Goal: Book appointment/travel/reservation

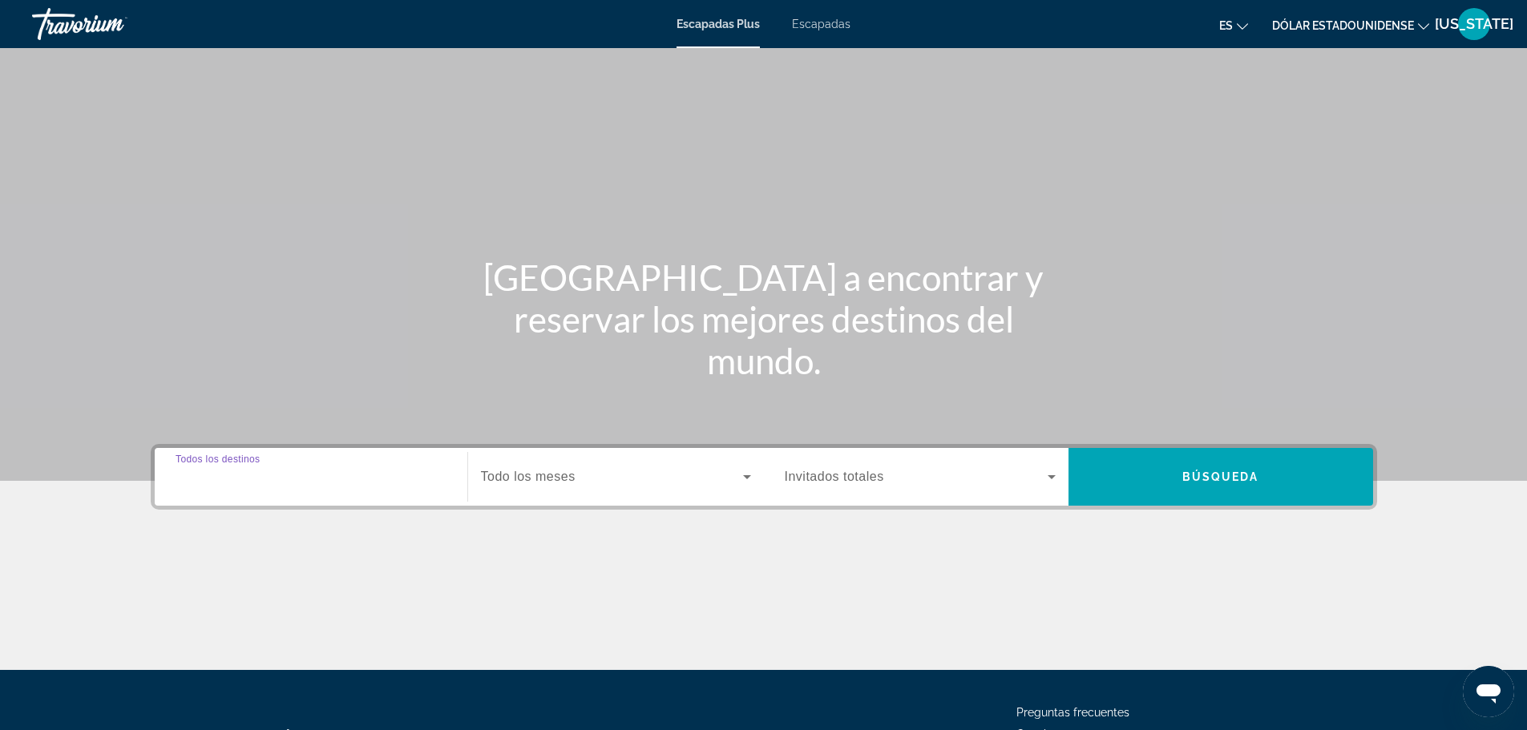
click at [357, 477] on input "Destination Todos los destinos" at bounding box center [311, 477] width 271 height 19
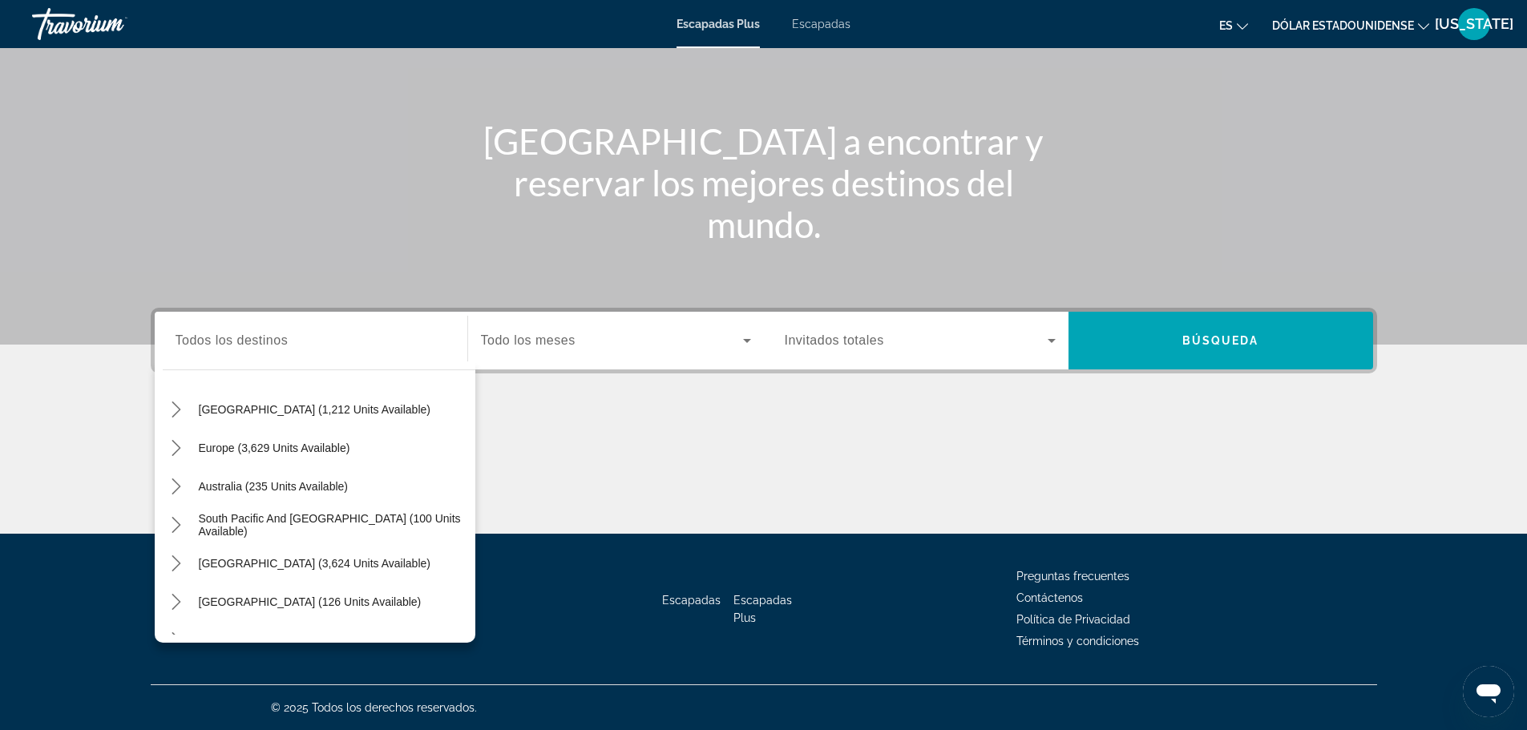
scroll to position [160, 0]
click at [302, 447] on span "Europe (3,629 units available)" at bounding box center [274, 446] width 151 height 13
type input "**********"
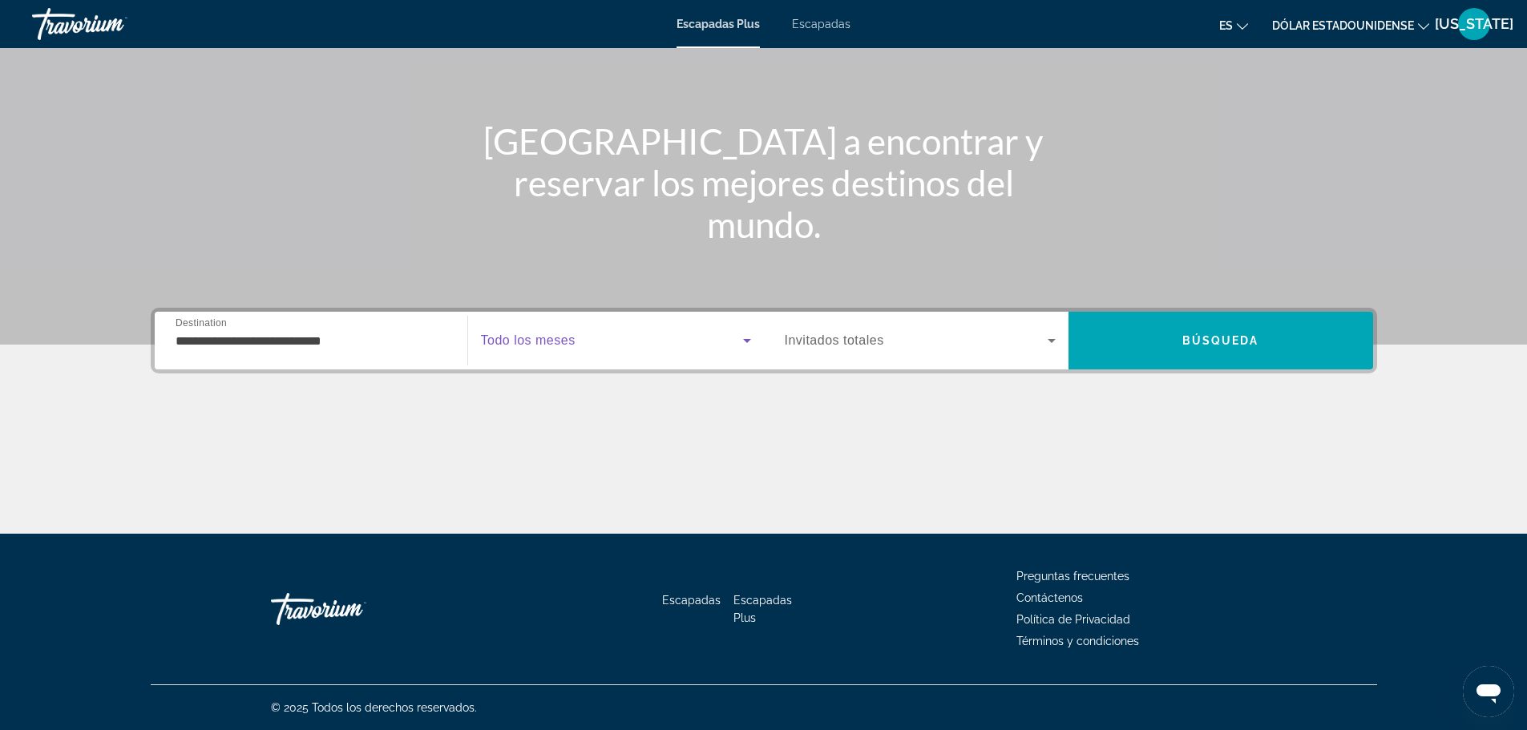
click at [615, 342] on span "Widget de búsqueda" at bounding box center [612, 340] width 262 height 19
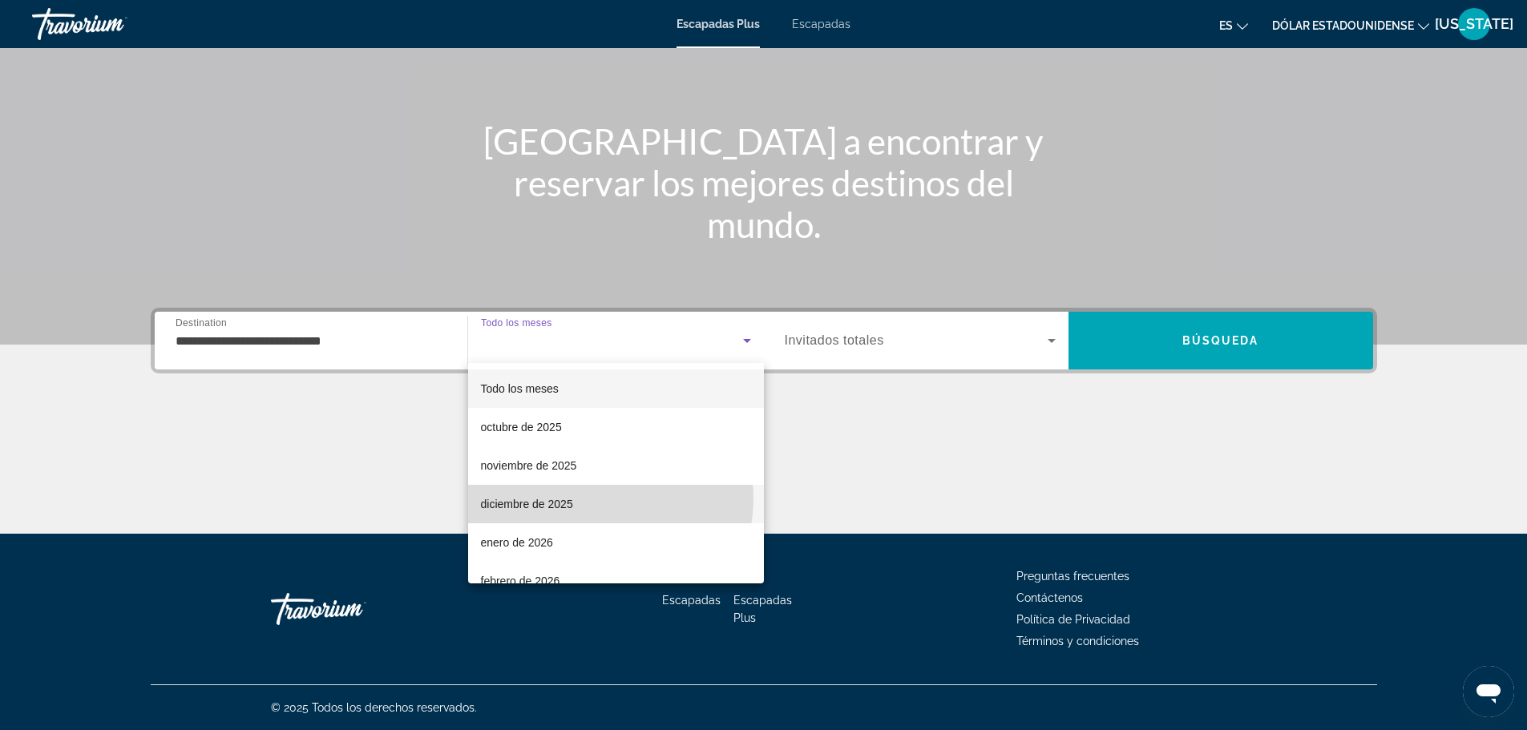
click at [601, 499] on mat-option "diciembre de 2025" at bounding box center [616, 504] width 296 height 38
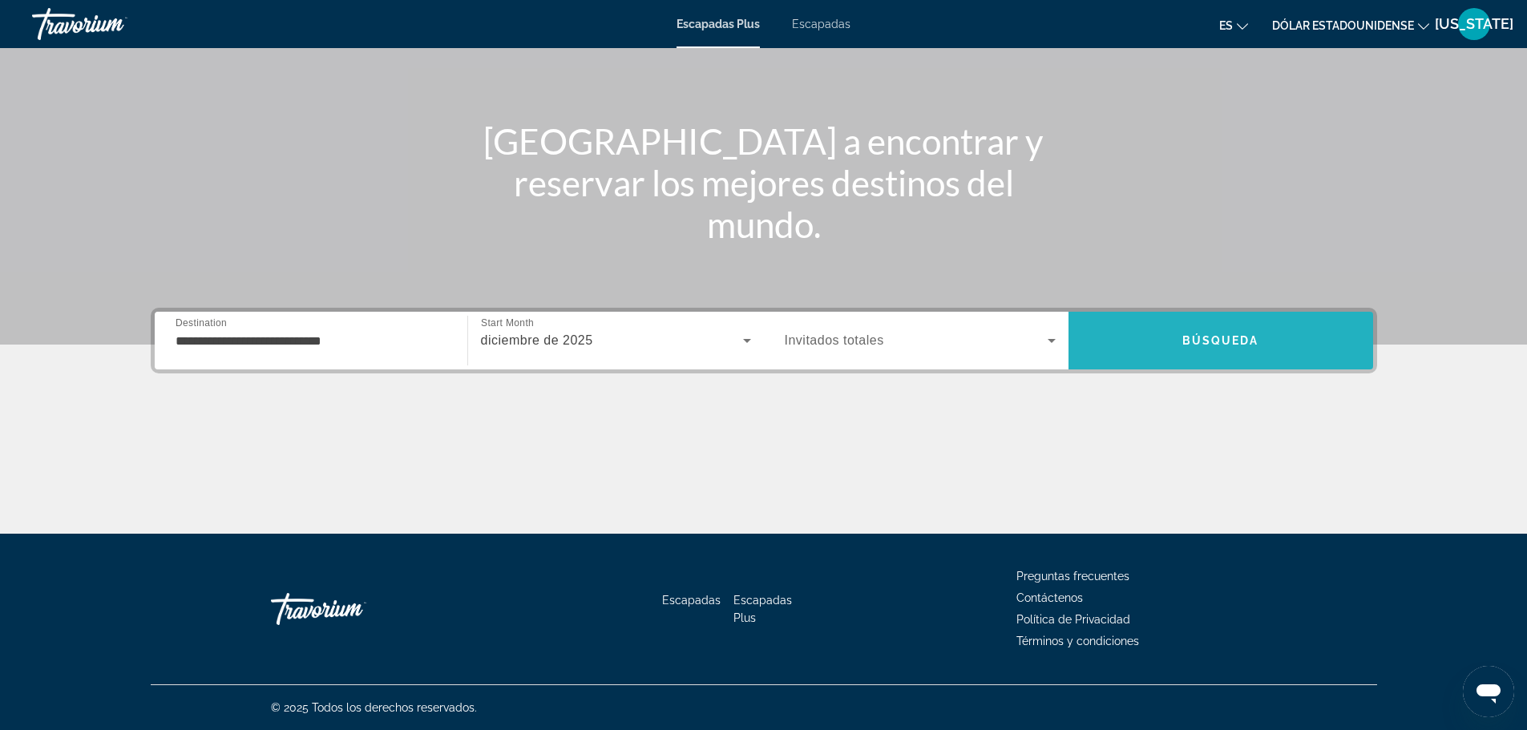
click at [1171, 337] on span "Buscar" at bounding box center [1220, 340] width 305 height 38
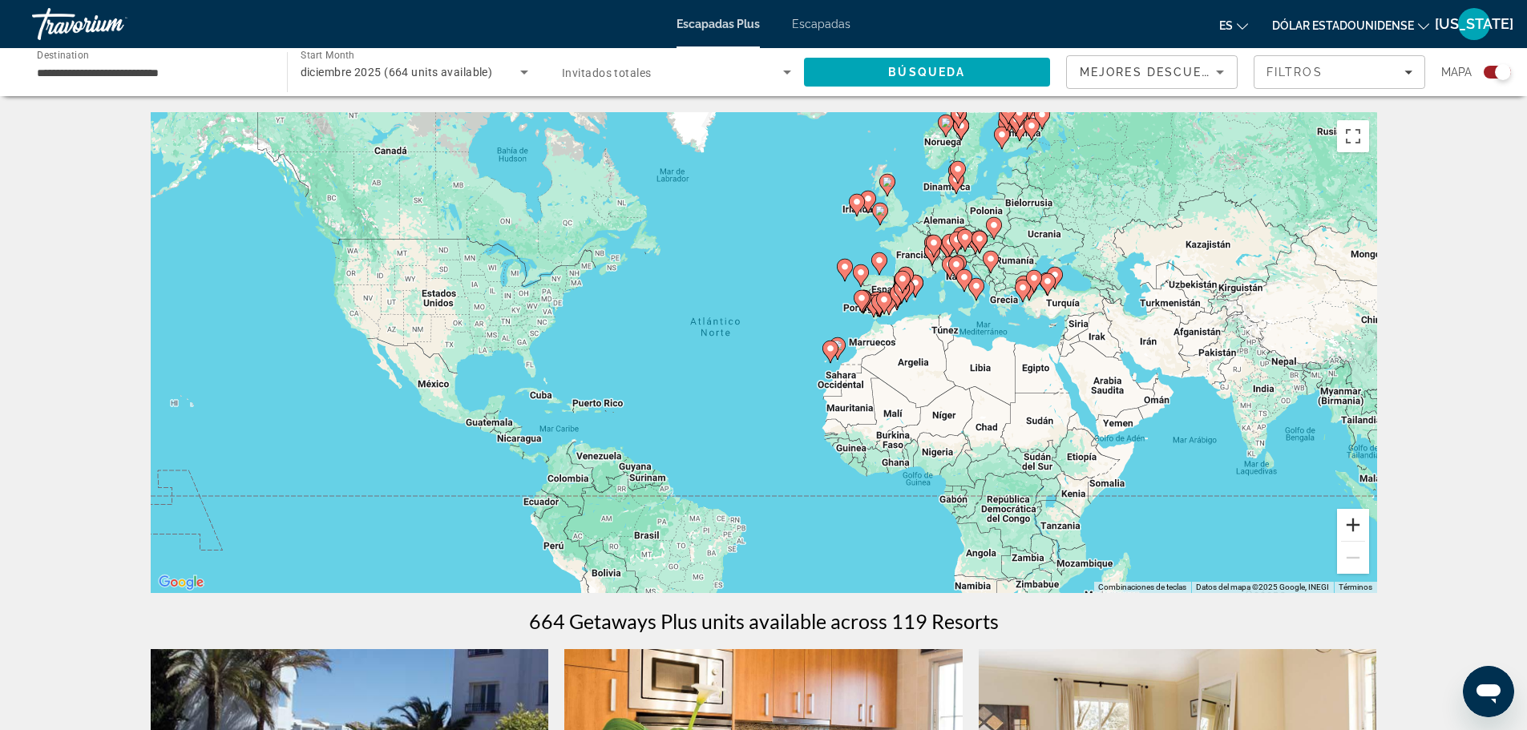
click at [1349, 533] on button "Ampliar" at bounding box center [1353, 525] width 32 height 32
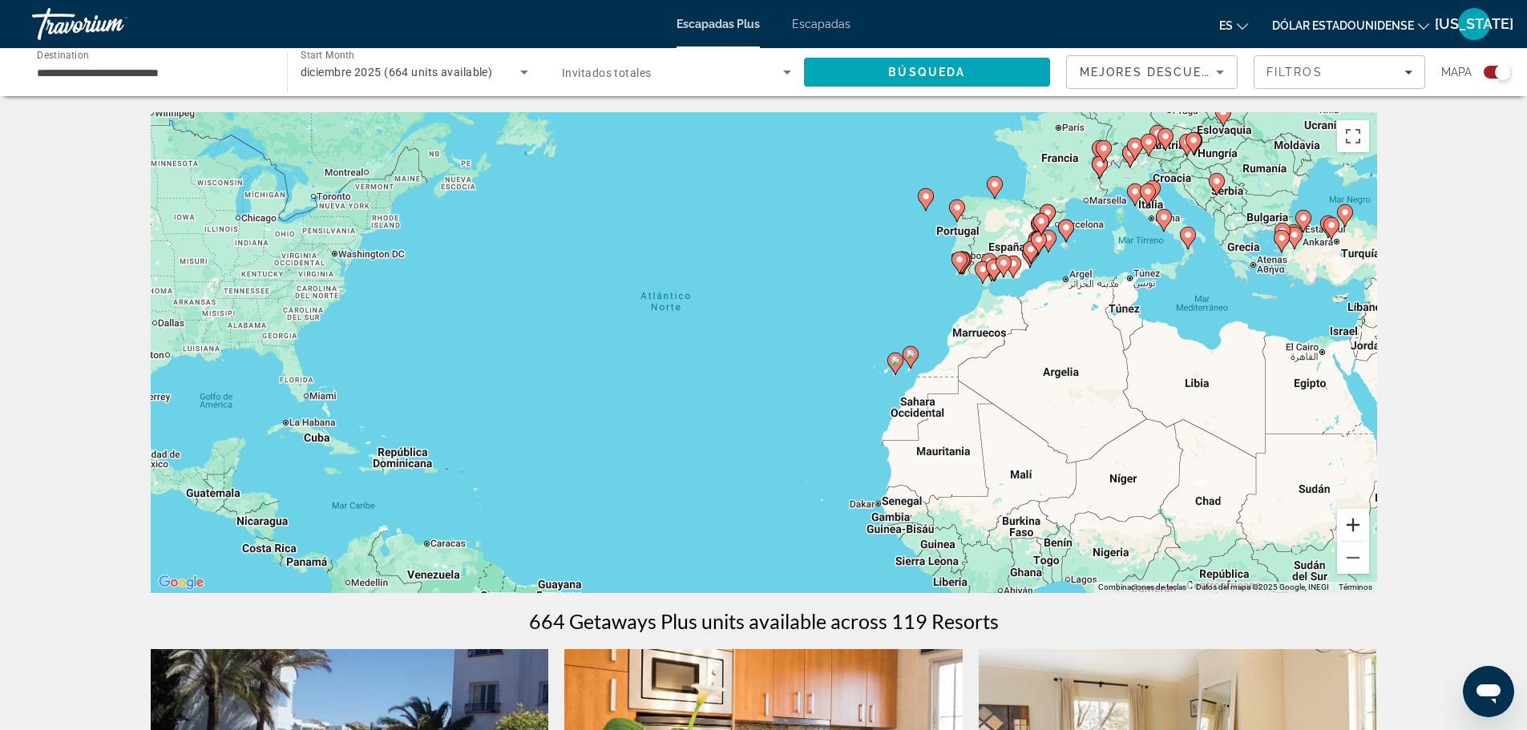
click at [1349, 533] on button "Ampliar" at bounding box center [1353, 525] width 32 height 32
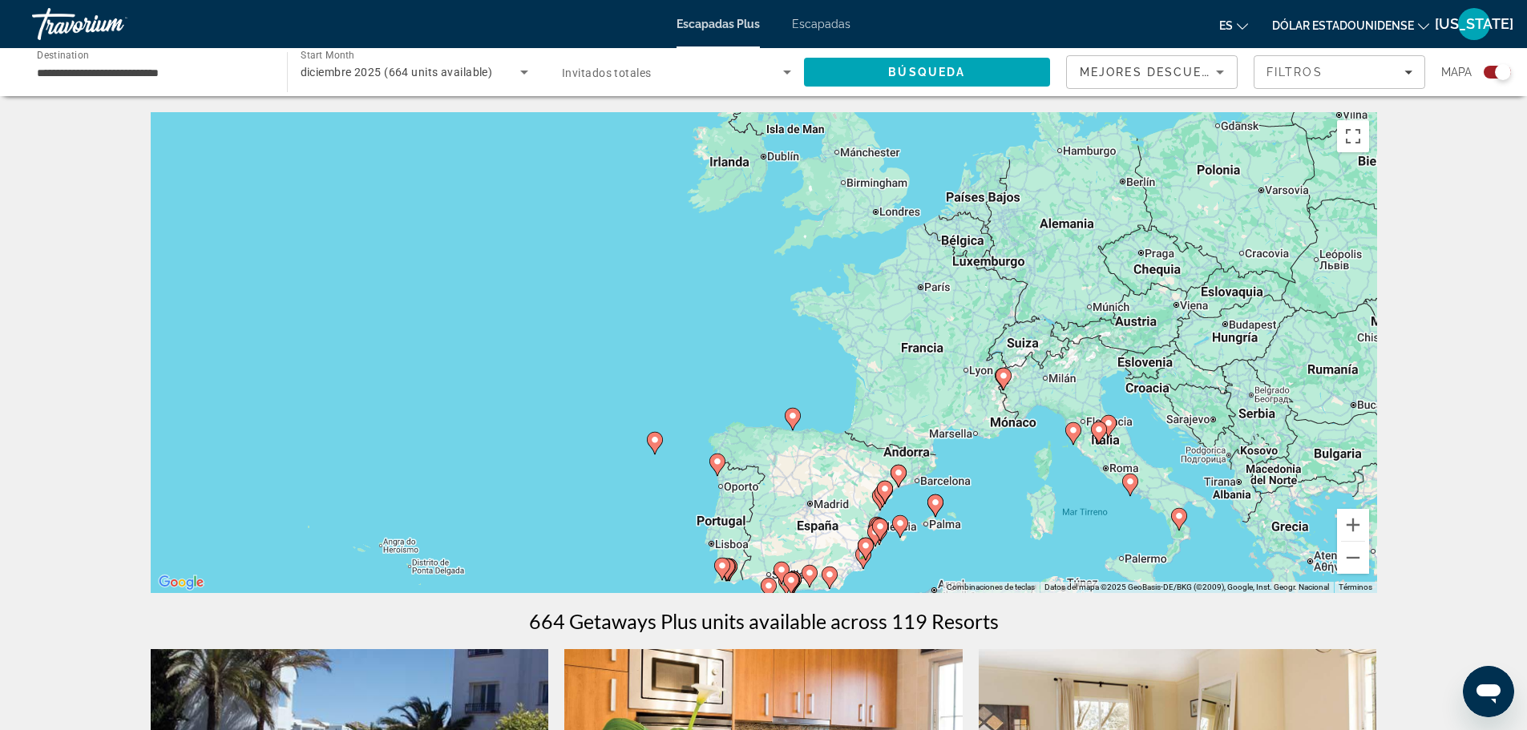
drag, startPoint x: 1307, startPoint y: 233, endPoint x: 870, endPoint y: 620, distance: 583.2
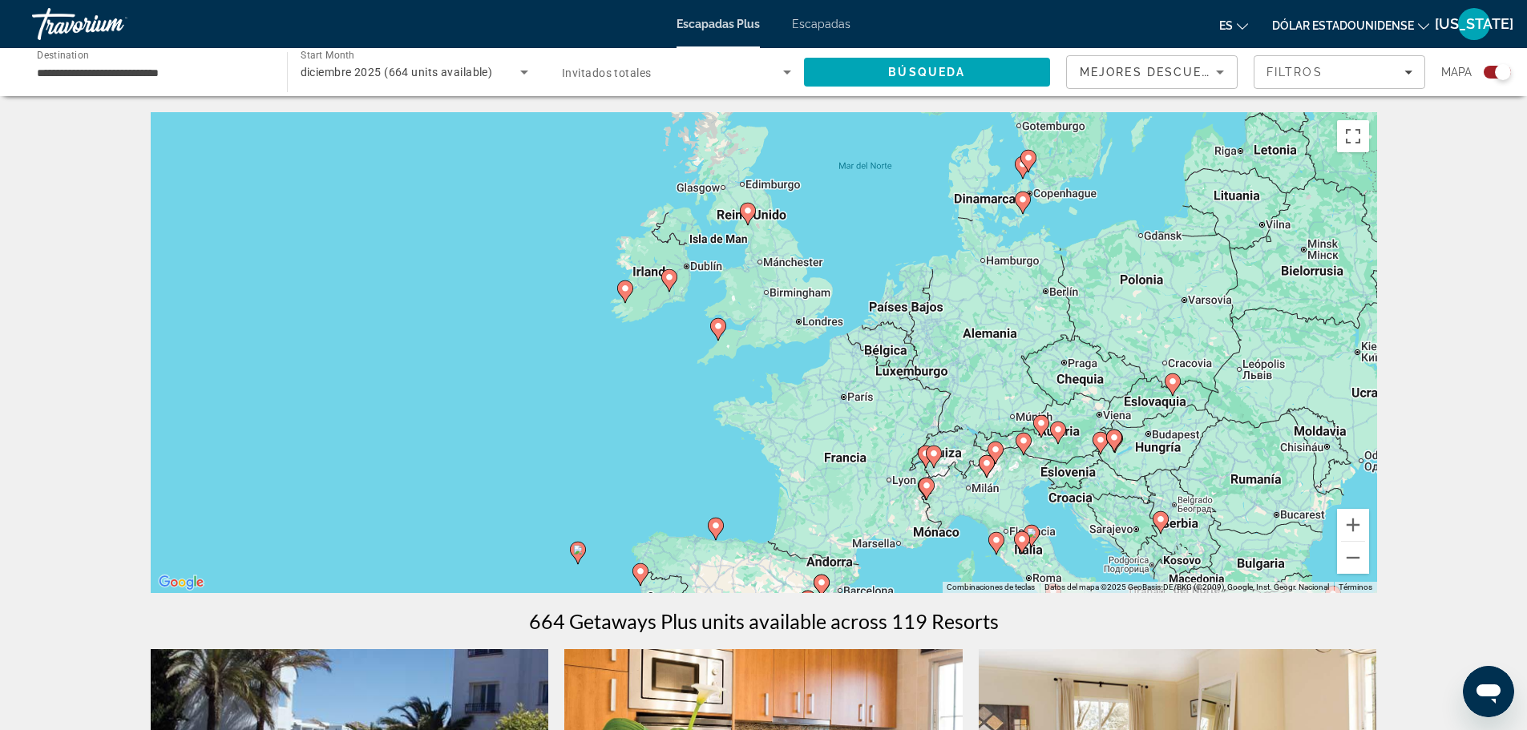
drag, startPoint x: 1068, startPoint y: 425, endPoint x: 984, endPoint y: 543, distance: 145.5
click at [984, 543] on div "Para desplazarte, pulsa las teclas de flecha. Para activar la función de arrast…" at bounding box center [764, 352] width 1226 height 481
click at [1359, 521] on button "Ampliar" at bounding box center [1353, 525] width 32 height 32
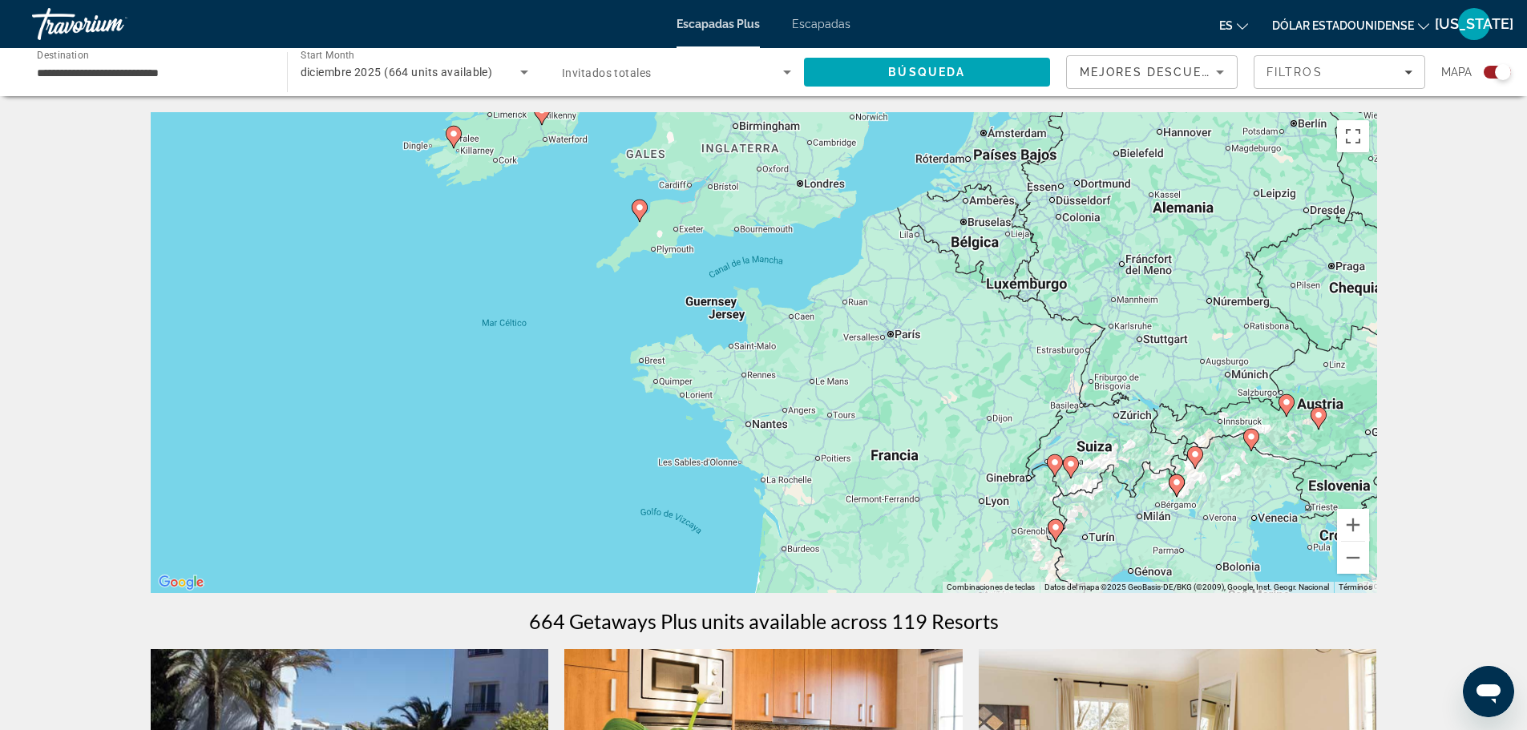
drag, startPoint x: 1169, startPoint y: 479, endPoint x: 1131, endPoint y: 365, distance: 119.9
click at [1131, 365] on div "Para activar la función de arrastre con el teclado, pulsa Alt + Intro. Cuando h…" at bounding box center [764, 352] width 1226 height 481
click at [1355, 524] on button "Ampliar" at bounding box center [1353, 525] width 32 height 32
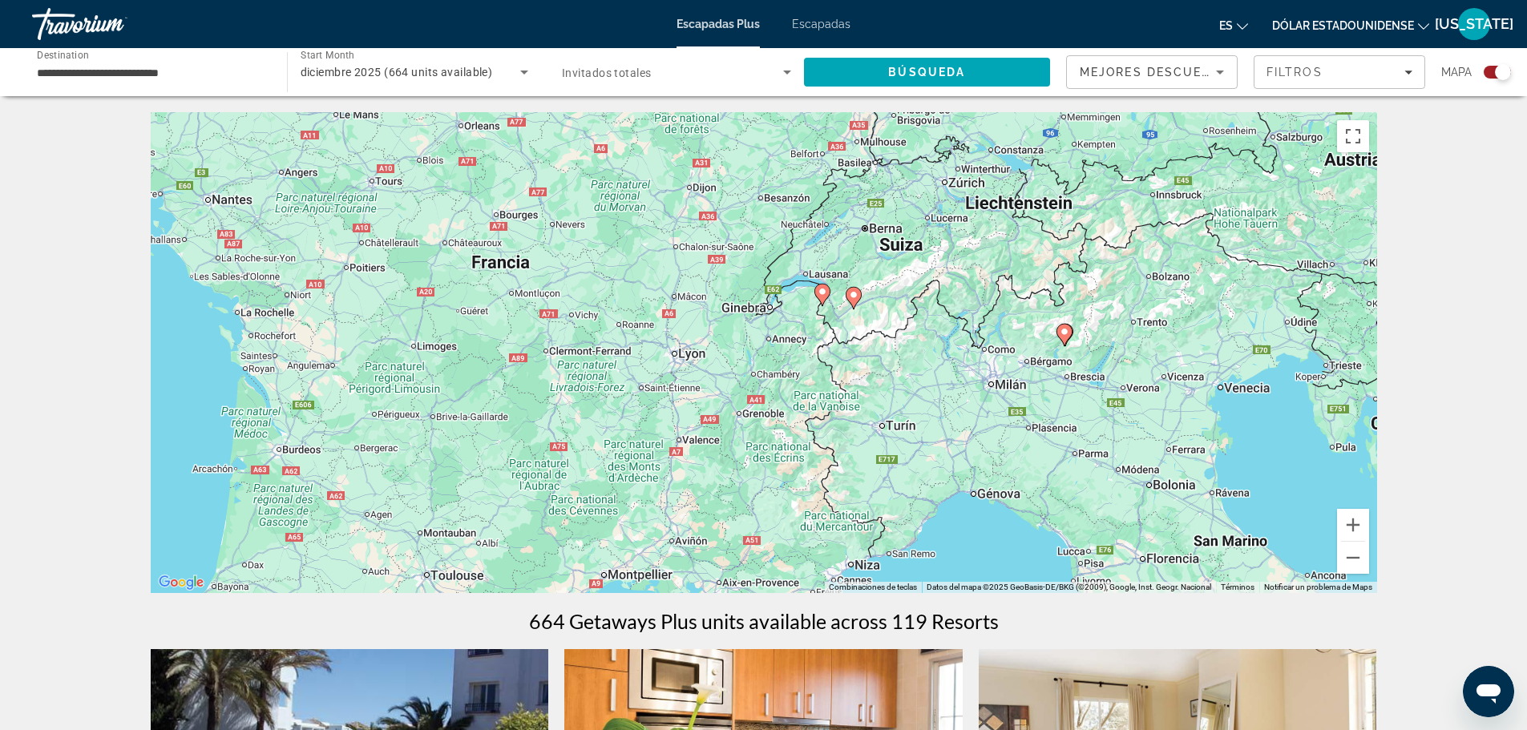
drag, startPoint x: 1299, startPoint y: 475, endPoint x: 773, endPoint y: 179, distance: 604.0
click at [773, 179] on div "Para activar la función de arrastre con el teclado, pulsa Alt + Intro. Cuando h…" at bounding box center [764, 352] width 1226 height 481
click at [708, 77] on span "Search widget" at bounding box center [672, 72] width 221 height 19
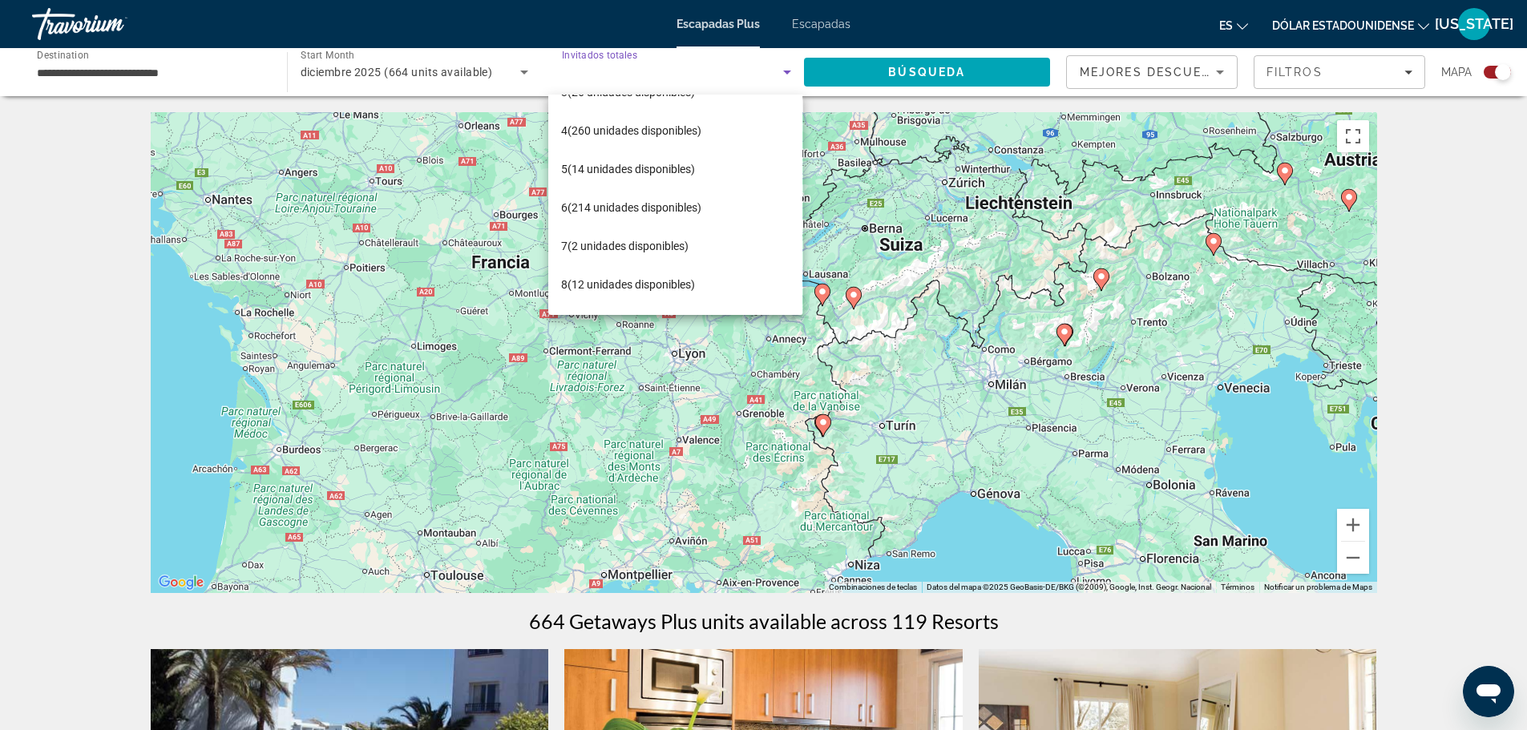
scroll to position [128, 0]
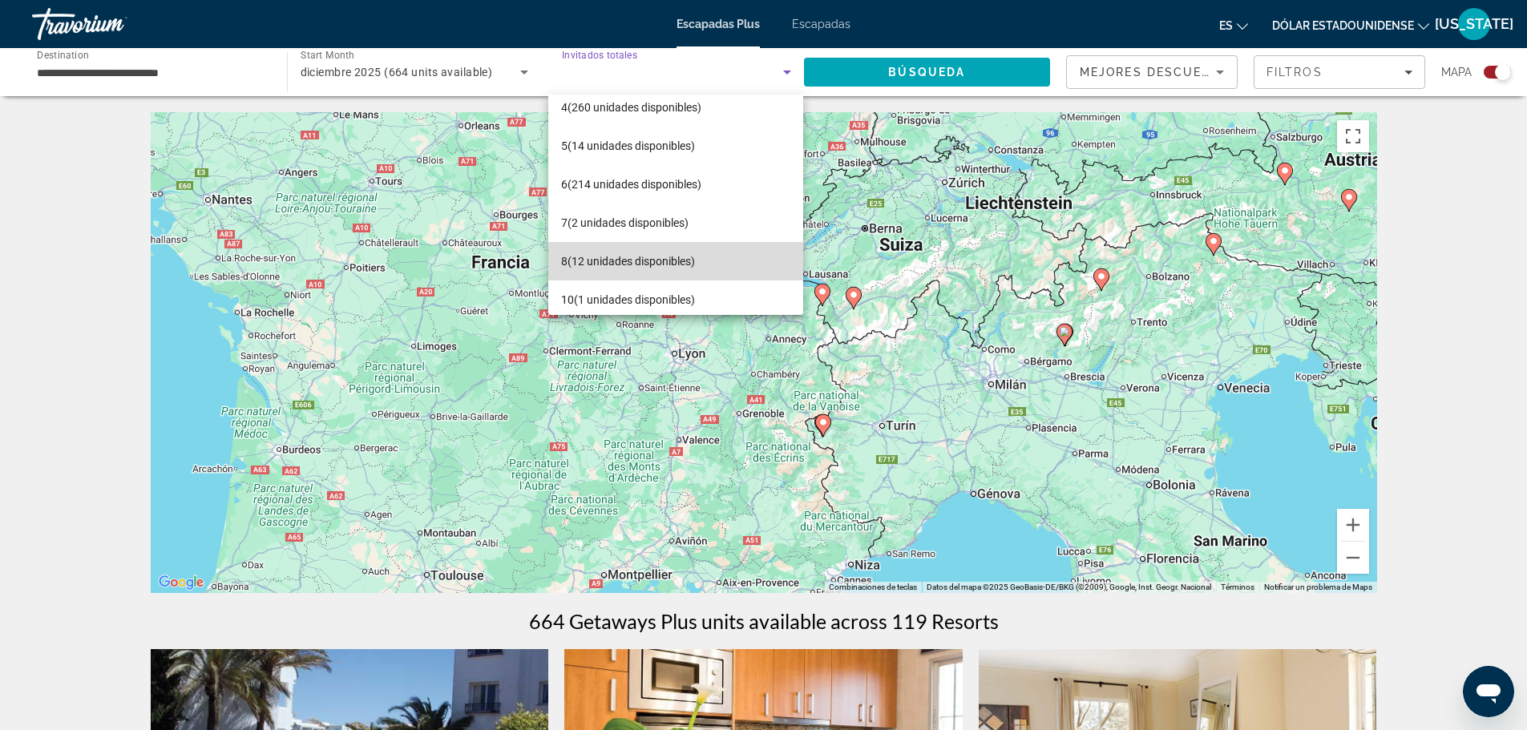
click at [708, 264] on mat-option "8 (12 unidades disponibles)" at bounding box center [675, 261] width 254 height 38
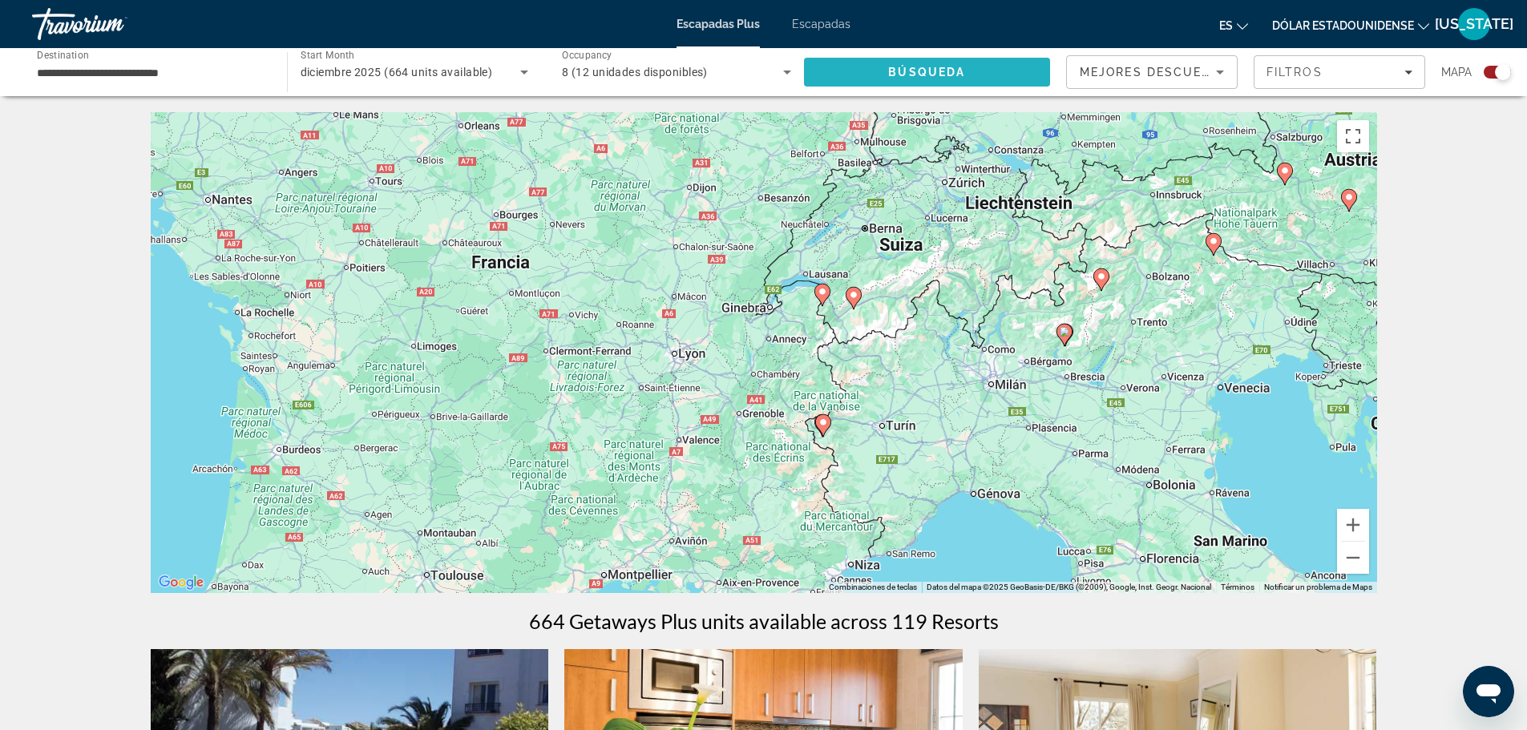
click at [889, 72] on span "Búsqueda" at bounding box center [926, 72] width 77 height 13
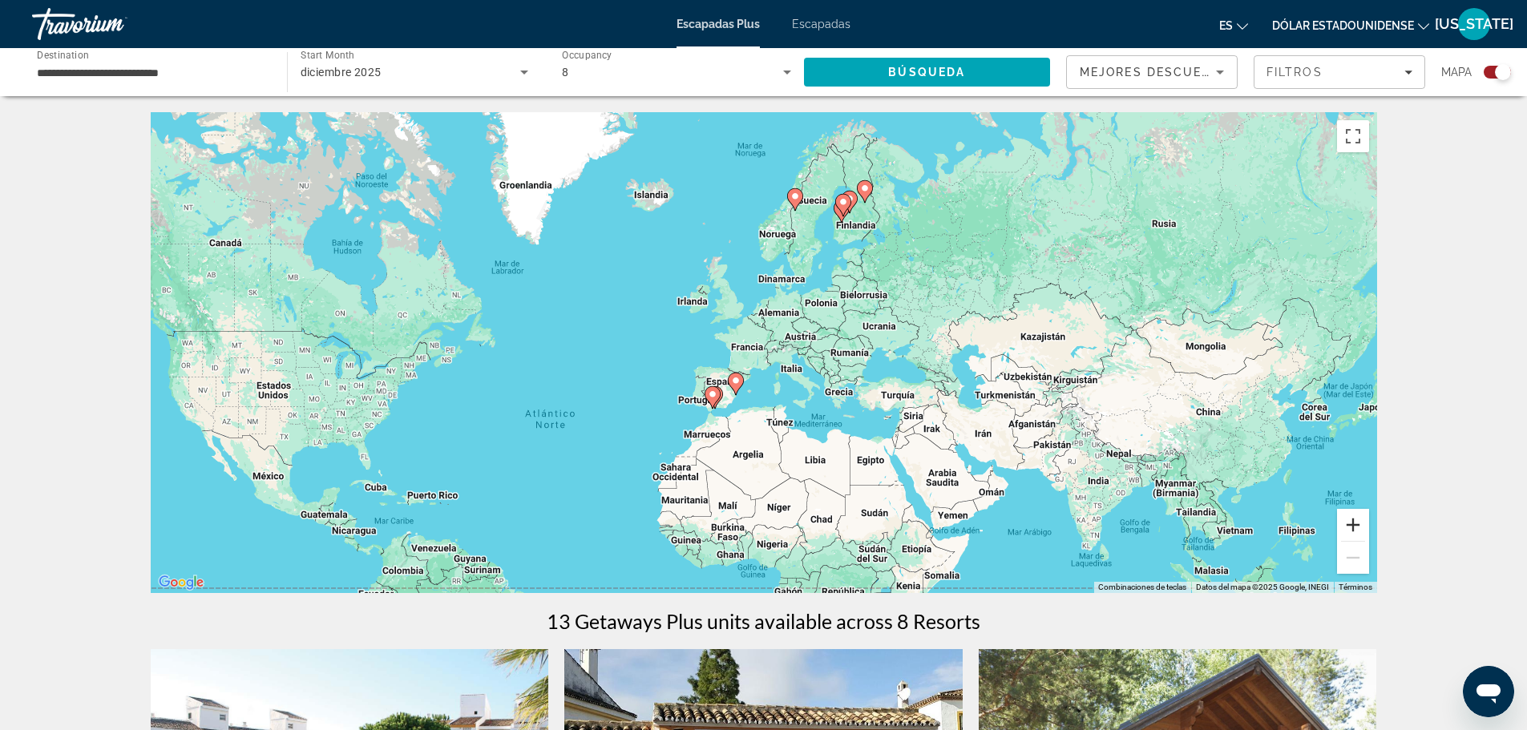
click at [1353, 515] on button "Ampliar" at bounding box center [1353, 525] width 32 height 32
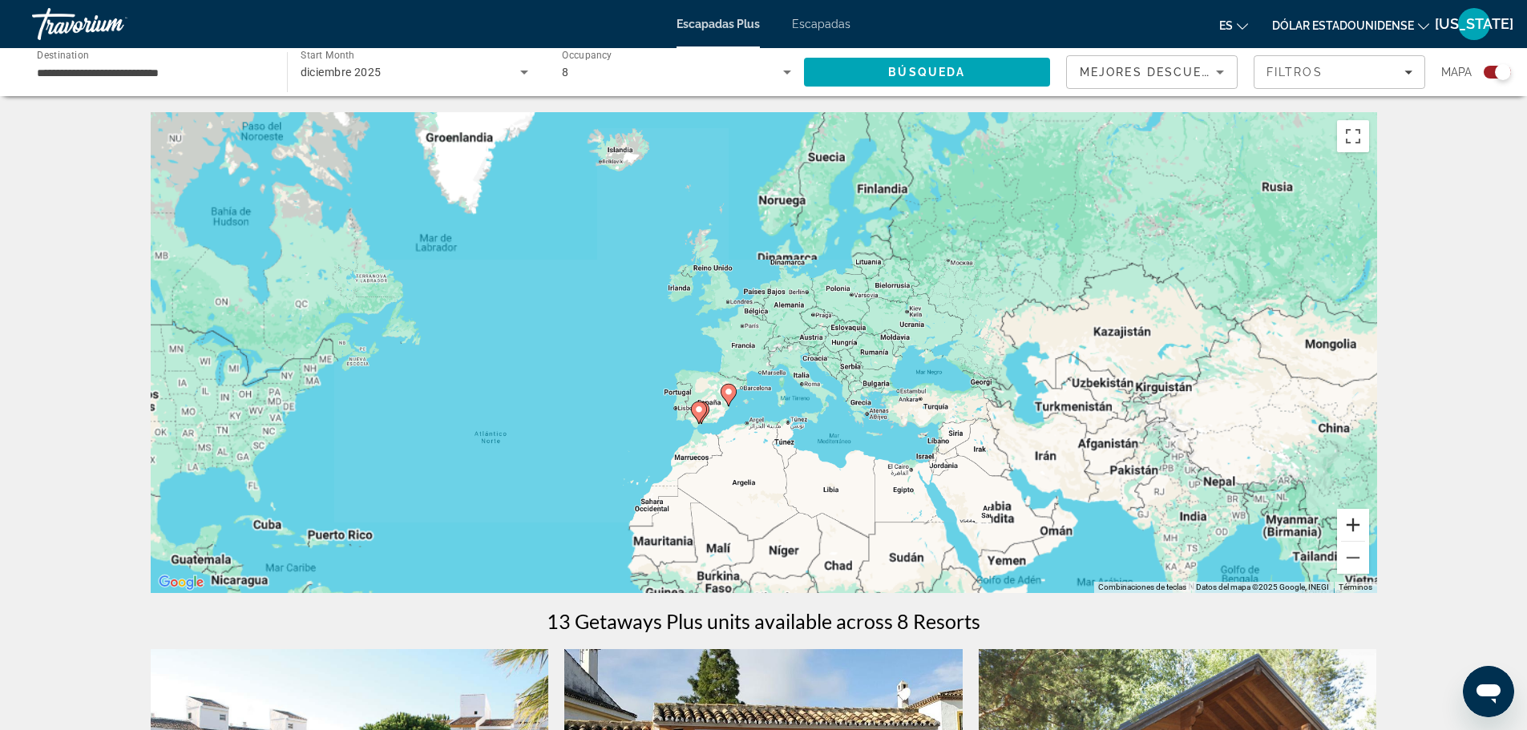
click at [1353, 515] on button "Ampliar" at bounding box center [1353, 525] width 32 height 32
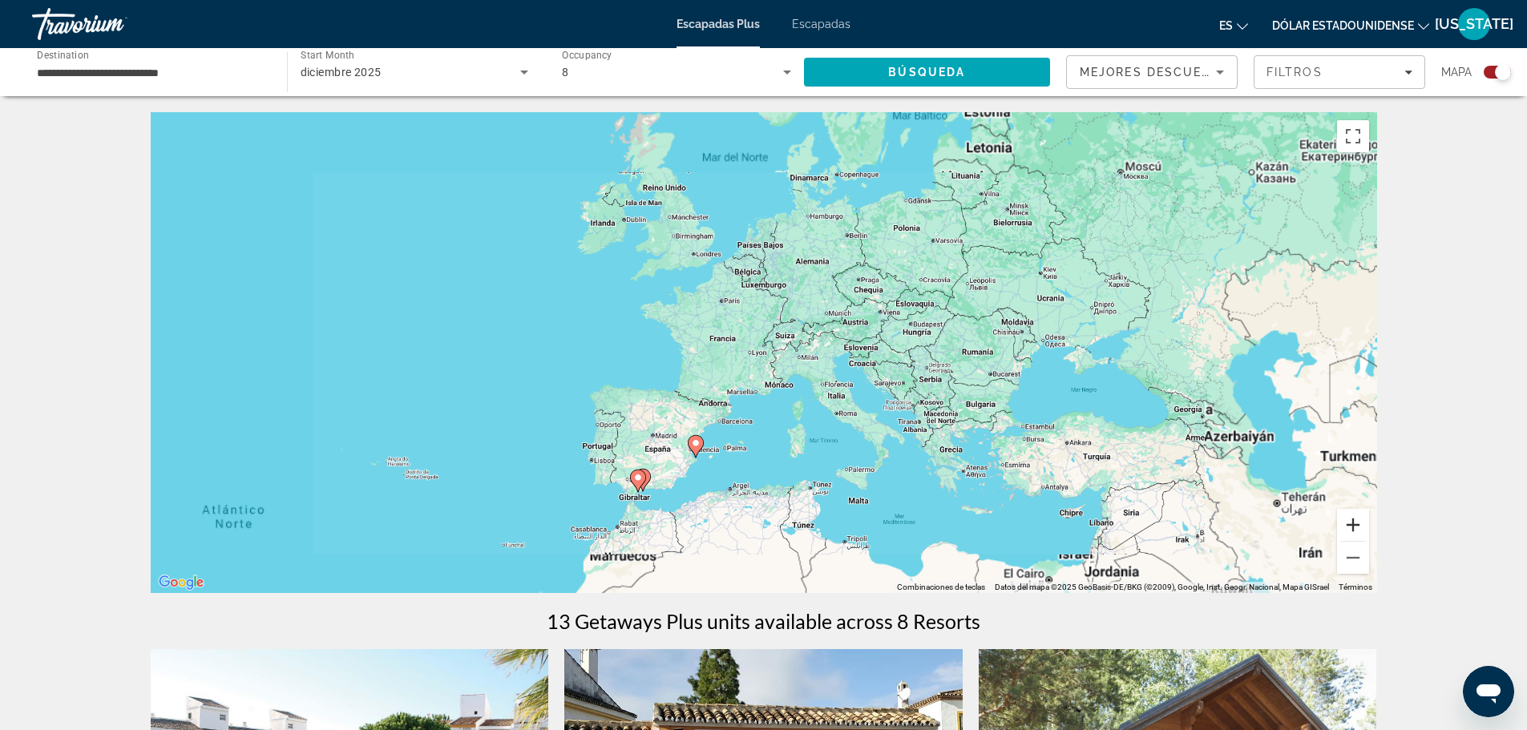
click at [1353, 515] on button "Ampliar" at bounding box center [1353, 525] width 32 height 32
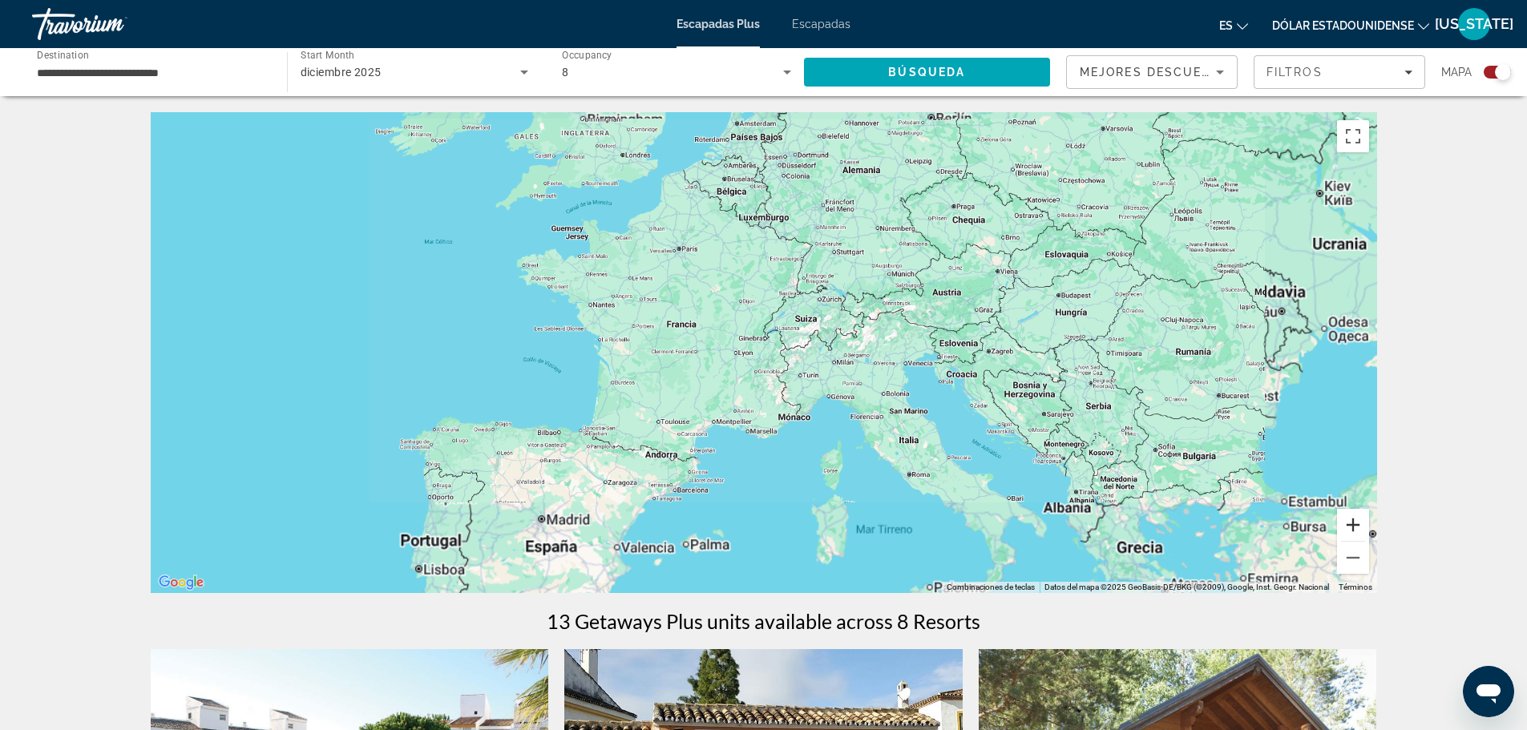
click at [1353, 515] on button "Ampliar" at bounding box center [1353, 525] width 32 height 32
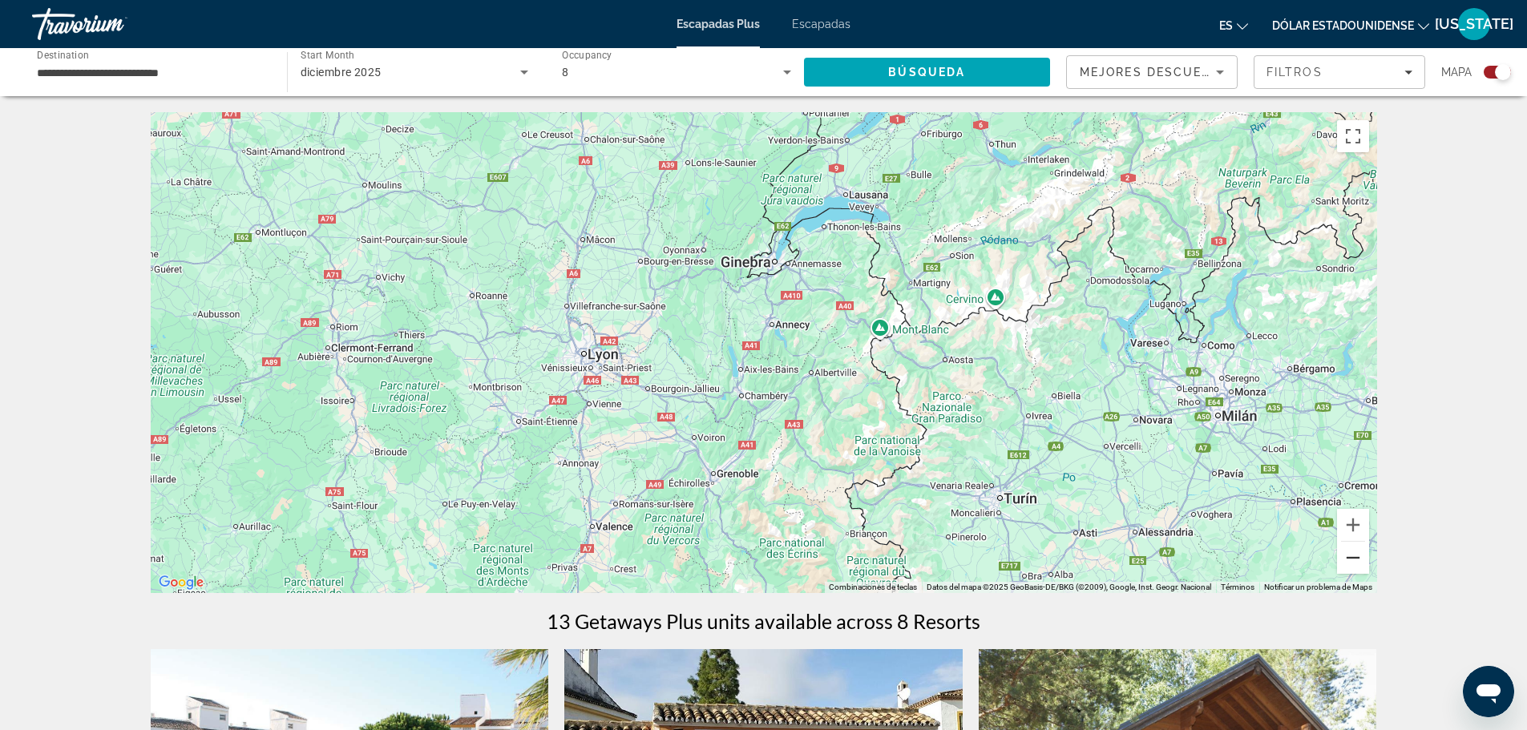
click at [1350, 560] on button "Reducir" at bounding box center [1353, 558] width 32 height 32
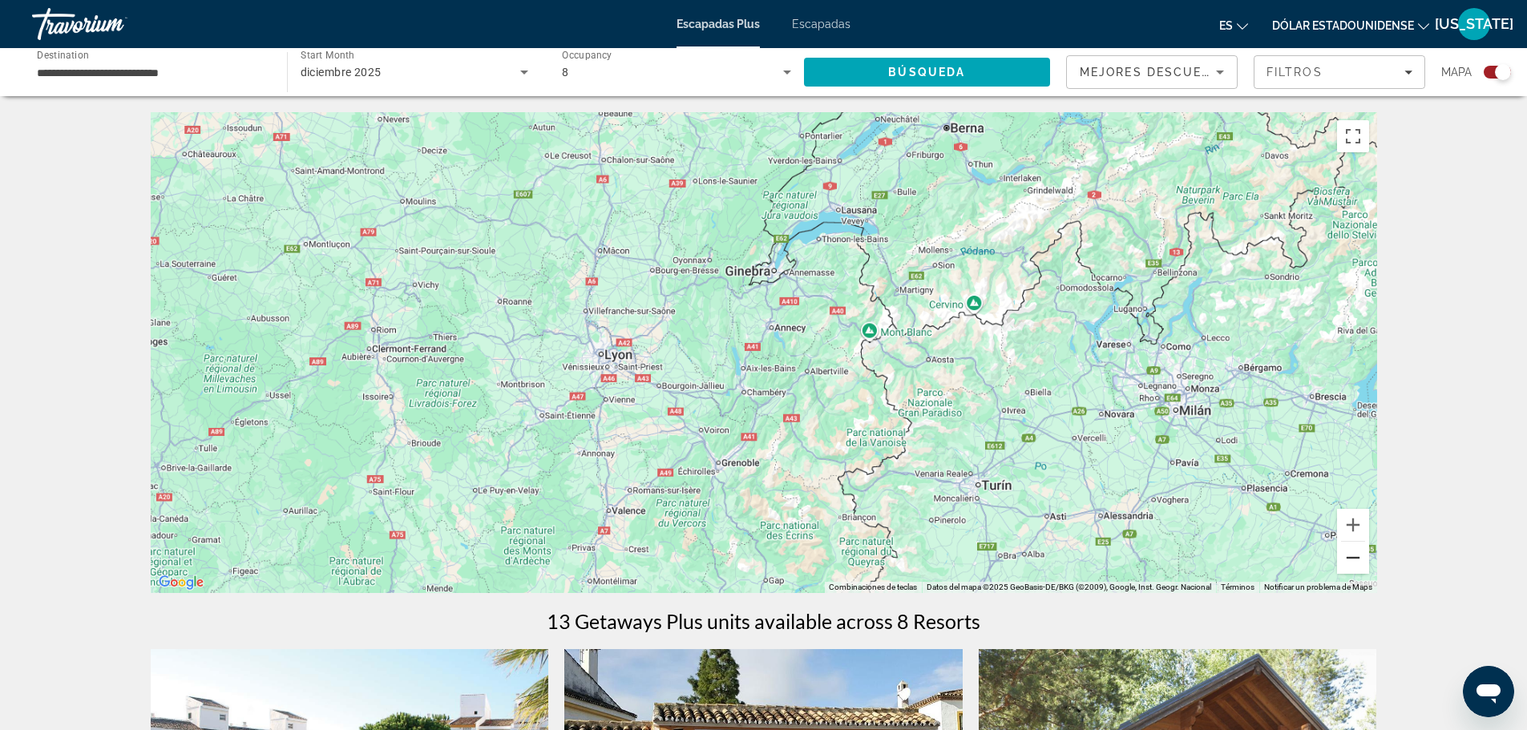
click at [1350, 560] on button "Reducir" at bounding box center [1353, 558] width 32 height 32
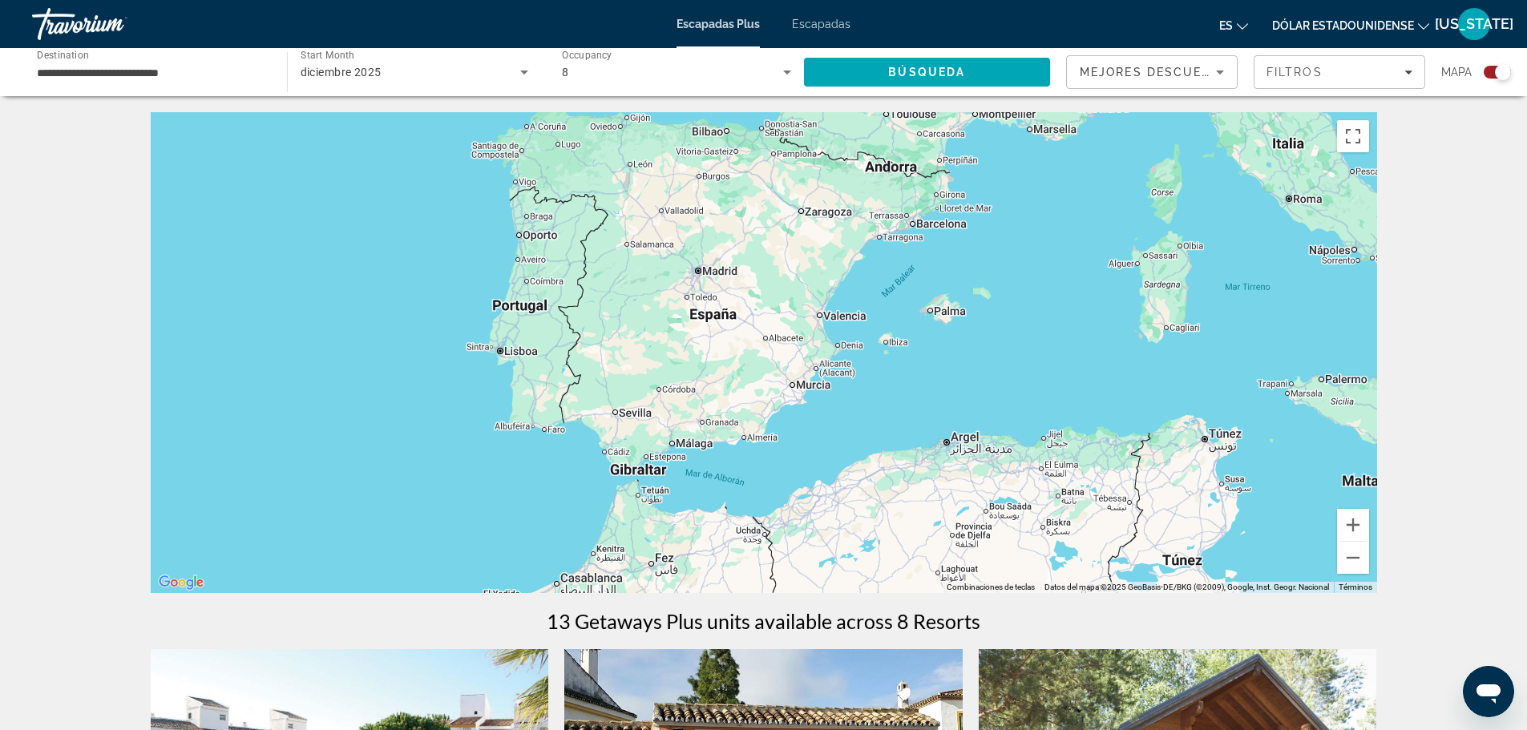
drag, startPoint x: 723, startPoint y: 521, endPoint x: 1026, endPoint y: 166, distance: 466.8
click at [1026, 166] on div "Contenido principal" at bounding box center [764, 352] width 1226 height 481
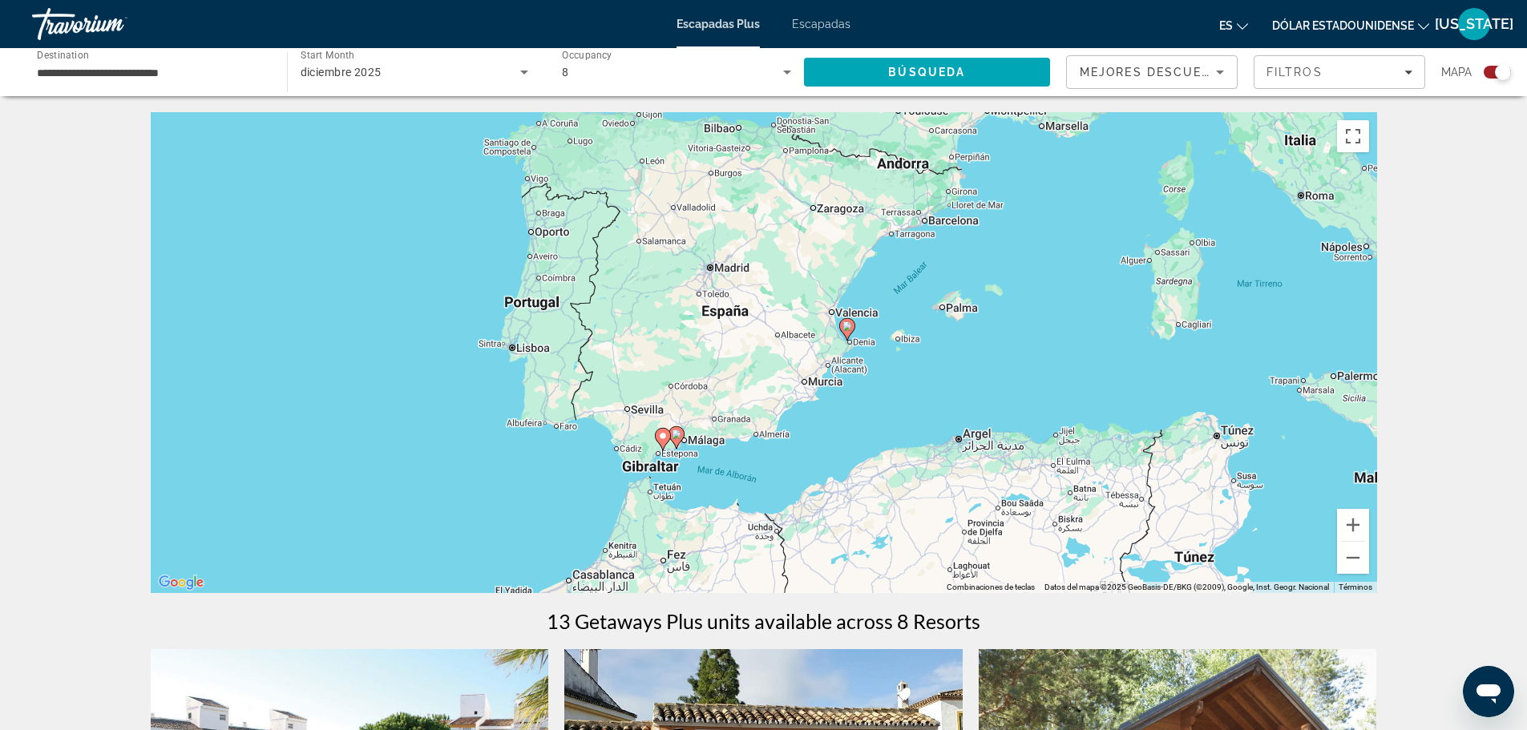
click at [846, 329] on image "Contenido principal" at bounding box center [847, 326] width 10 height 10
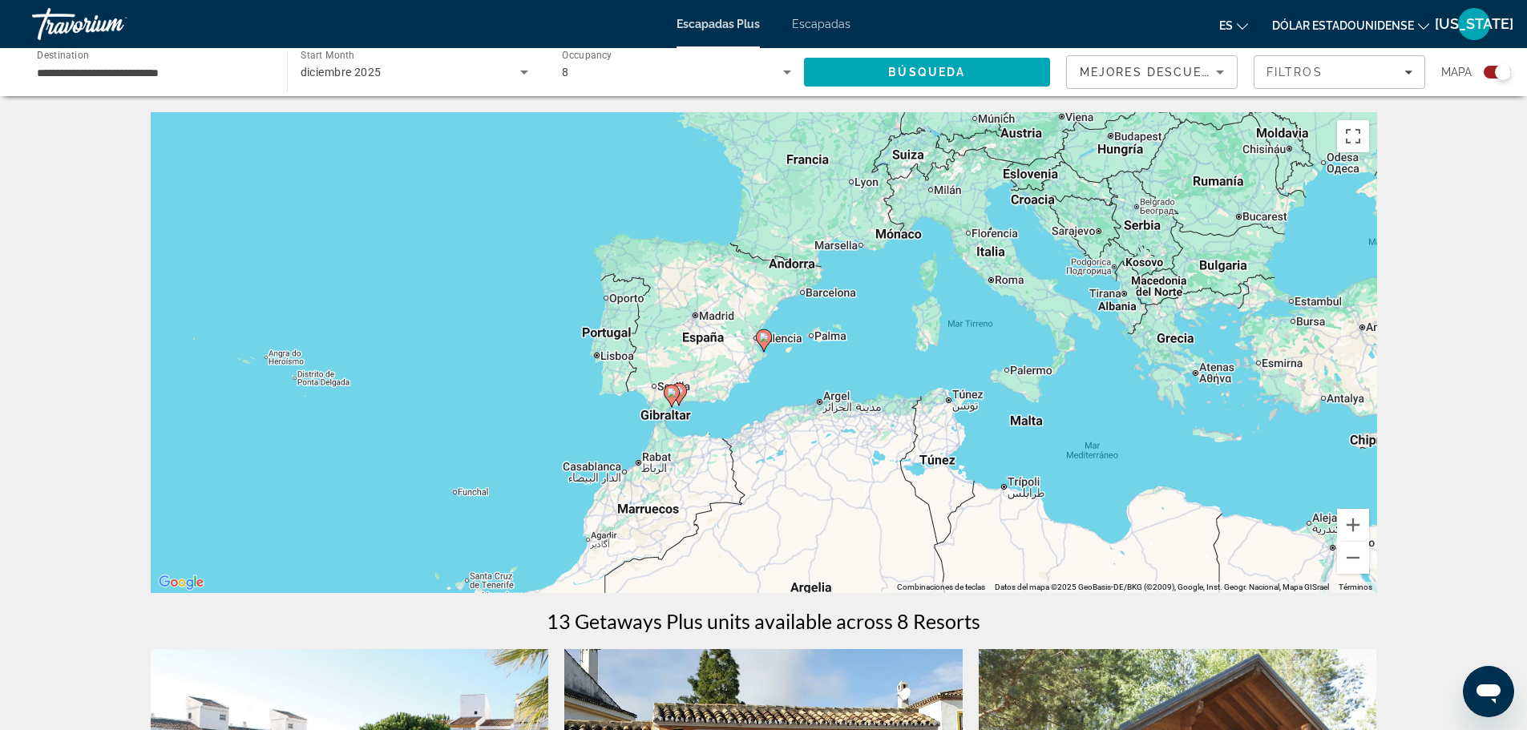
click at [765, 344] on icon "Contenido principal" at bounding box center [763, 340] width 14 height 21
type input "**********"
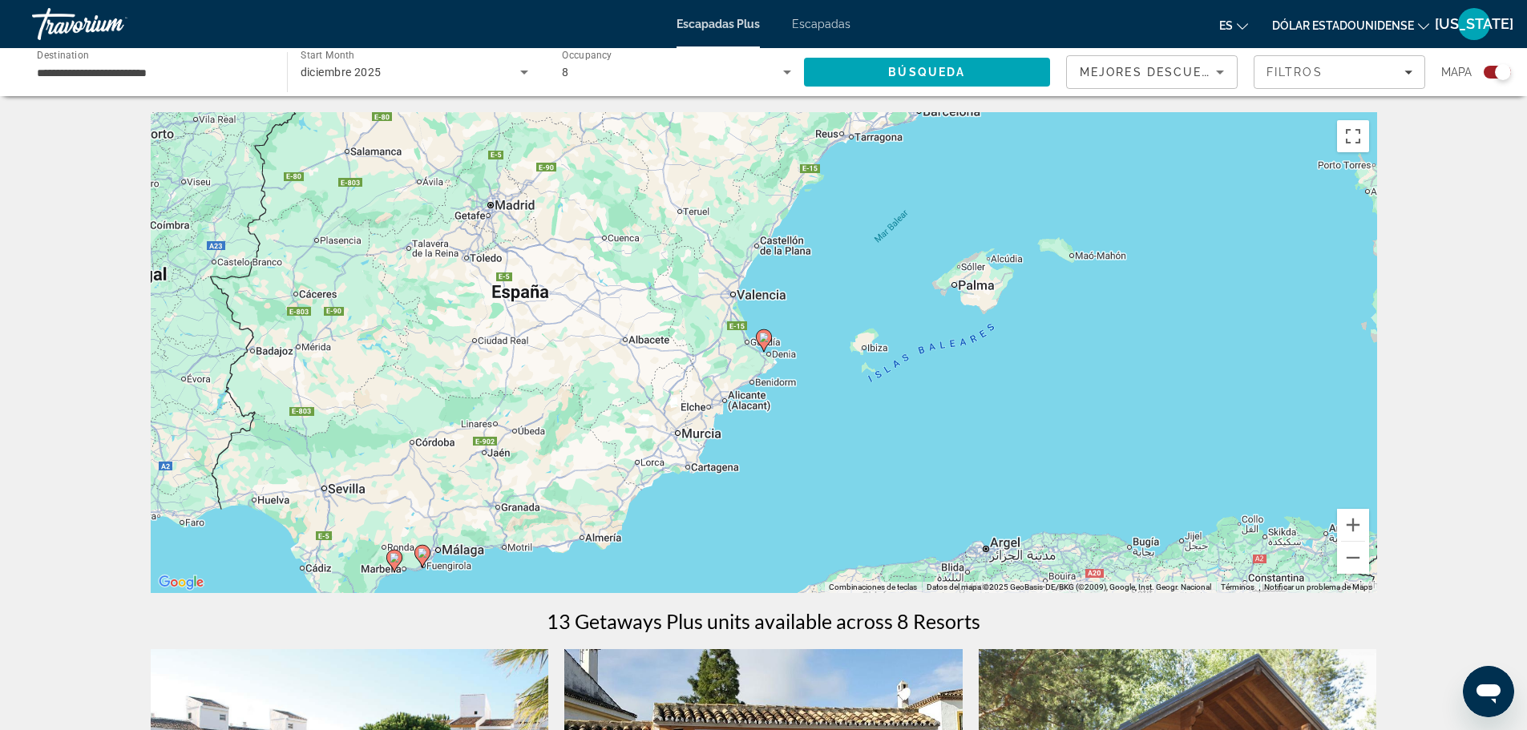
click at [765, 337] on image "Contenido principal" at bounding box center [764, 338] width 10 height 10
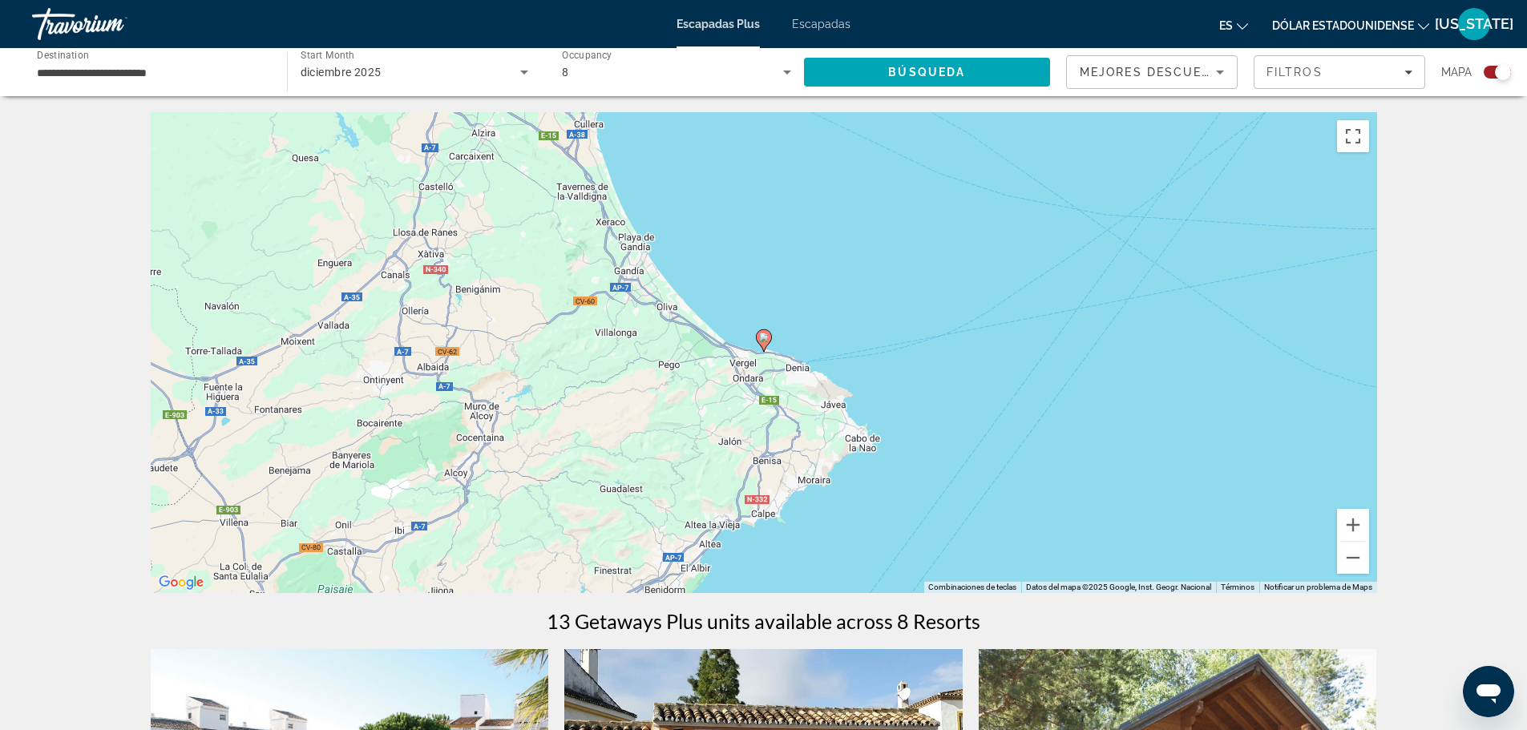
click at [765, 337] on image "Contenido principal" at bounding box center [764, 338] width 10 height 10
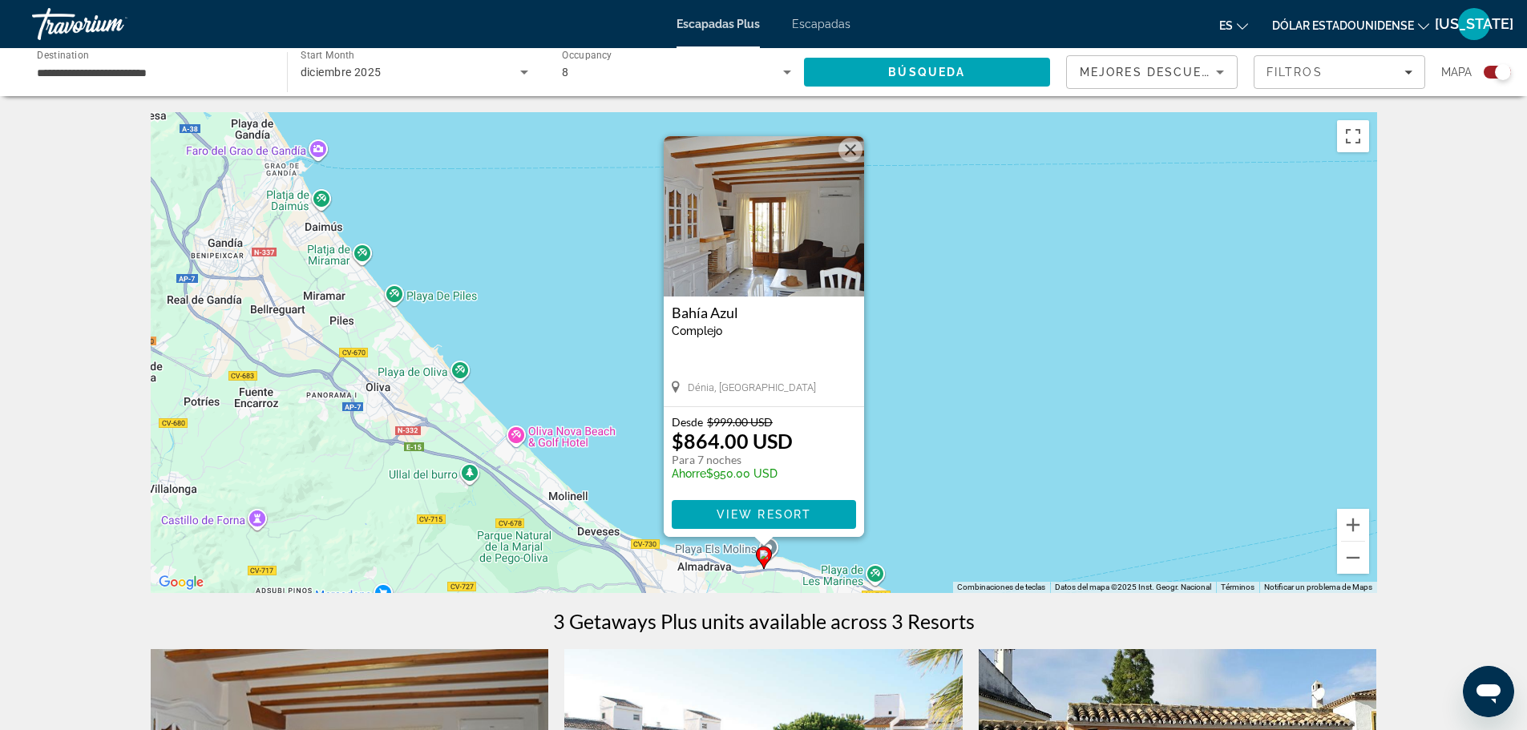
click at [813, 26] on font "Escapadas" at bounding box center [821, 24] width 59 height 13
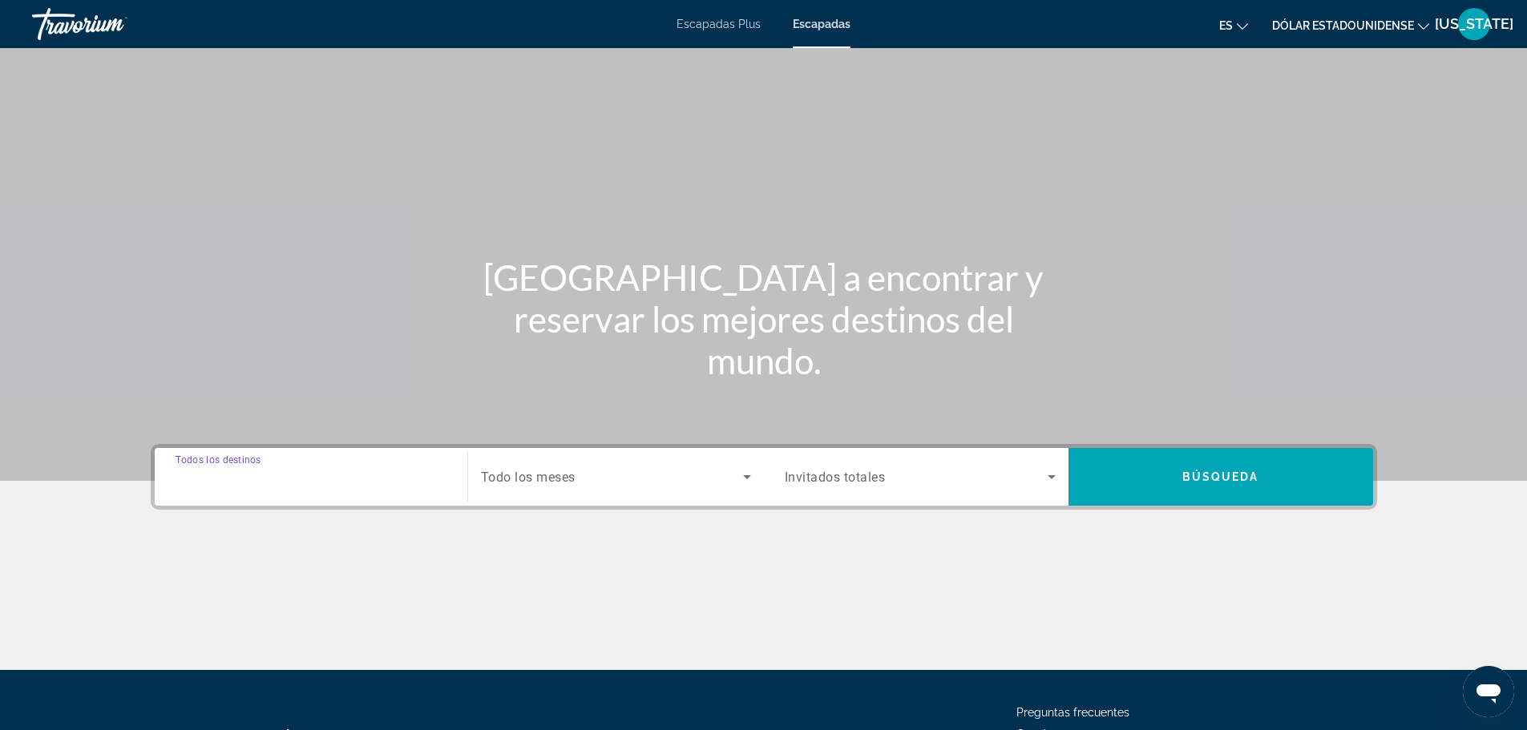
click at [343, 486] on input "Destination Todos los destinos" at bounding box center [311, 477] width 271 height 19
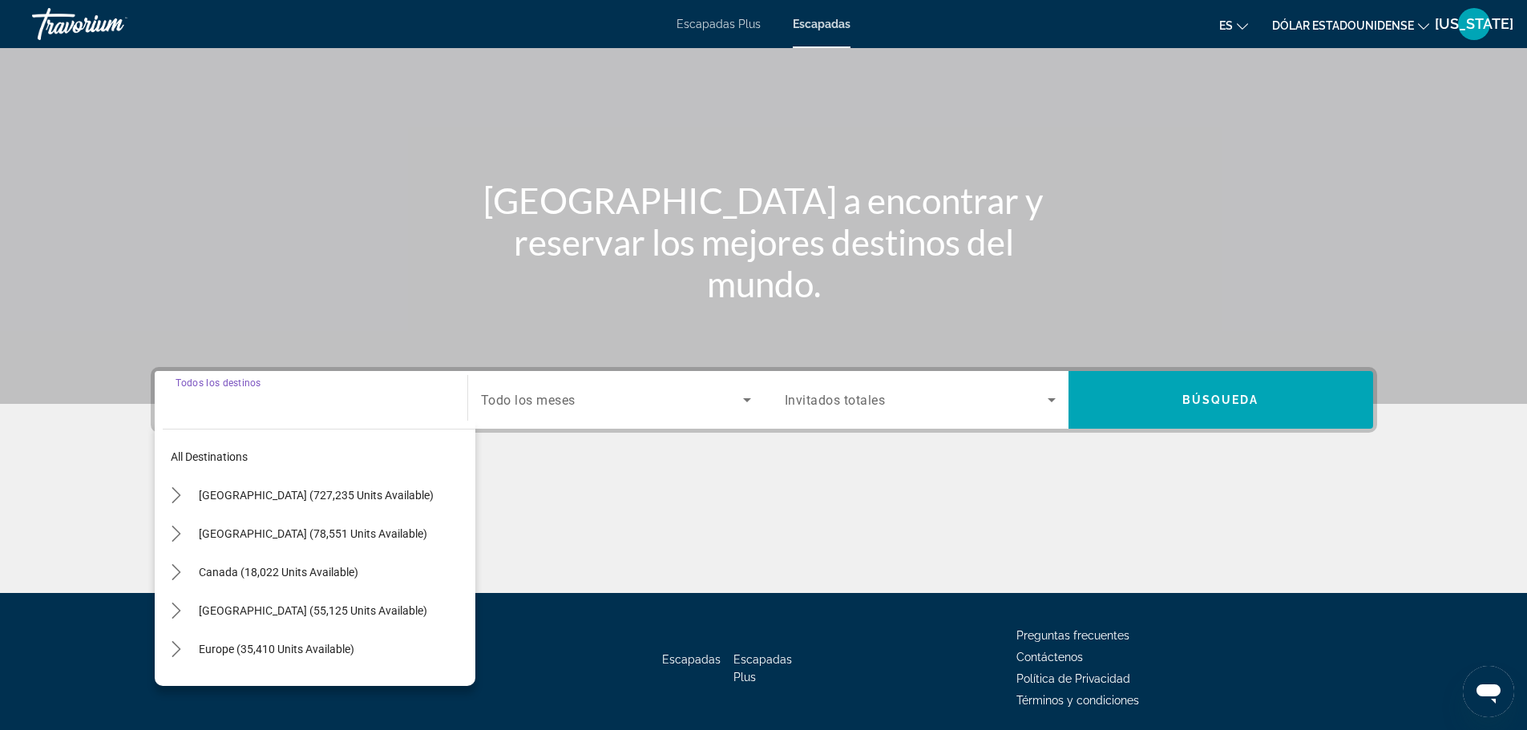
scroll to position [136, 0]
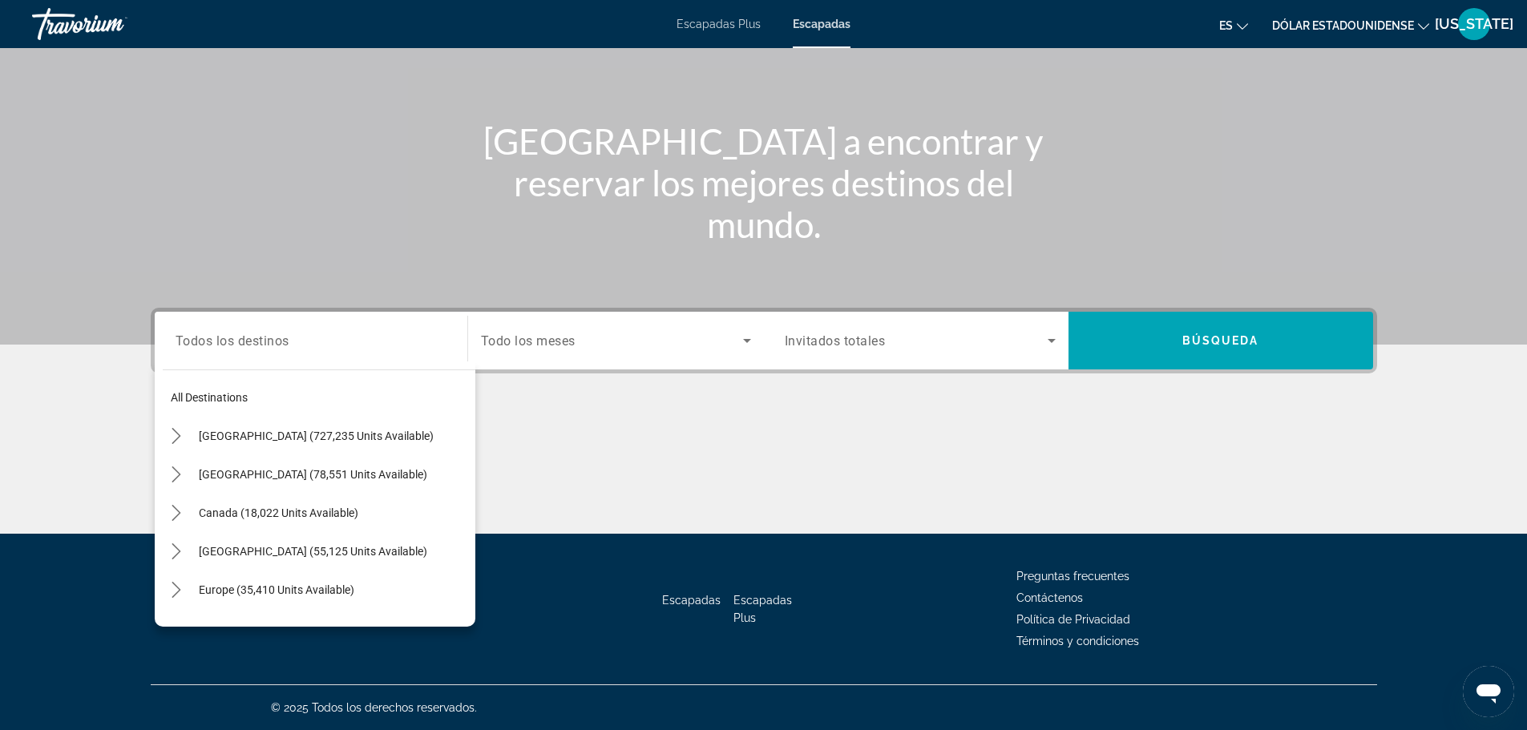
click at [344, 352] on div "Search widget" at bounding box center [311, 341] width 271 height 46
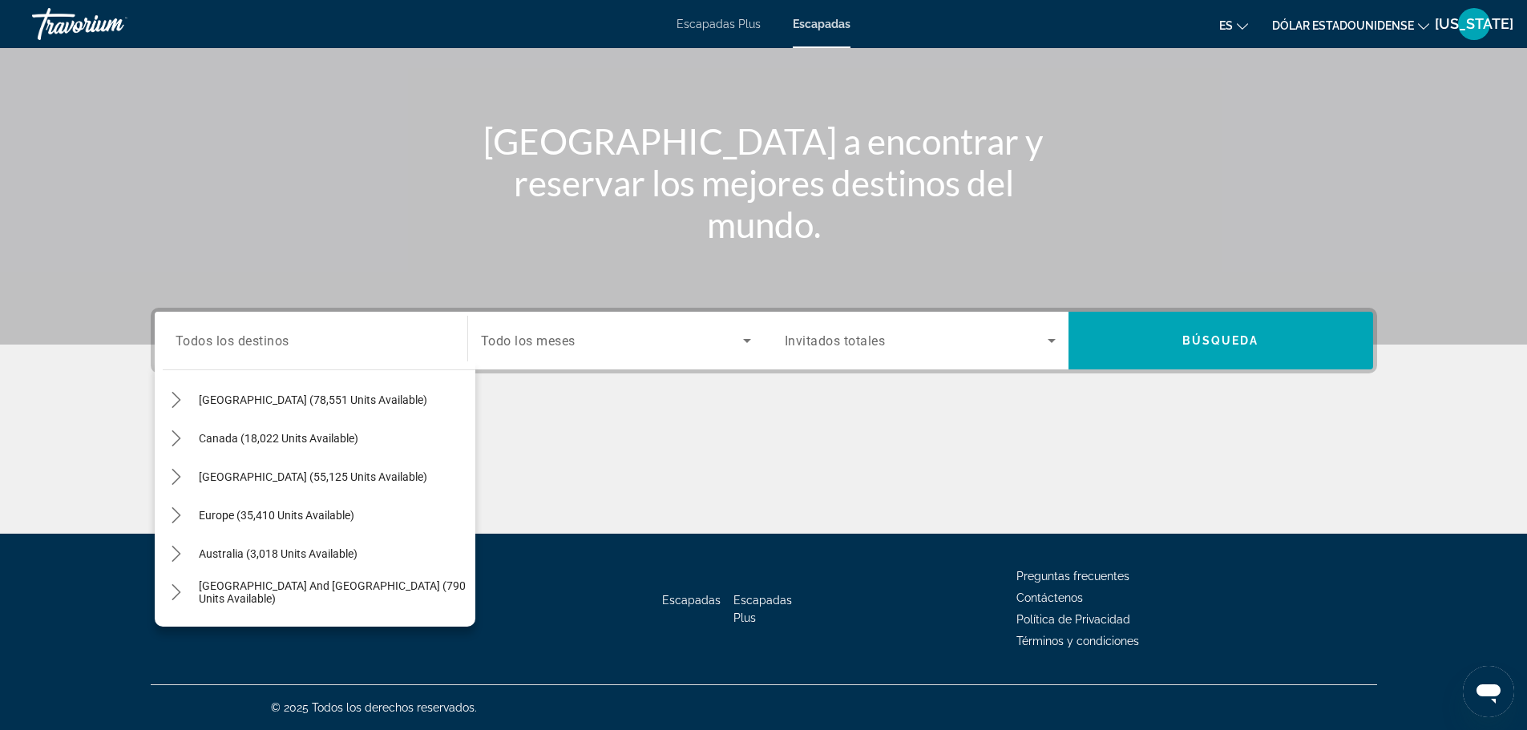
scroll to position [93, 0]
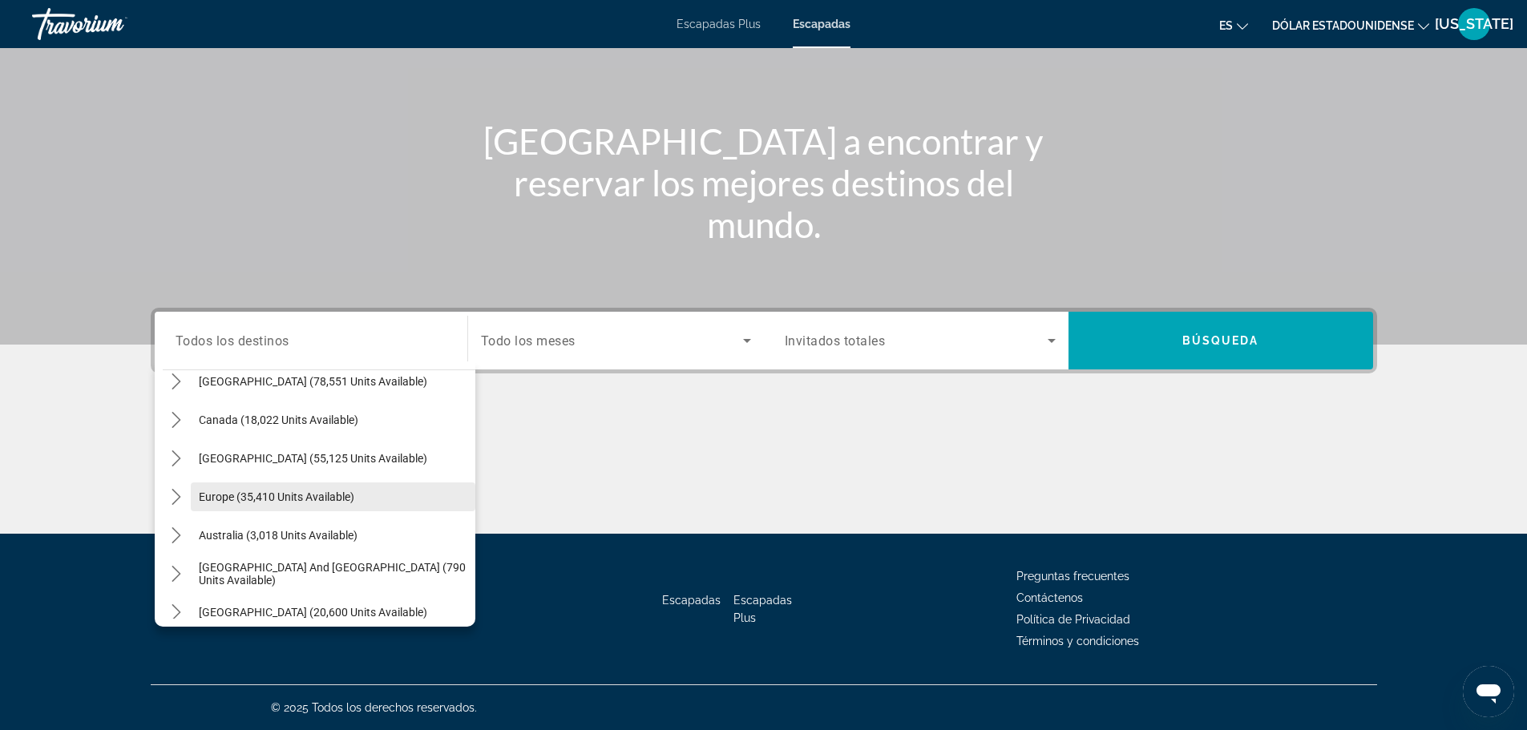
click at [375, 494] on span "Select destination: Europe (35,410 units available)" at bounding box center [333, 497] width 285 height 38
type input "**********"
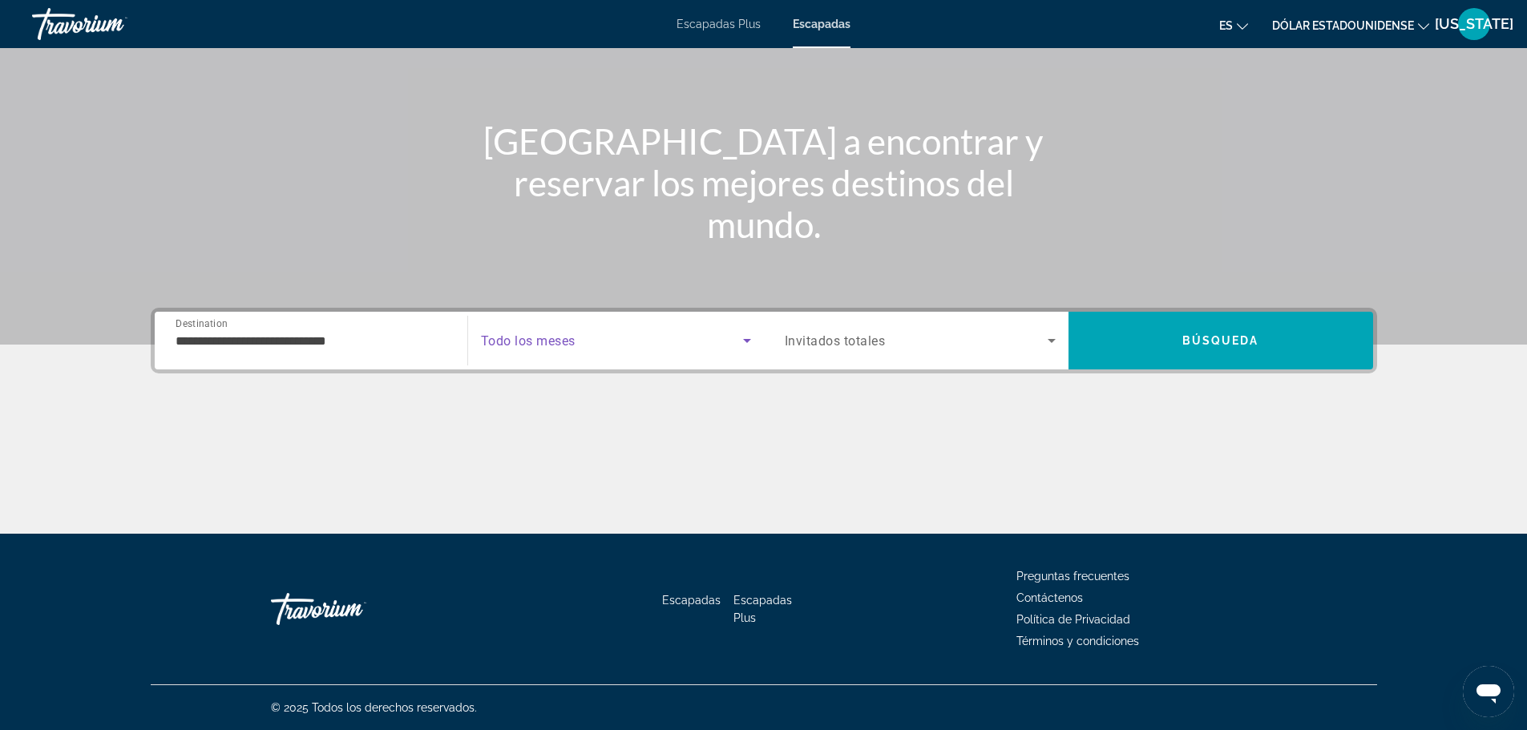
click at [633, 346] on span "Search widget" at bounding box center [612, 340] width 262 height 19
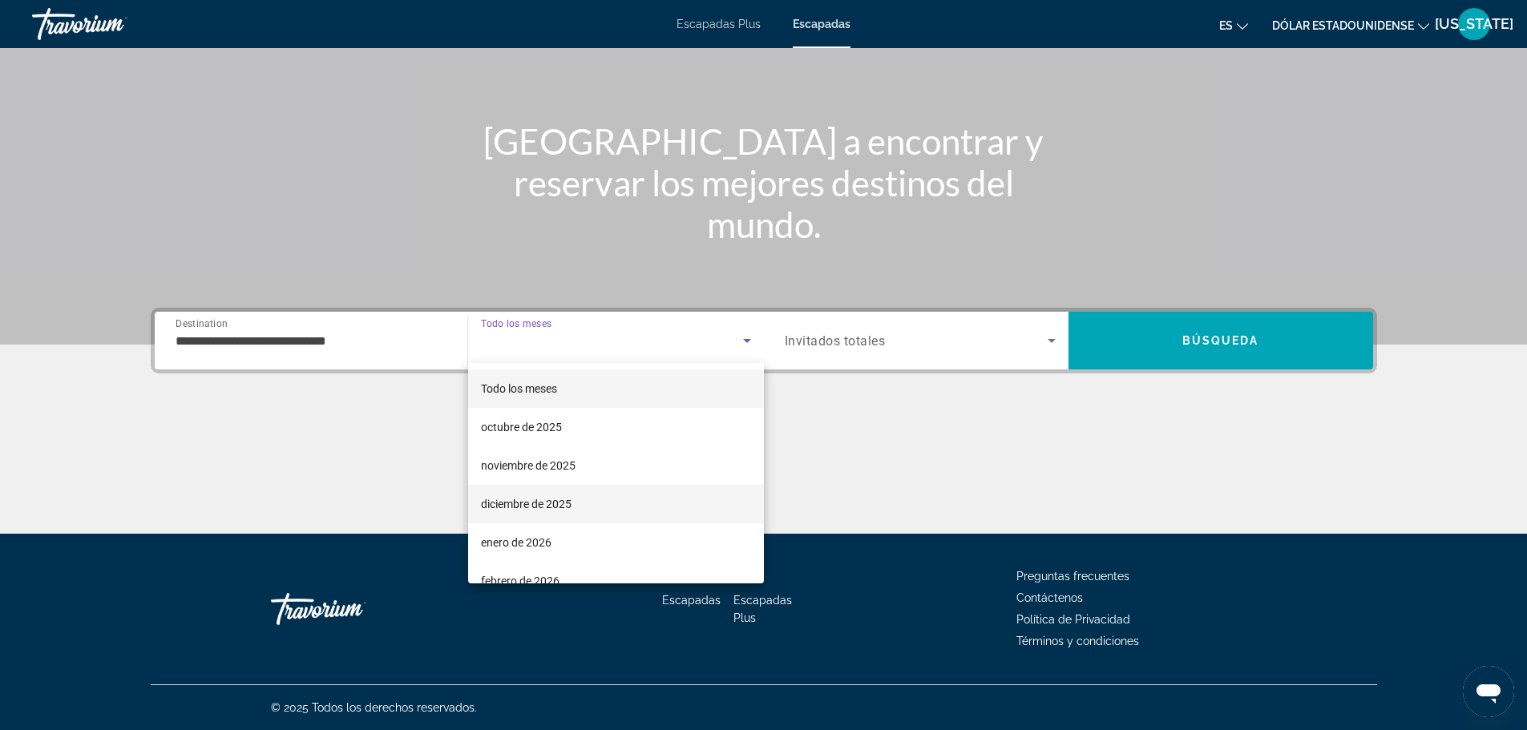
click at [624, 490] on mat-option "diciembre de 2025" at bounding box center [616, 504] width 296 height 38
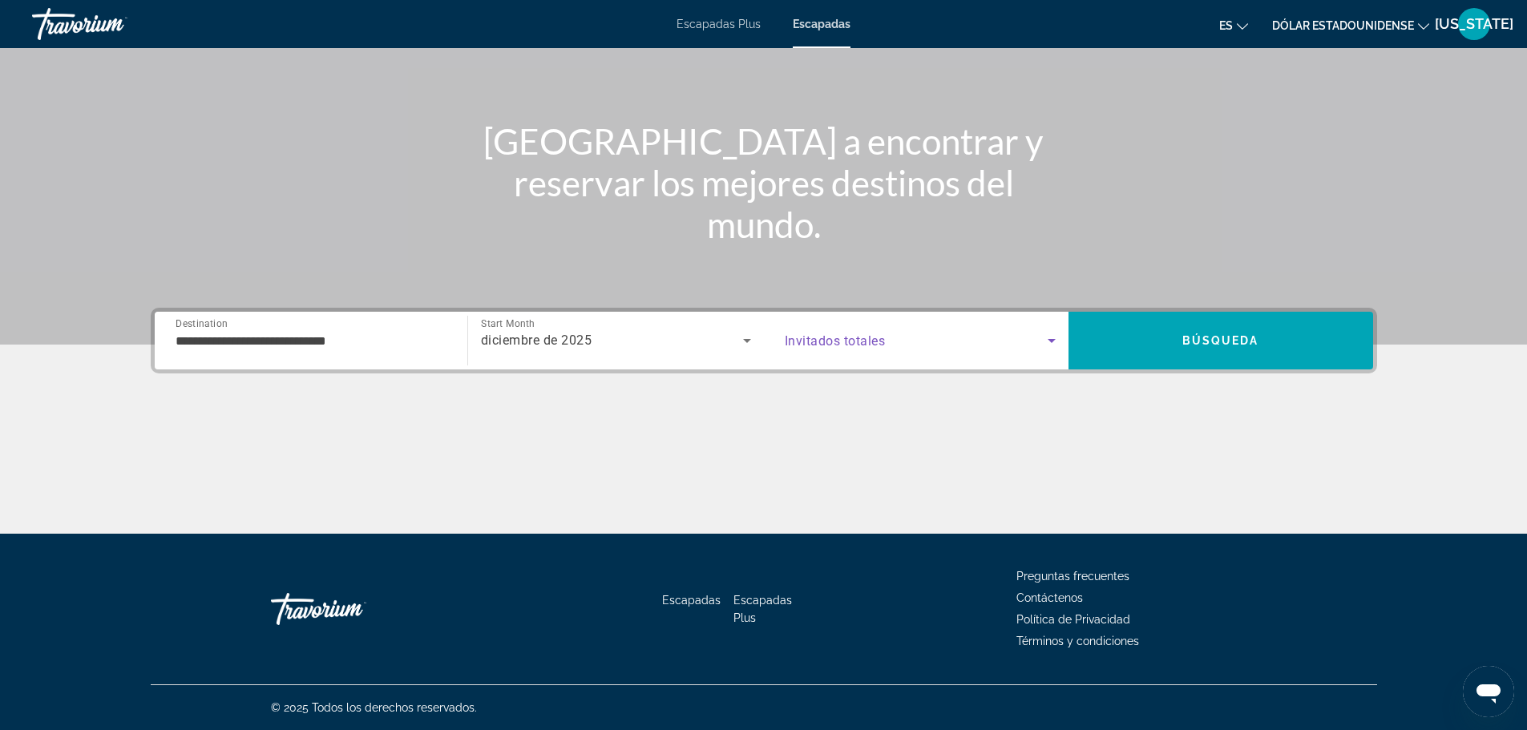
click at [974, 343] on span "Search widget" at bounding box center [916, 340] width 263 height 19
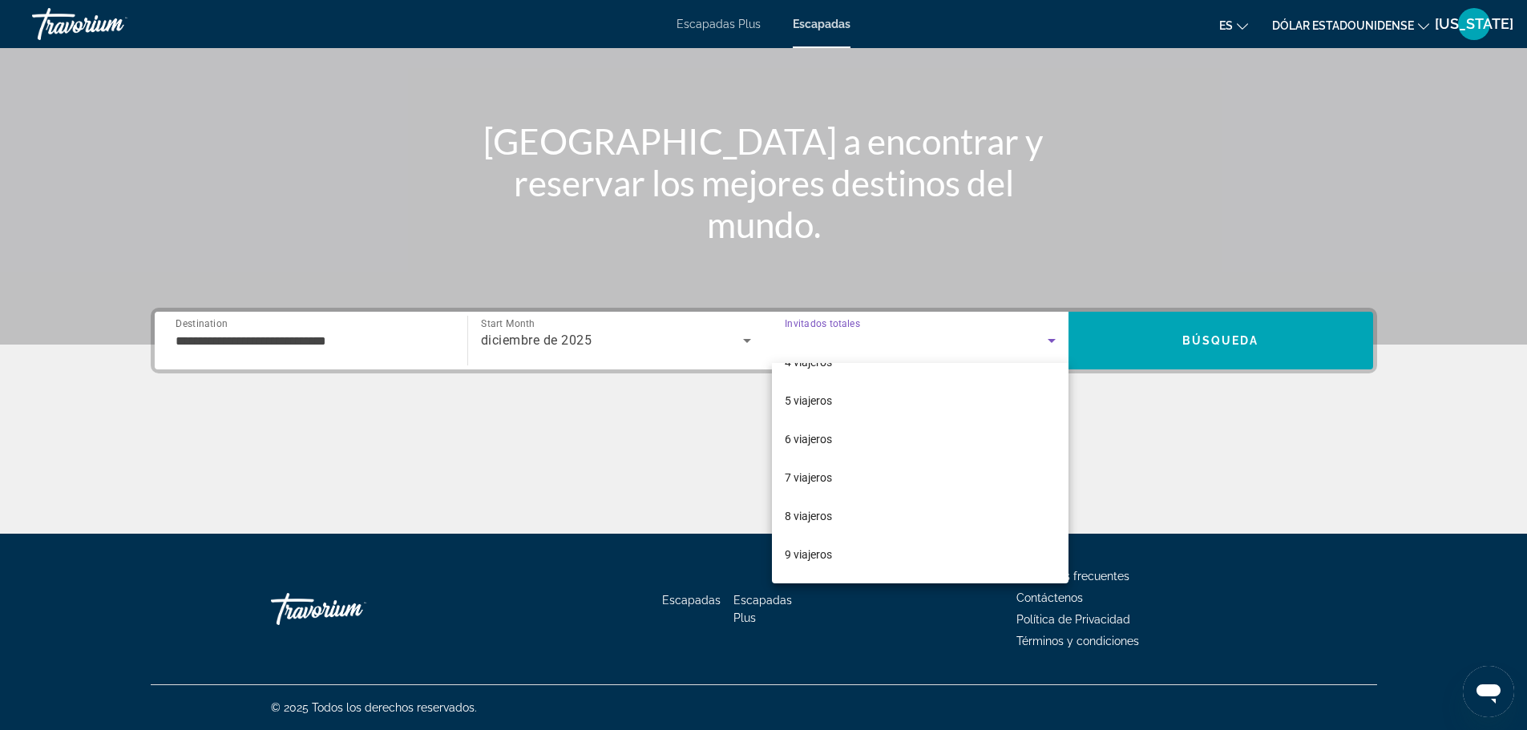
scroll to position [143, 0]
click at [981, 520] on mat-option "8 viajeros" at bounding box center [920, 514] width 297 height 38
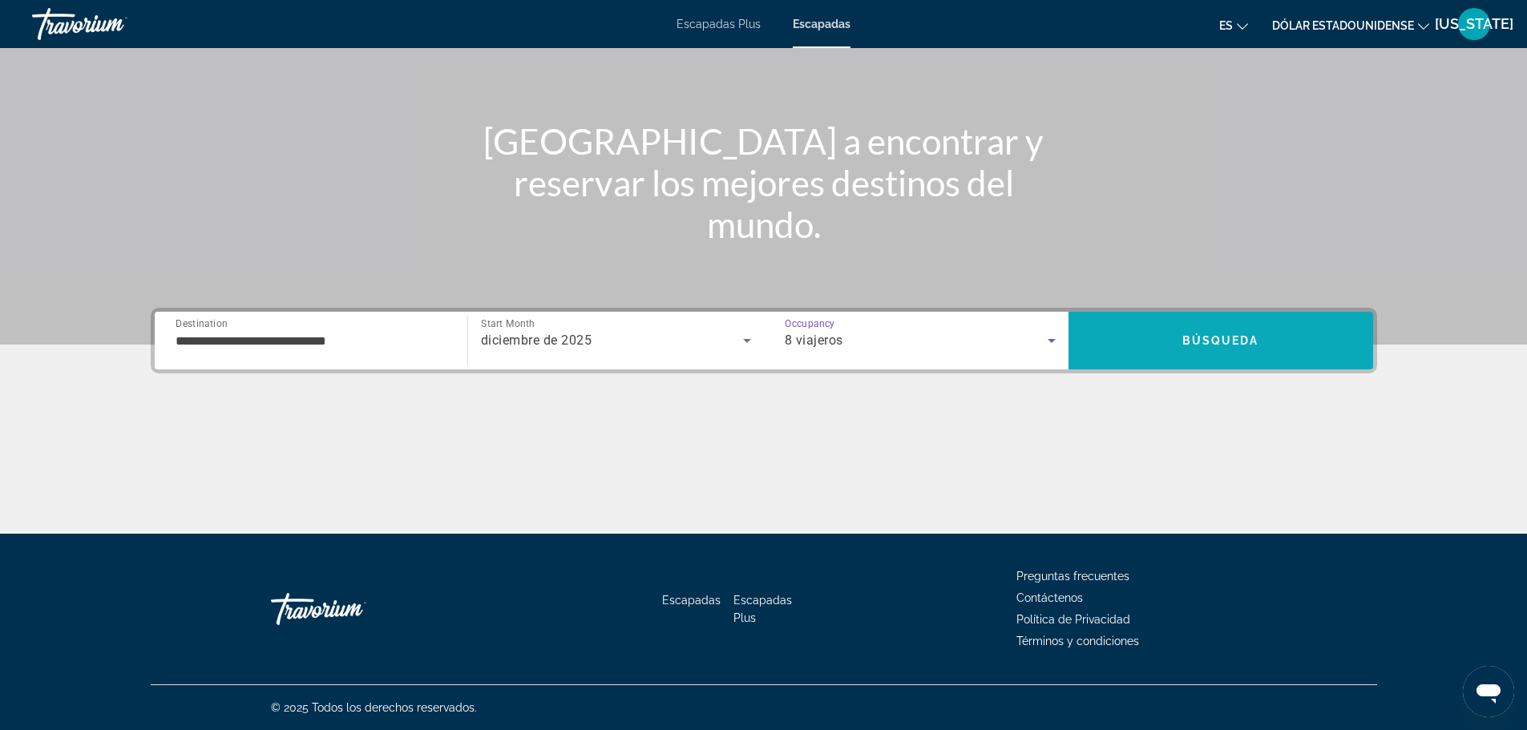
click at [1176, 347] on span "Search" at bounding box center [1220, 340] width 305 height 38
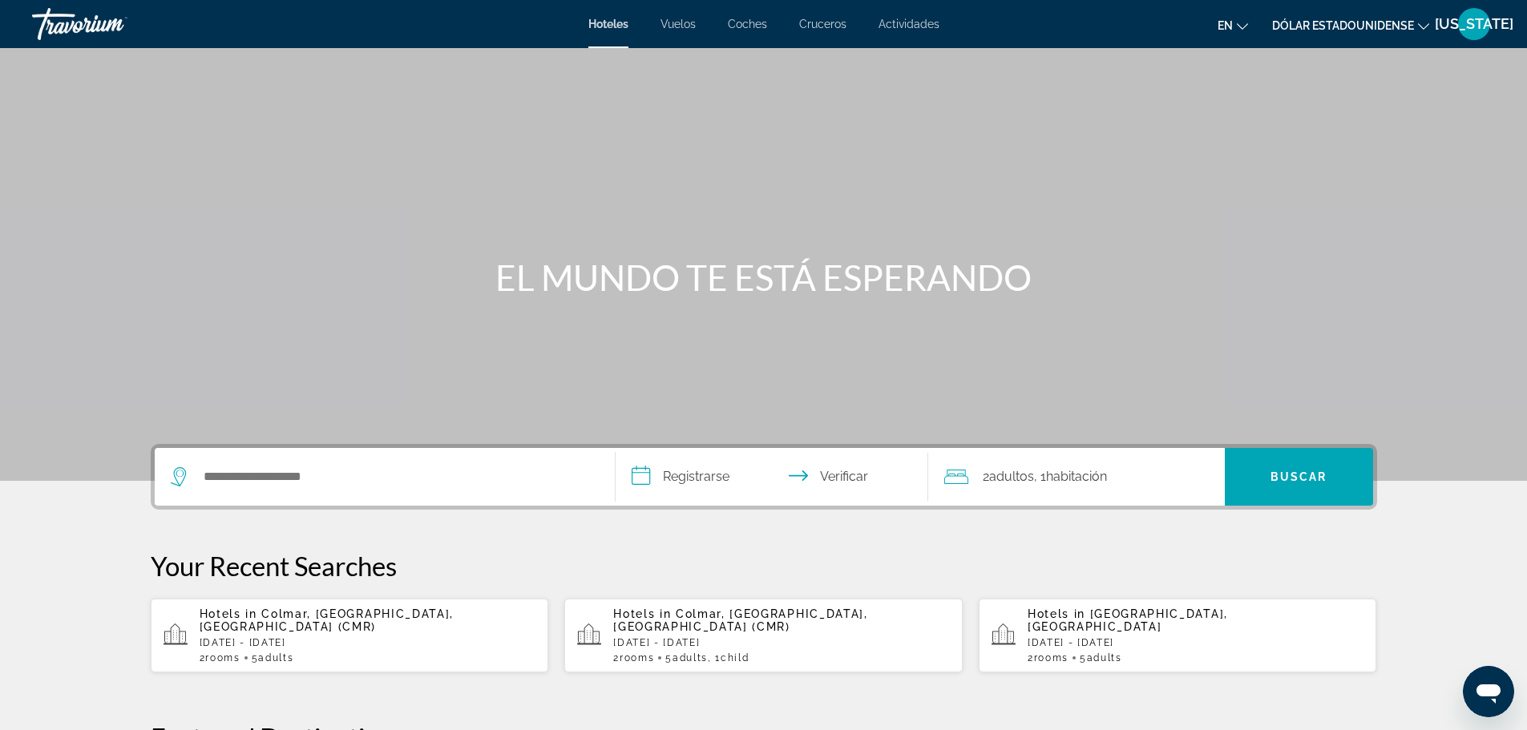
click at [838, 19] on font "Cruceros" at bounding box center [822, 24] width 47 height 13
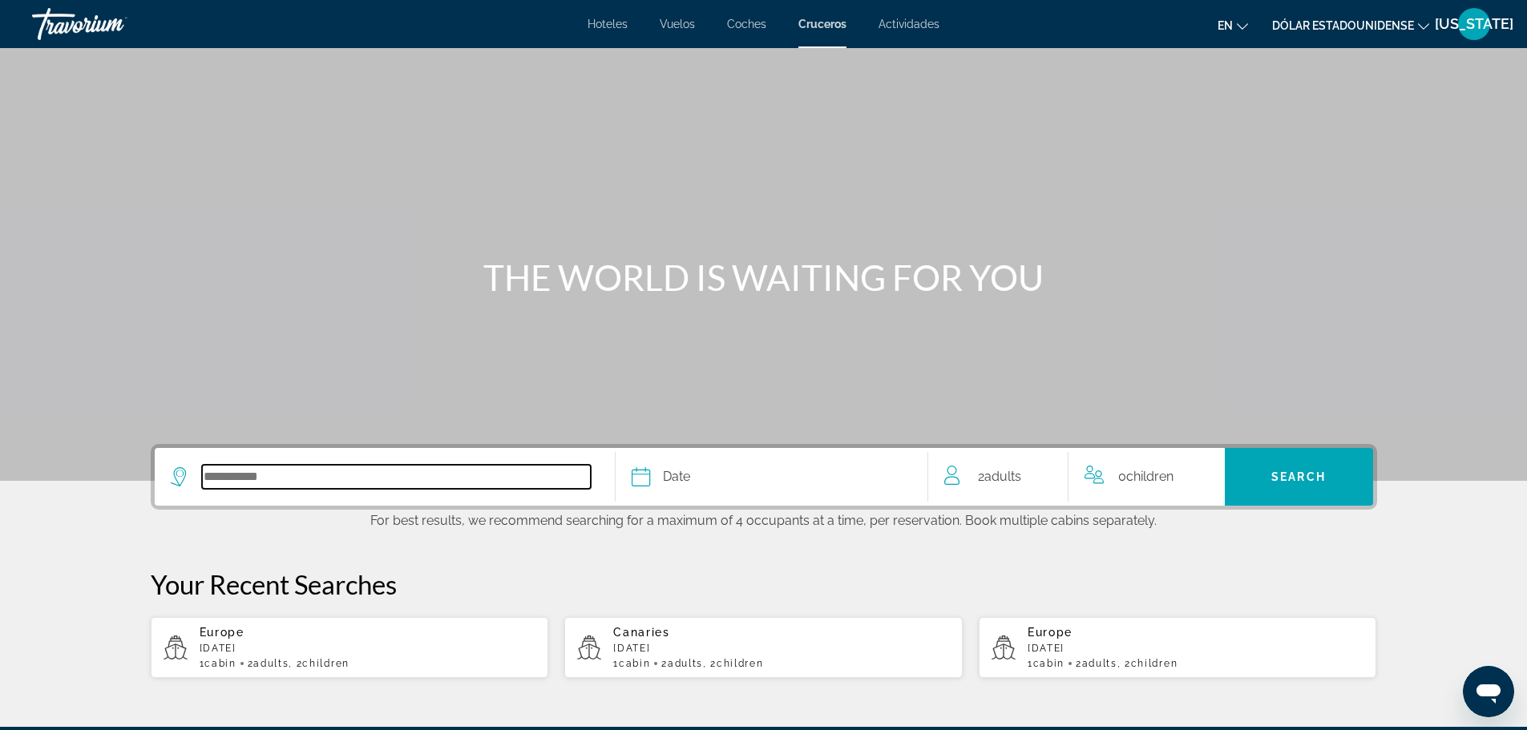
click at [558, 480] on input "Select cruise destination" at bounding box center [396, 477] width 389 height 24
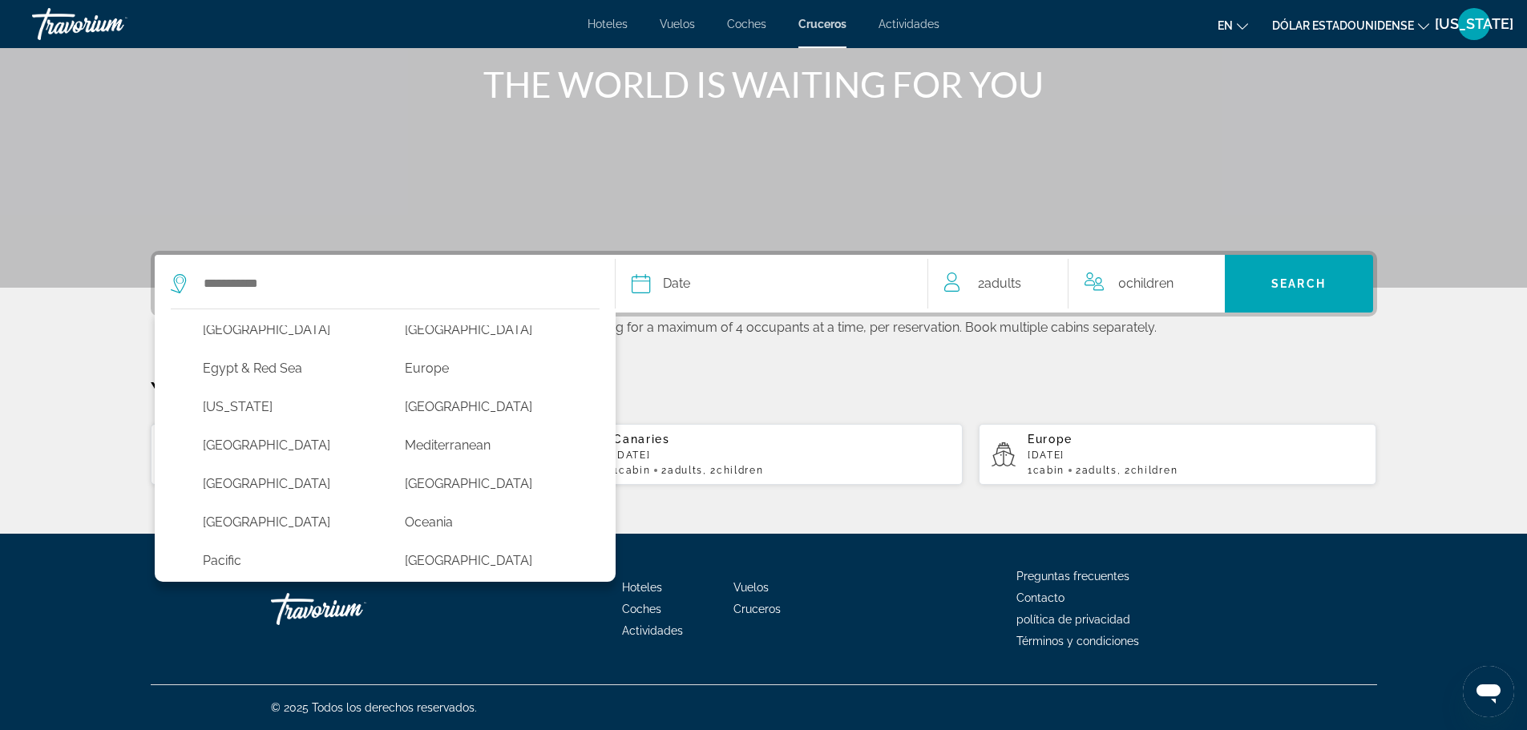
scroll to position [252, 0]
click at [491, 450] on button "Mediterranean" at bounding box center [490, 443] width 187 height 30
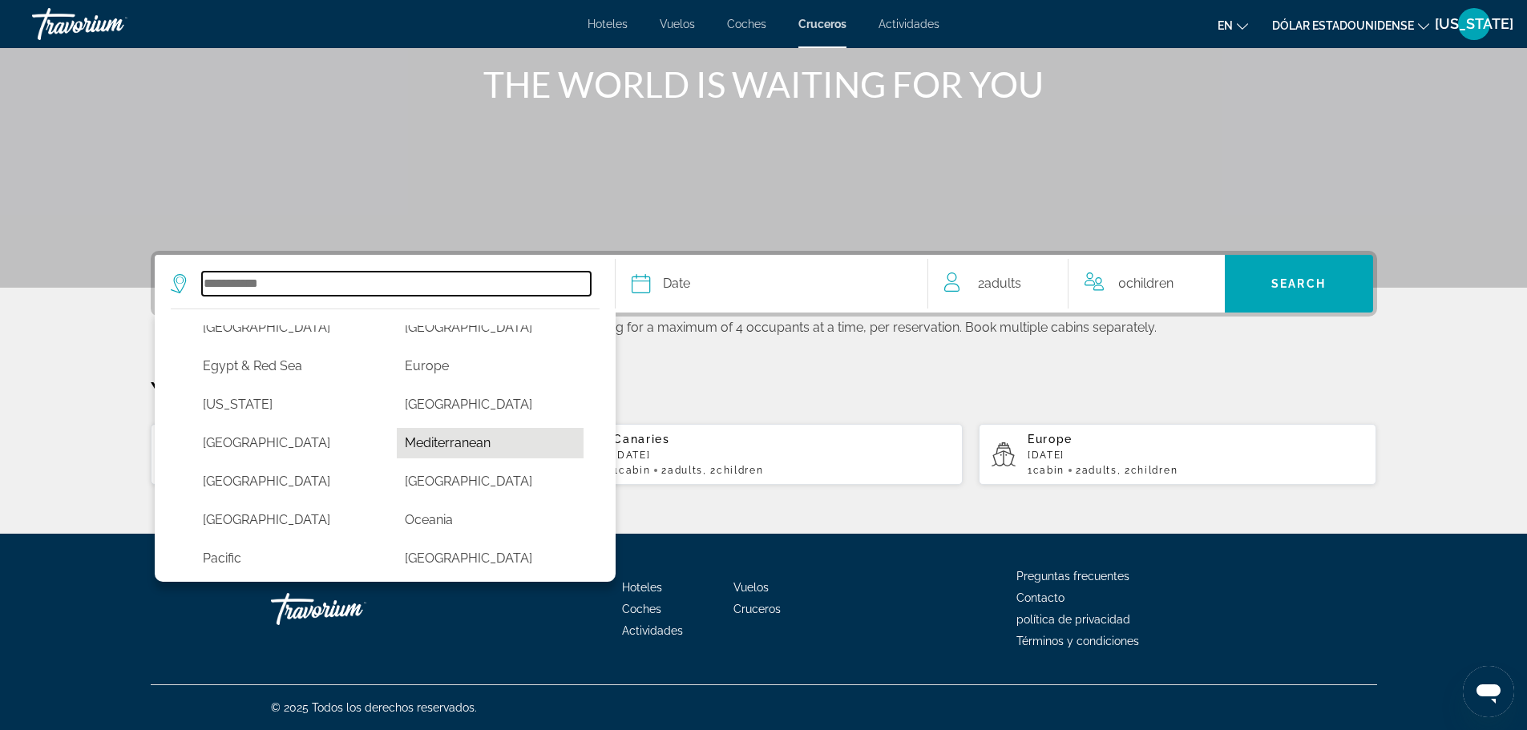
type input "**********"
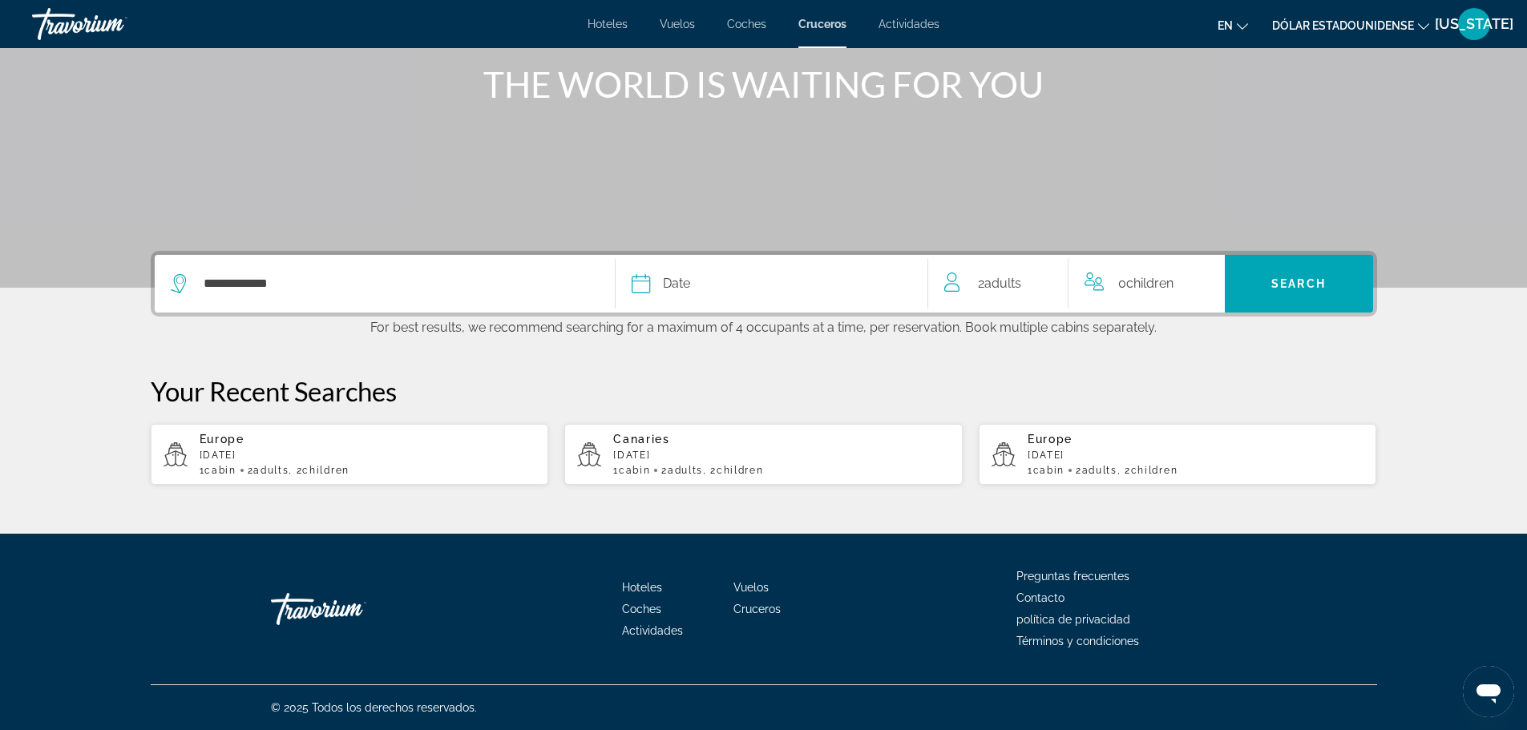
click at [760, 284] on div "Date" at bounding box center [772, 284] width 280 height 22
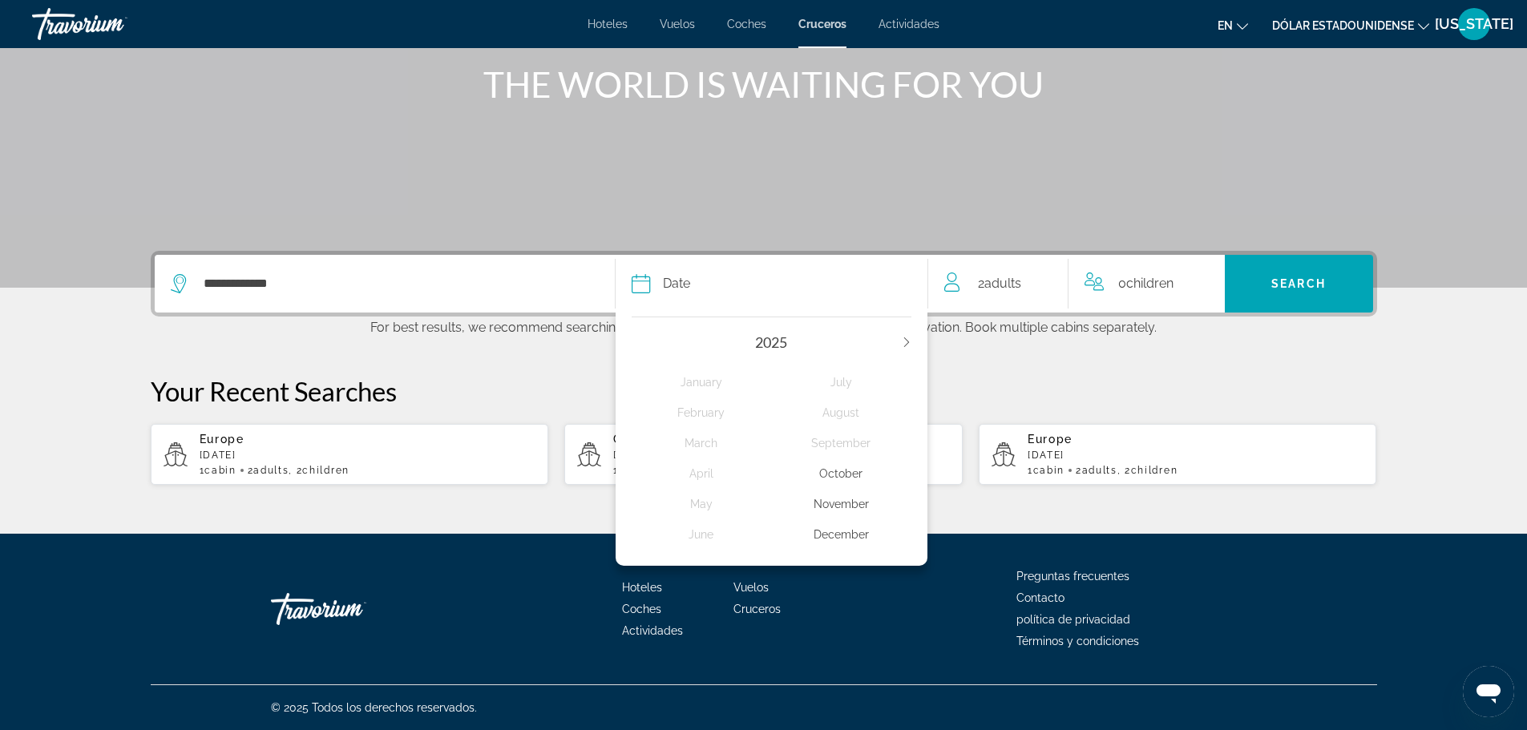
click at [845, 511] on div "November" at bounding box center [841, 504] width 140 height 29
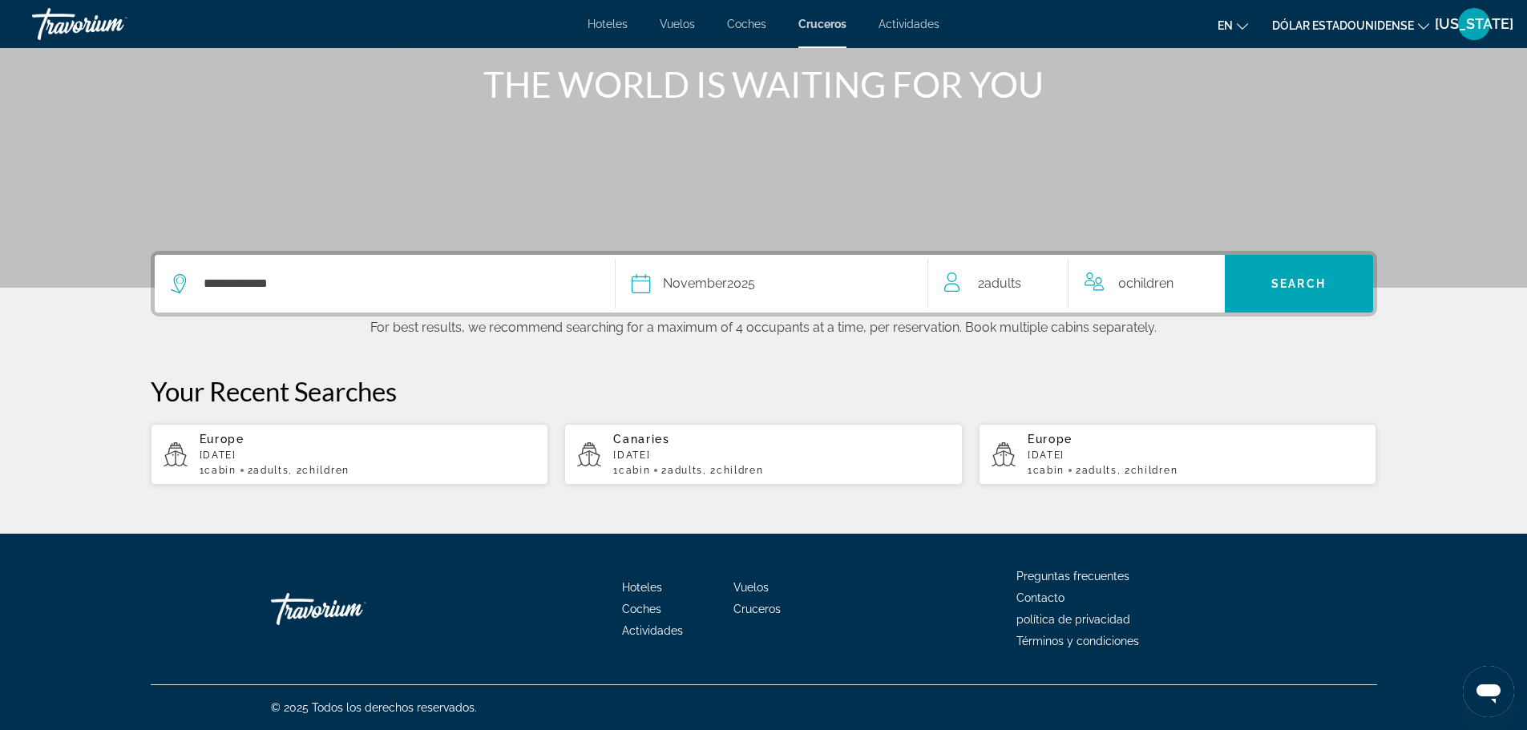
click at [1044, 284] on div "2 Adult Adults" at bounding box center [1005, 284] width 123 height 22
click at [1198, 287] on icon "Increment children" at bounding box center [1201, 280] width 14 height 19
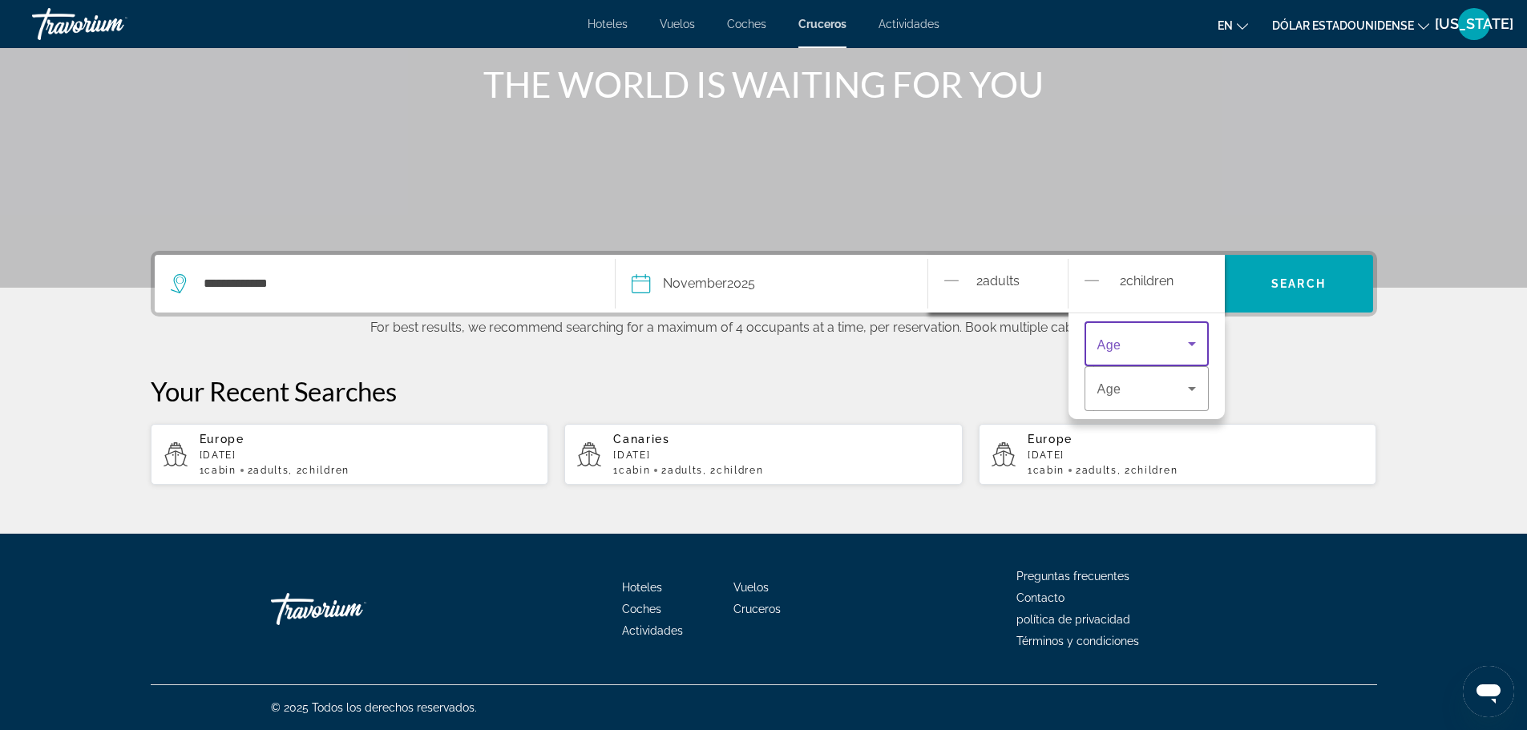
click at [1195, 337] on icon "Travelers: 2 adults, 2 children" at bounding box center [1191, 343] width 19 height 19
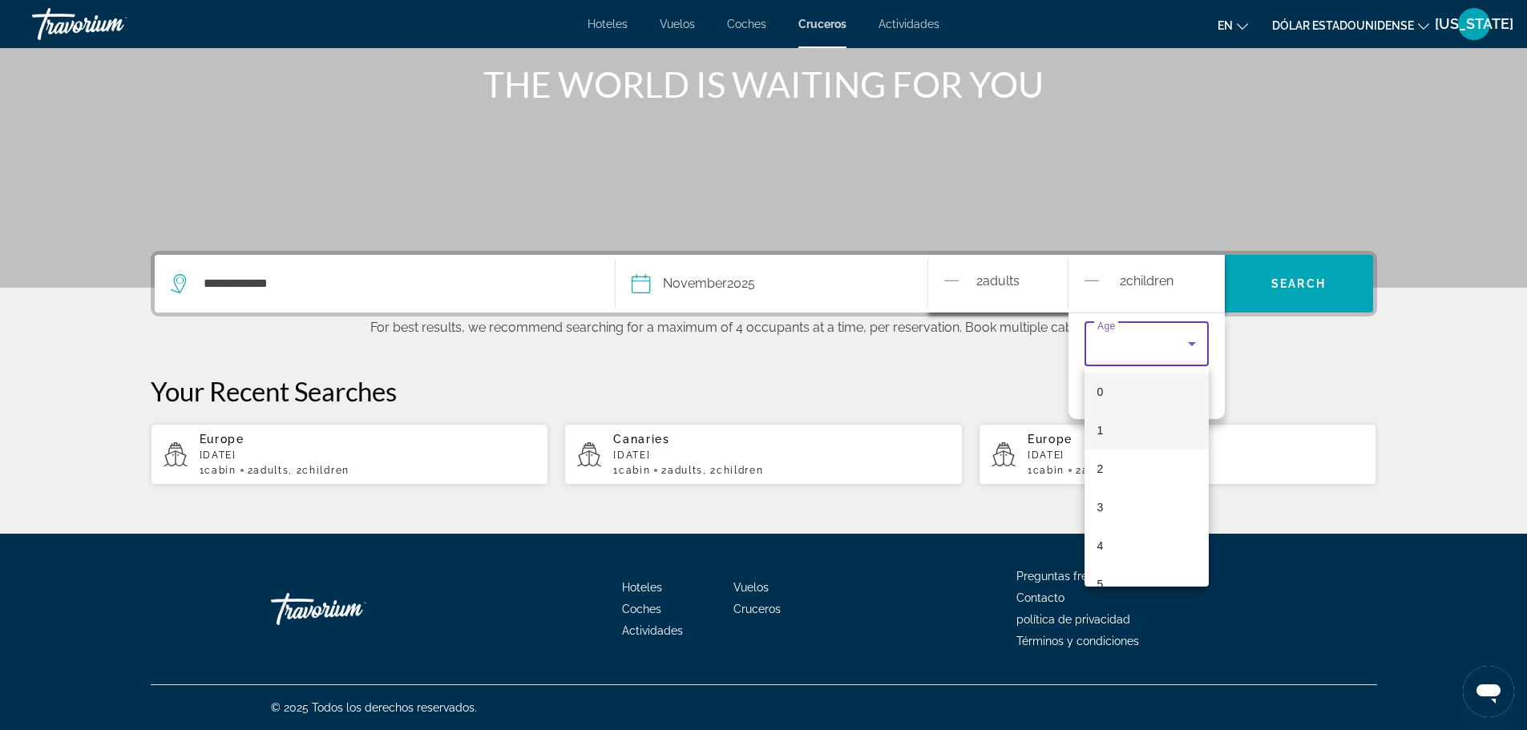
click at [1163, 426] on mat-option "1" at bounding box center [1147, 430] width 124 height 38
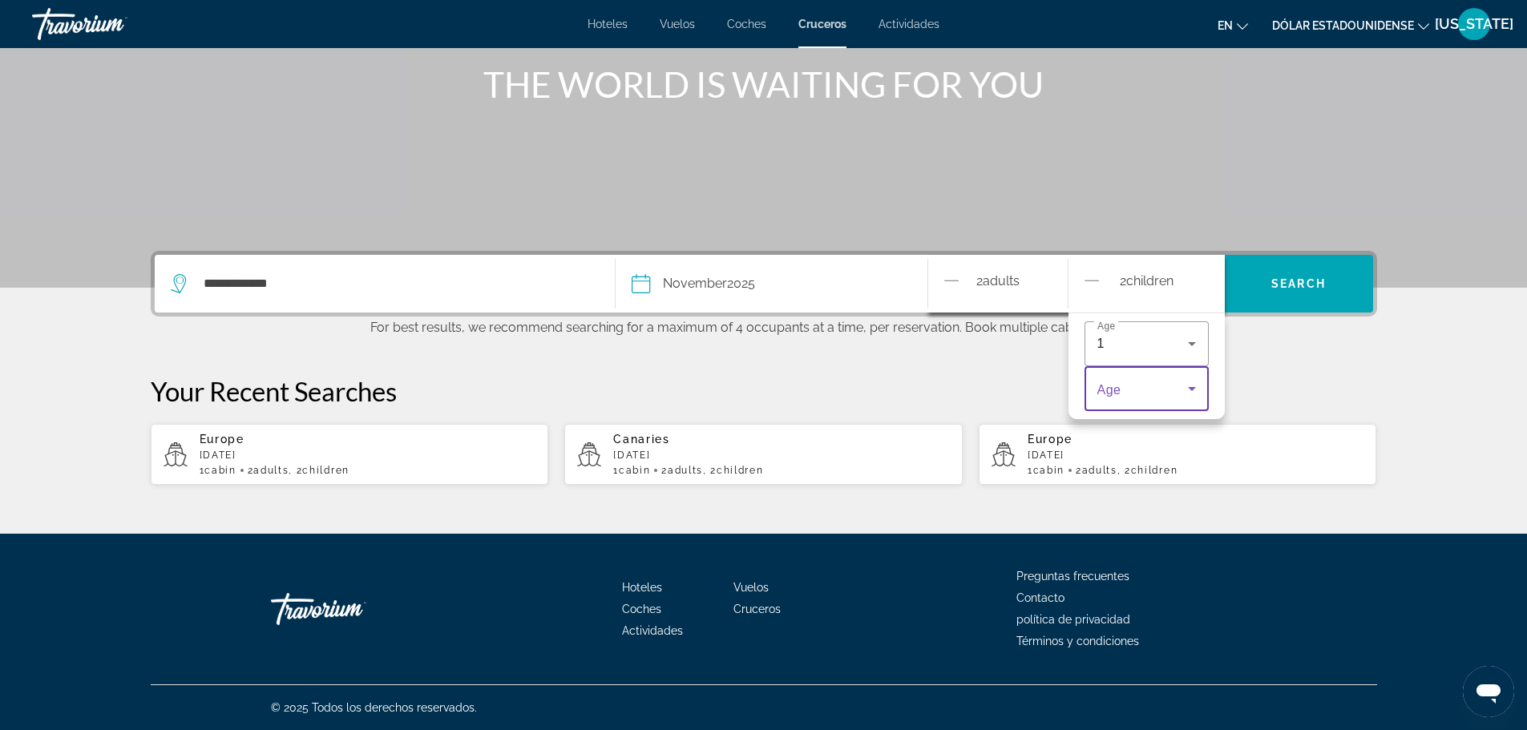
click at [1194, 389] on icon "Travelers: 2 adults, 2 children" at bounding box center [1192, 389] width 8 height 4
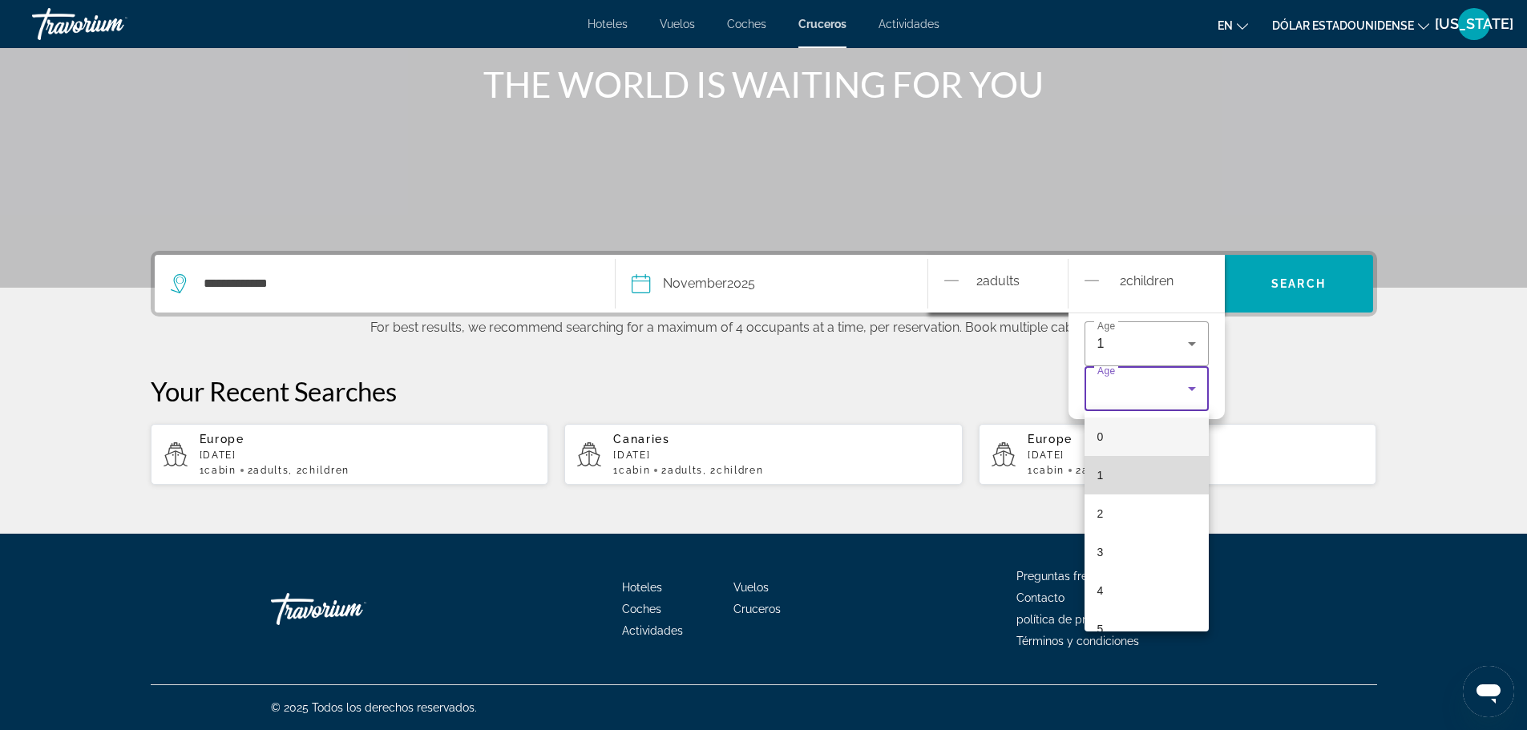
click at [1157, 477] on mat-option "1" at bounding box center [1147, 475] width 124 height 38
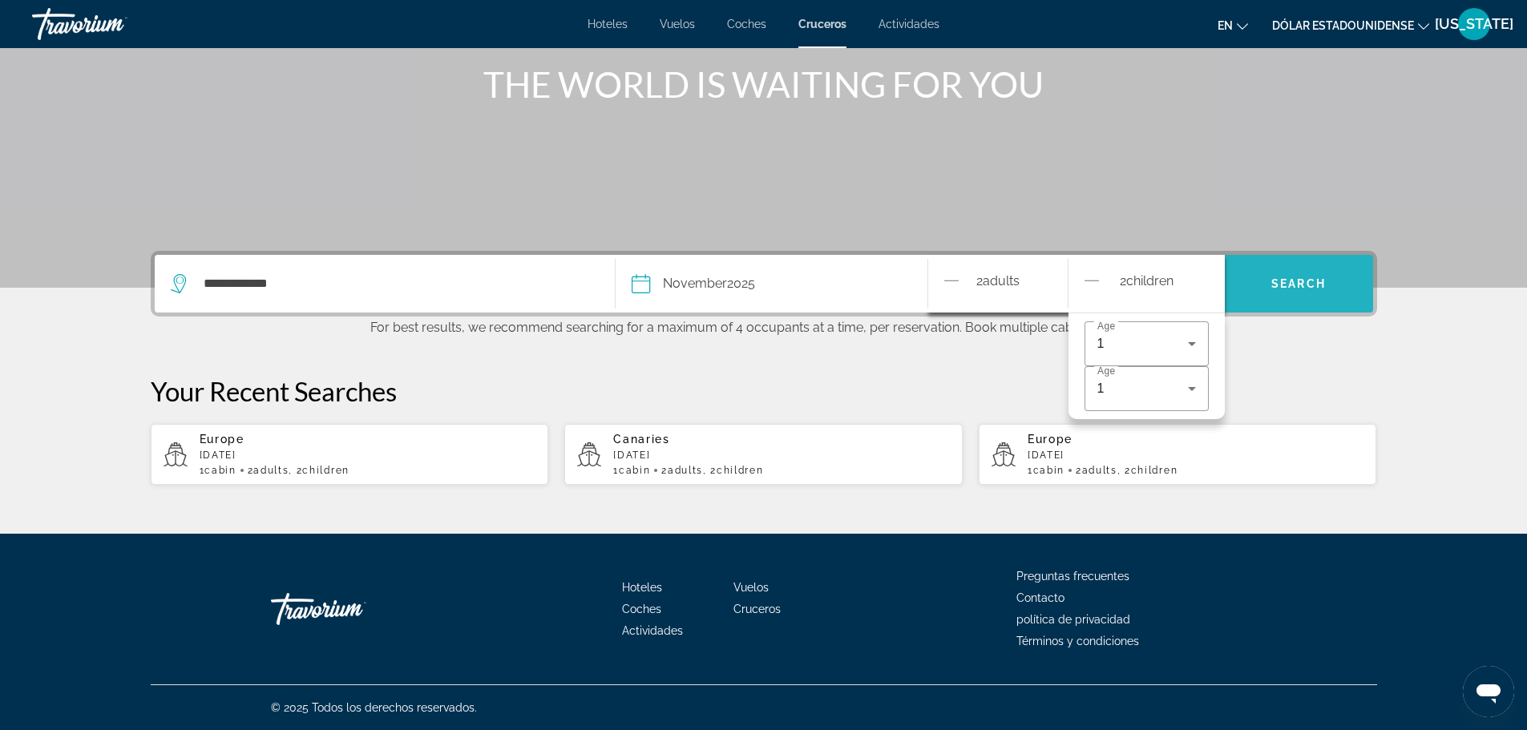
click at [1296, 274] on span "Search" at bounding box center [1299, 284] width 148 height 38
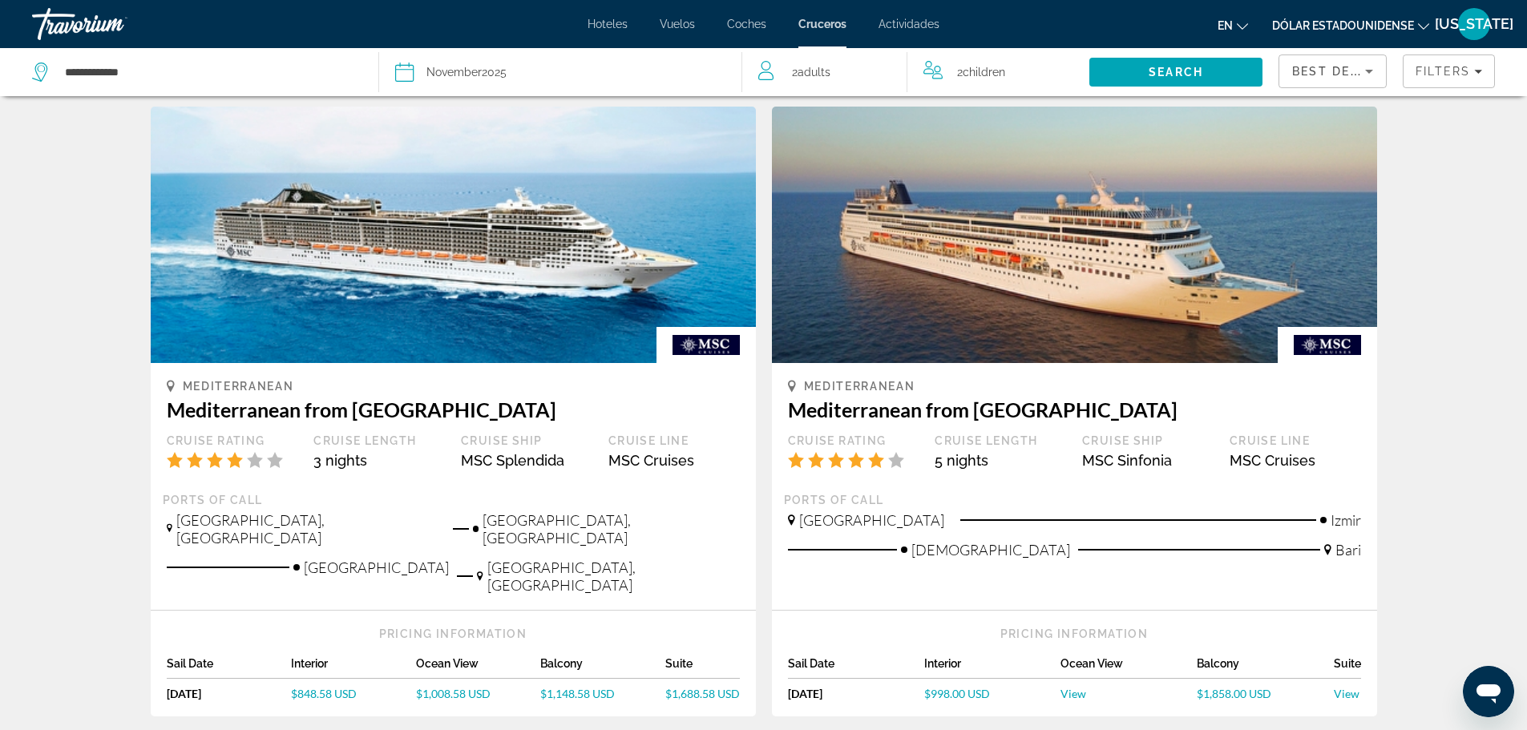
scroll to position [1425, 0]
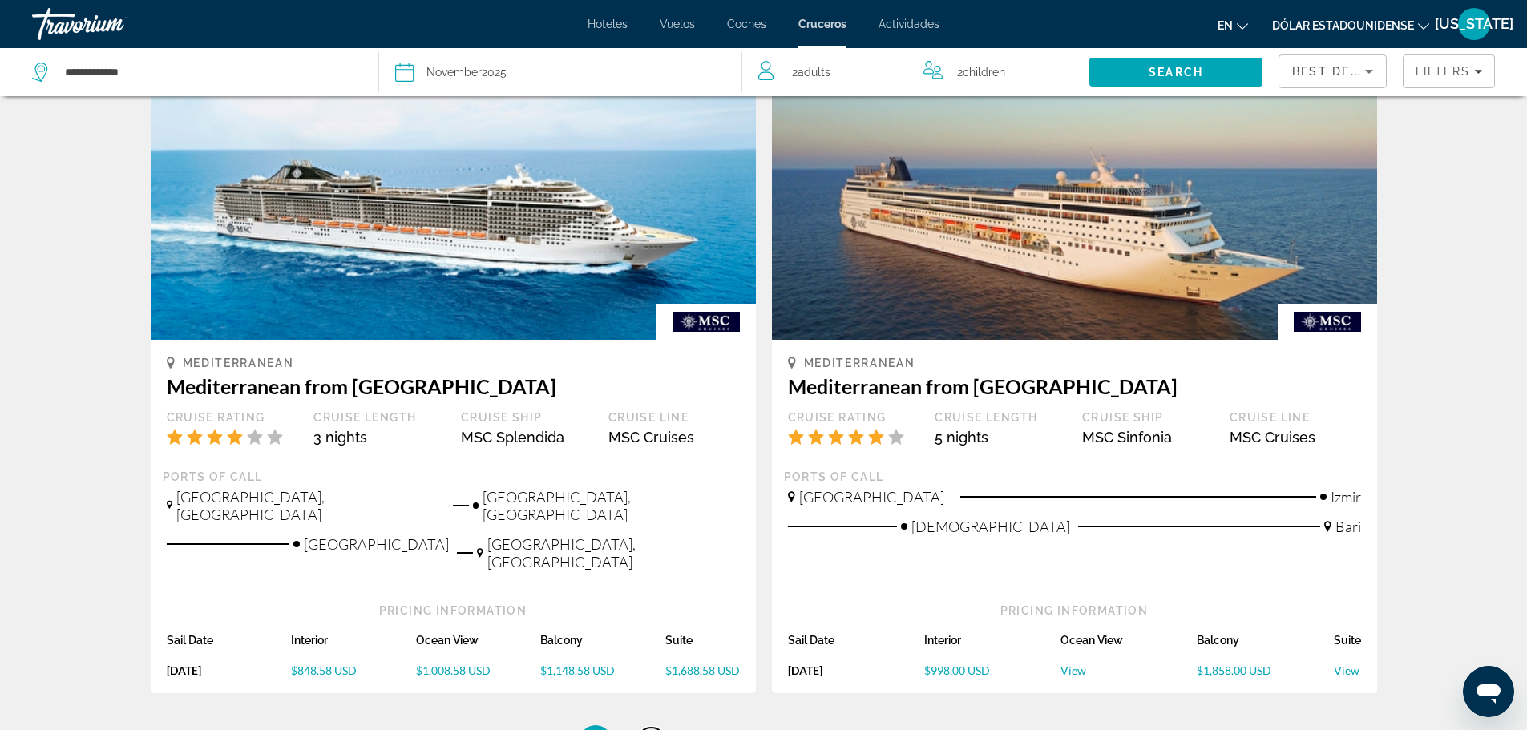
click at [652, 729] on span "2" at bounding box center [652, 742] width 8 height 18
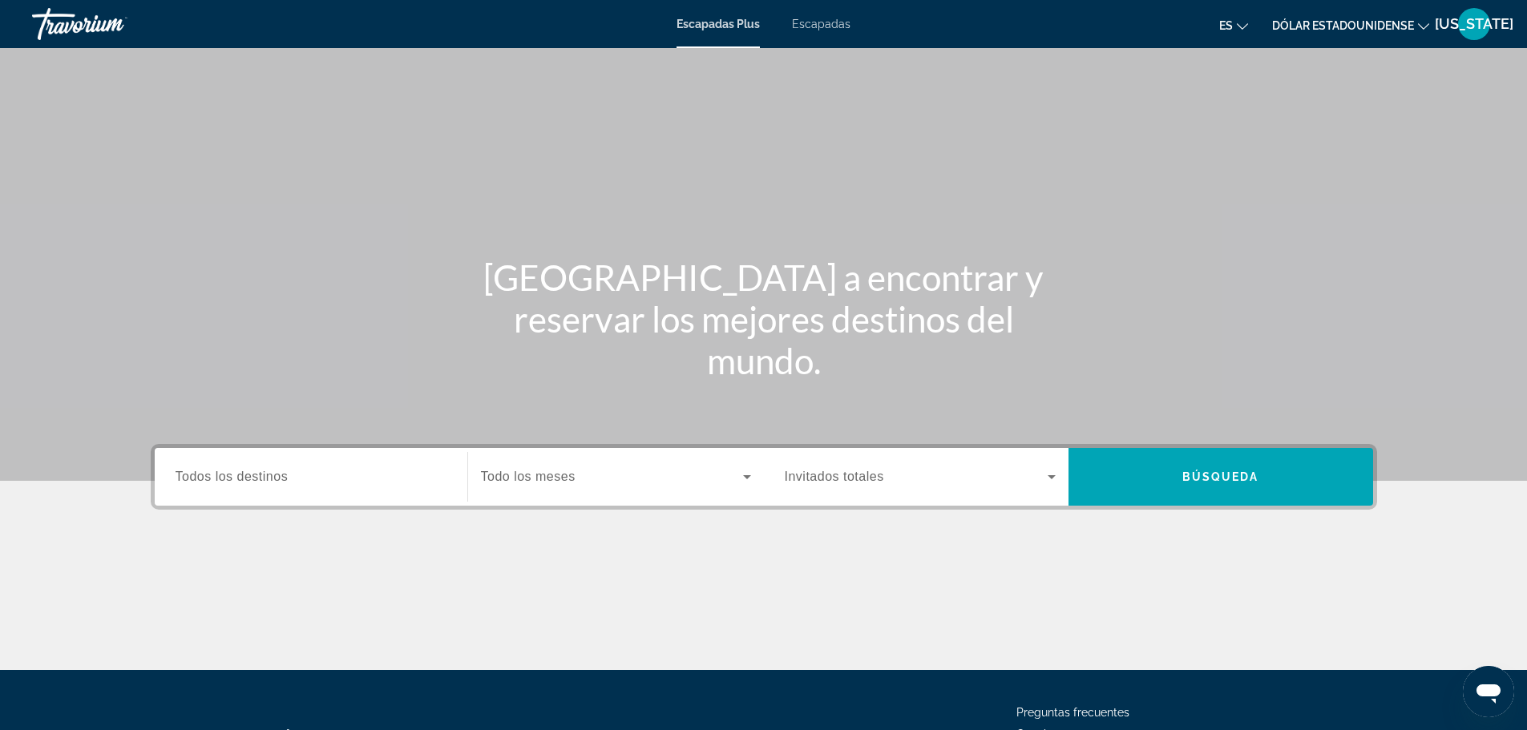
click at [369, 494] on div "Widget de búsqueda" at bounding box center [311, 477] width 271 height 46
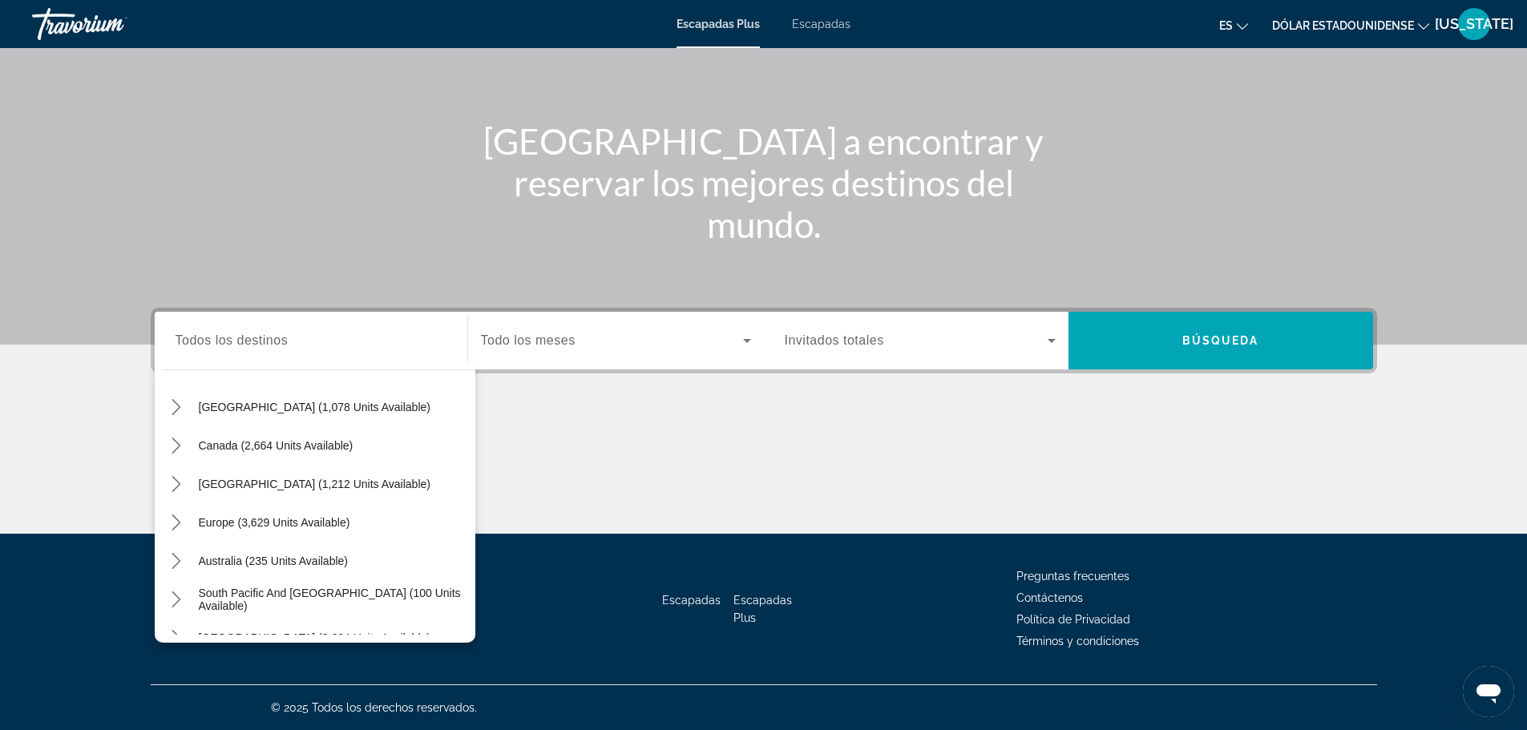
scroll to position [85, 0]
click at [325, 518] on span "Europe (3,629 units available)" at bounding box center [274, 521] width 151 height 13
type input "**********"
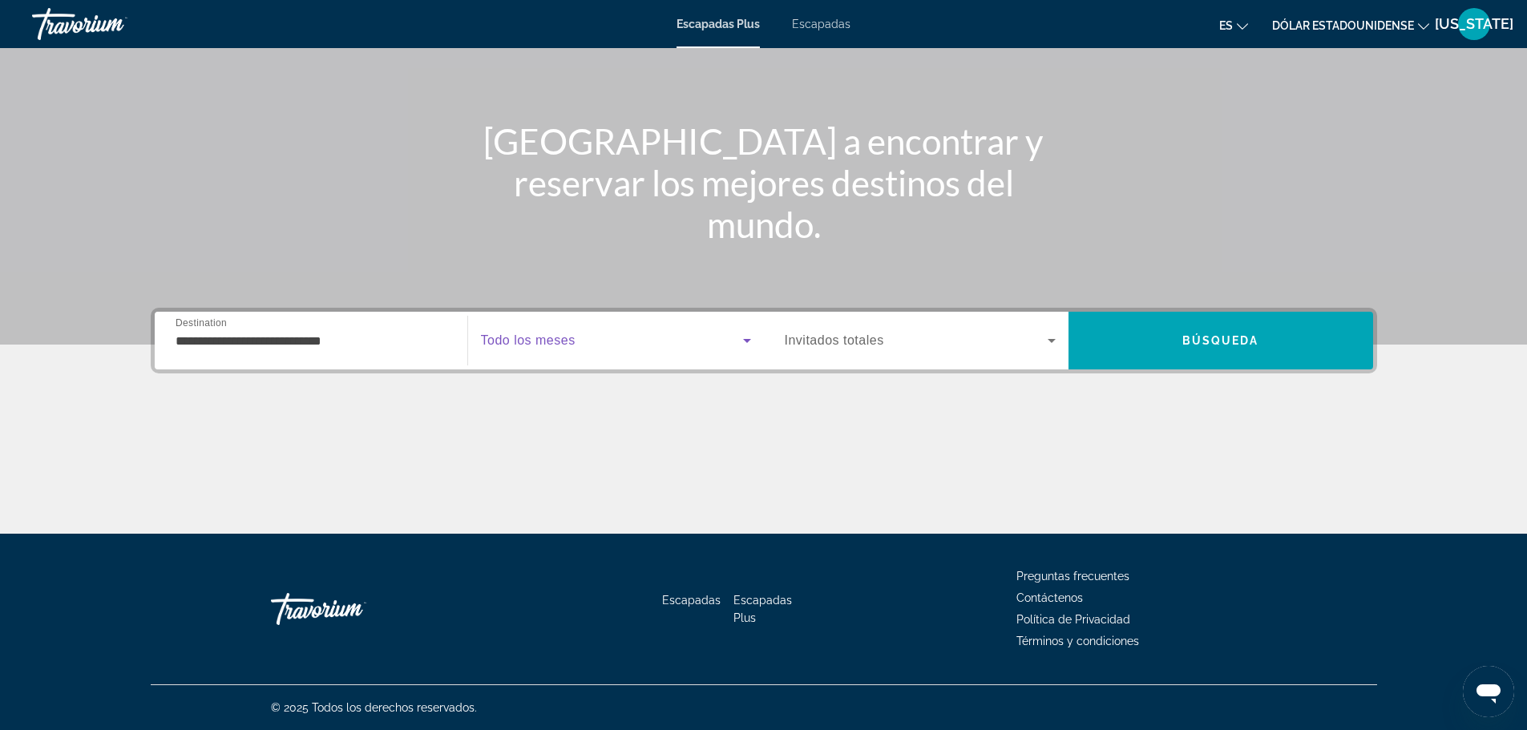
click at [658, 332] on span "Widget de búsqueda" at bounding box center [612, 340] width 262 height 19
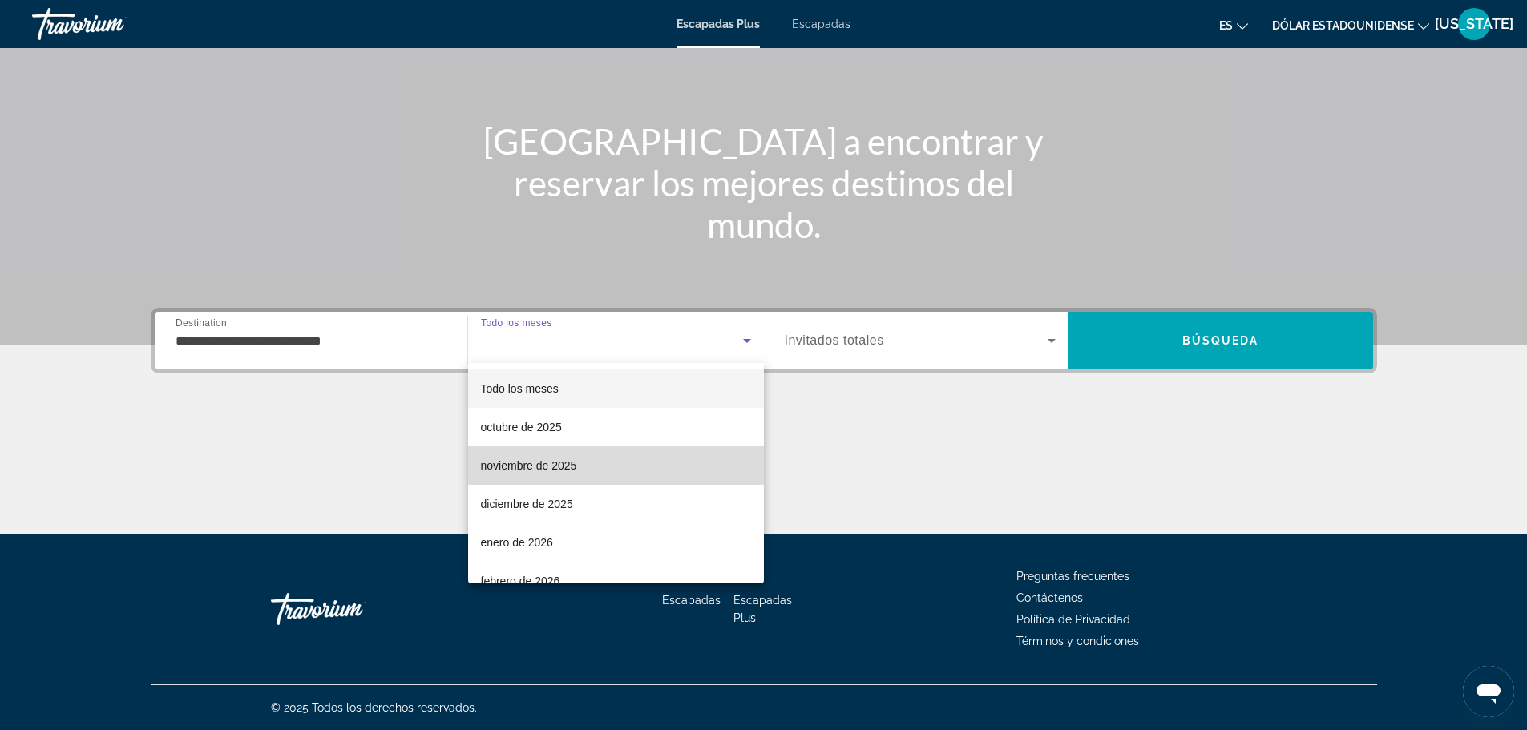
click at [662, 461] on mat-option "noviembre de 2025" at bounding box center [616, 465] width 296 height 38
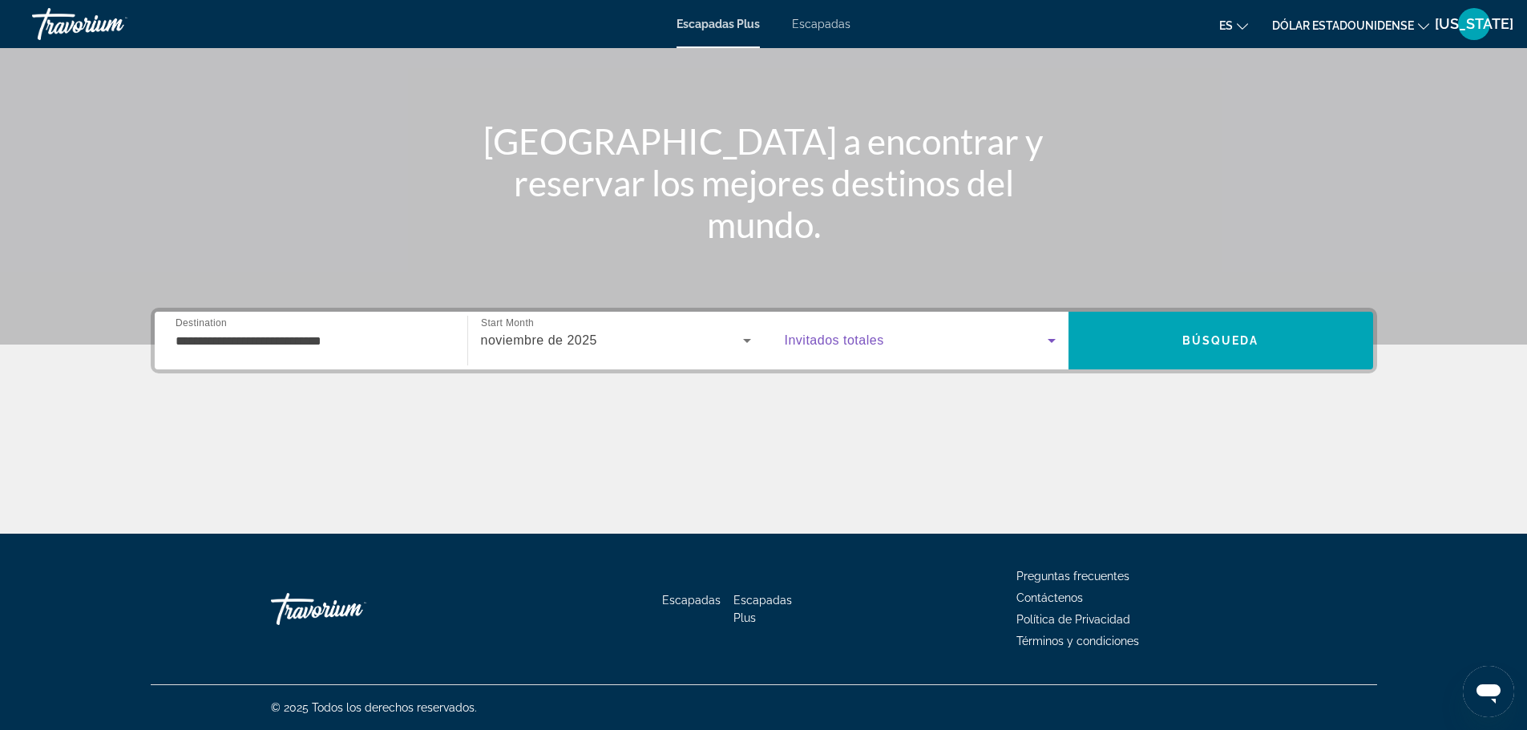
click at [1024, 347] on span "Widget de búsqueda" at bounding box center [916, 340] width 263 height 19
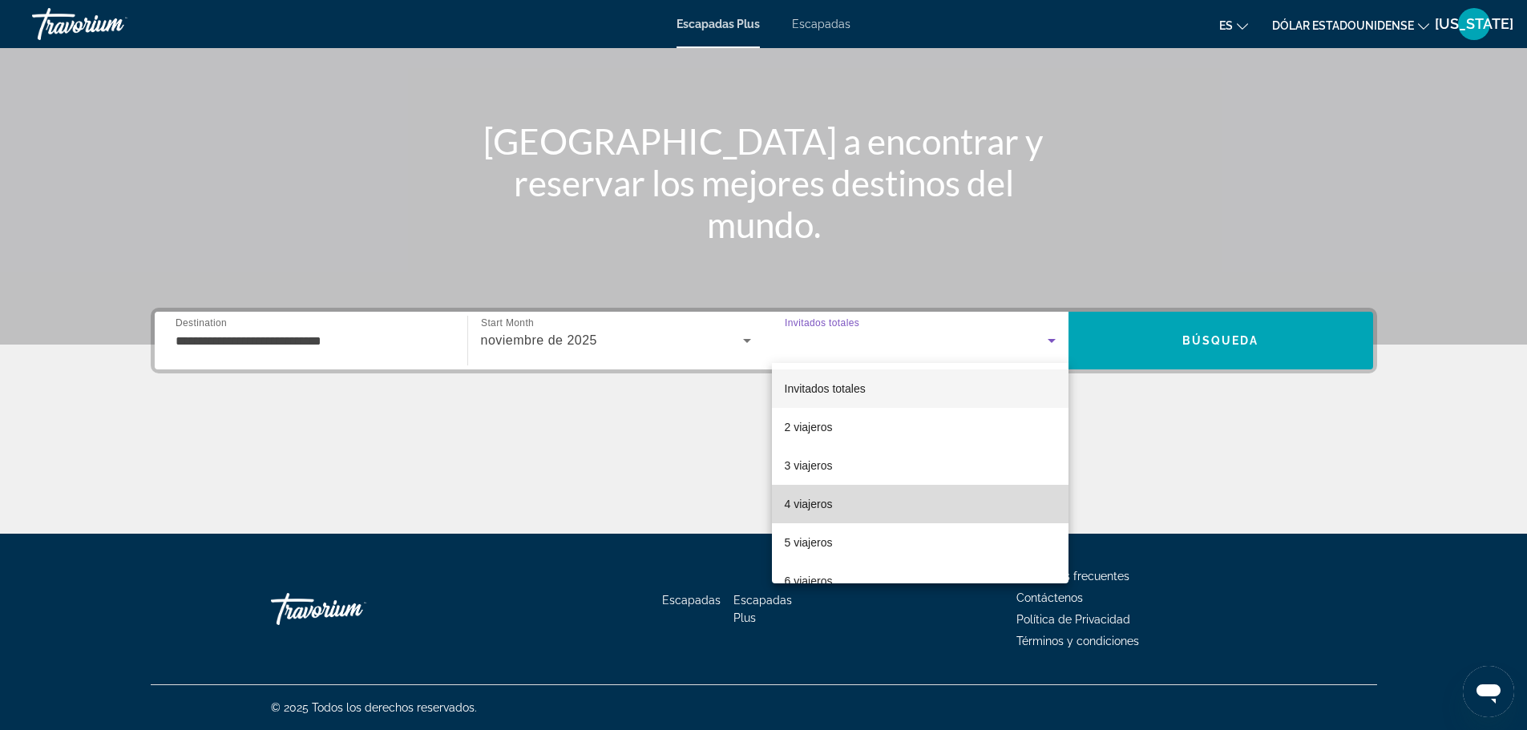
click at [999, 492] on mat-option "4 viajeros" at bounding box center [920, 504] width 297 height 38
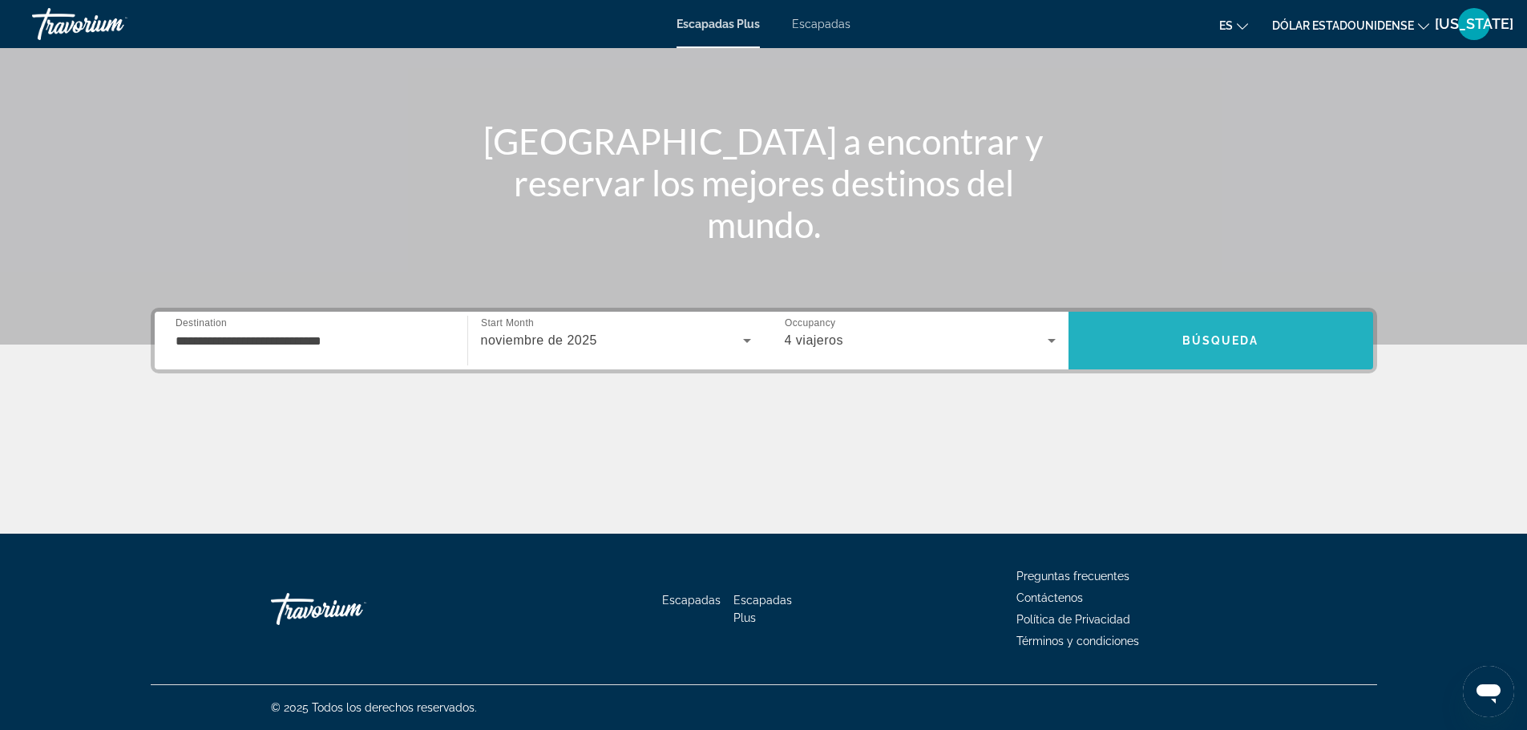
click at [1161, 355] on span "Buscar" at bounding box center [1220, 340] width 305 height 38
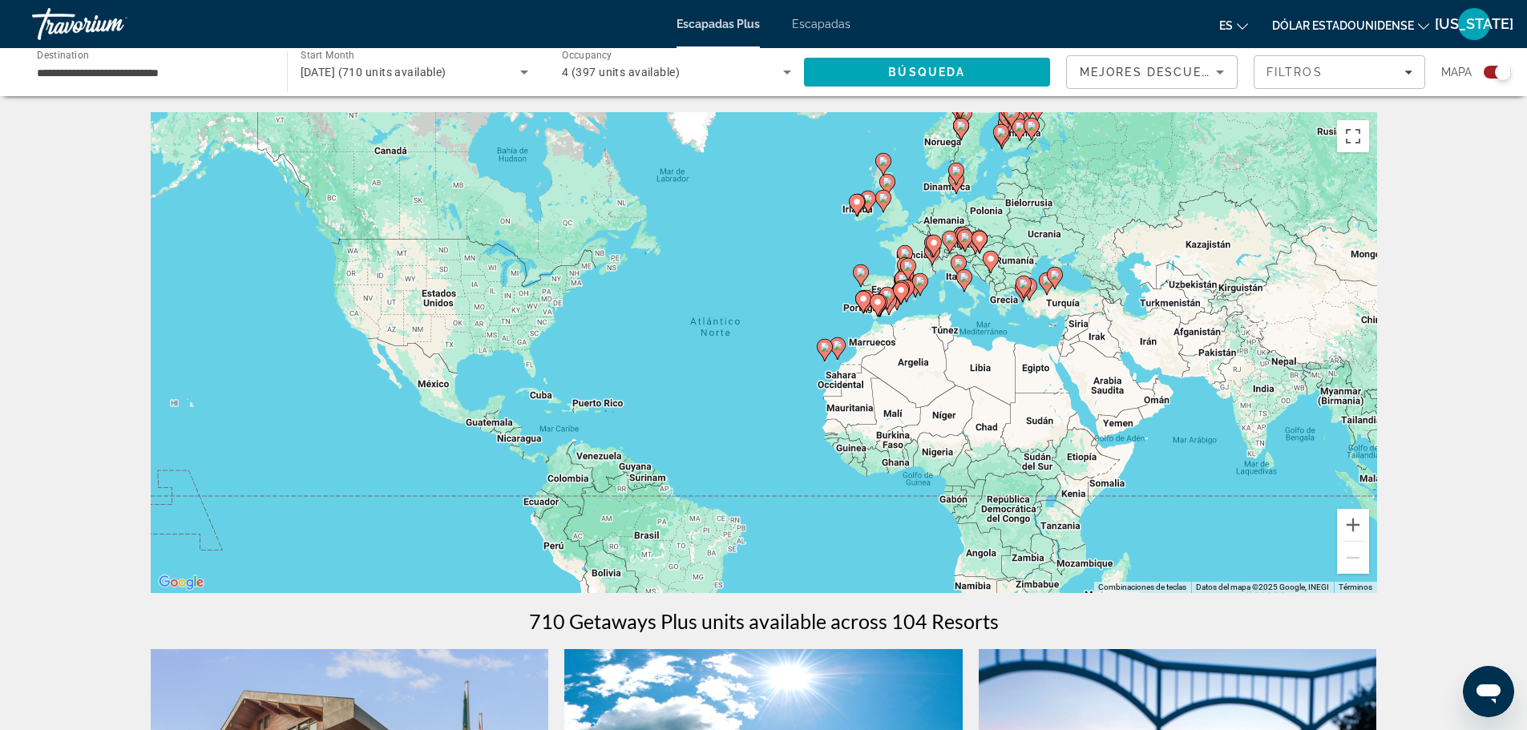
click at [823, 341] on icon "Contenido principal" at bounding box center [824, 350] width 14 height 21
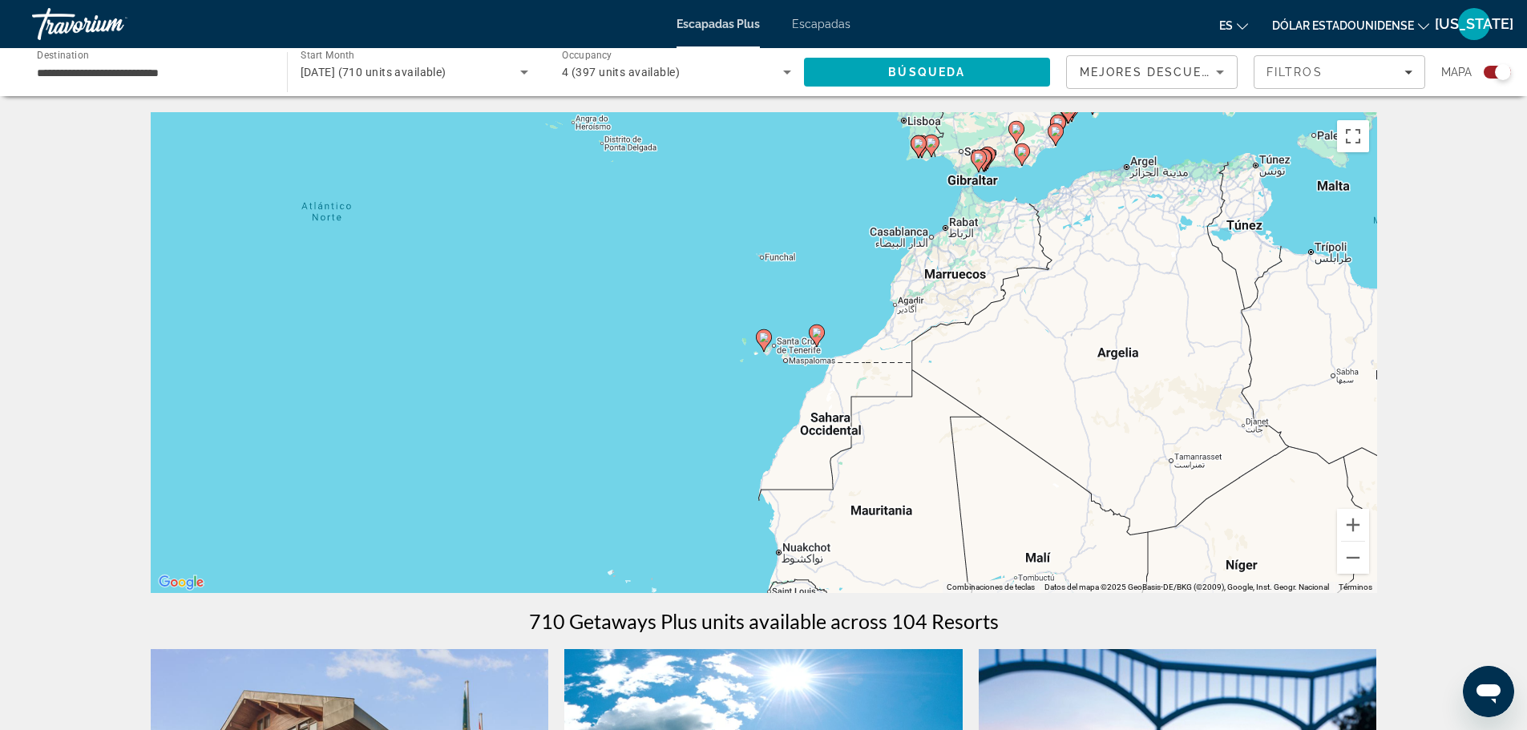
click at [817, 335] on image "Contenido principal" at bounding box center [817, 333] width 10 height 10
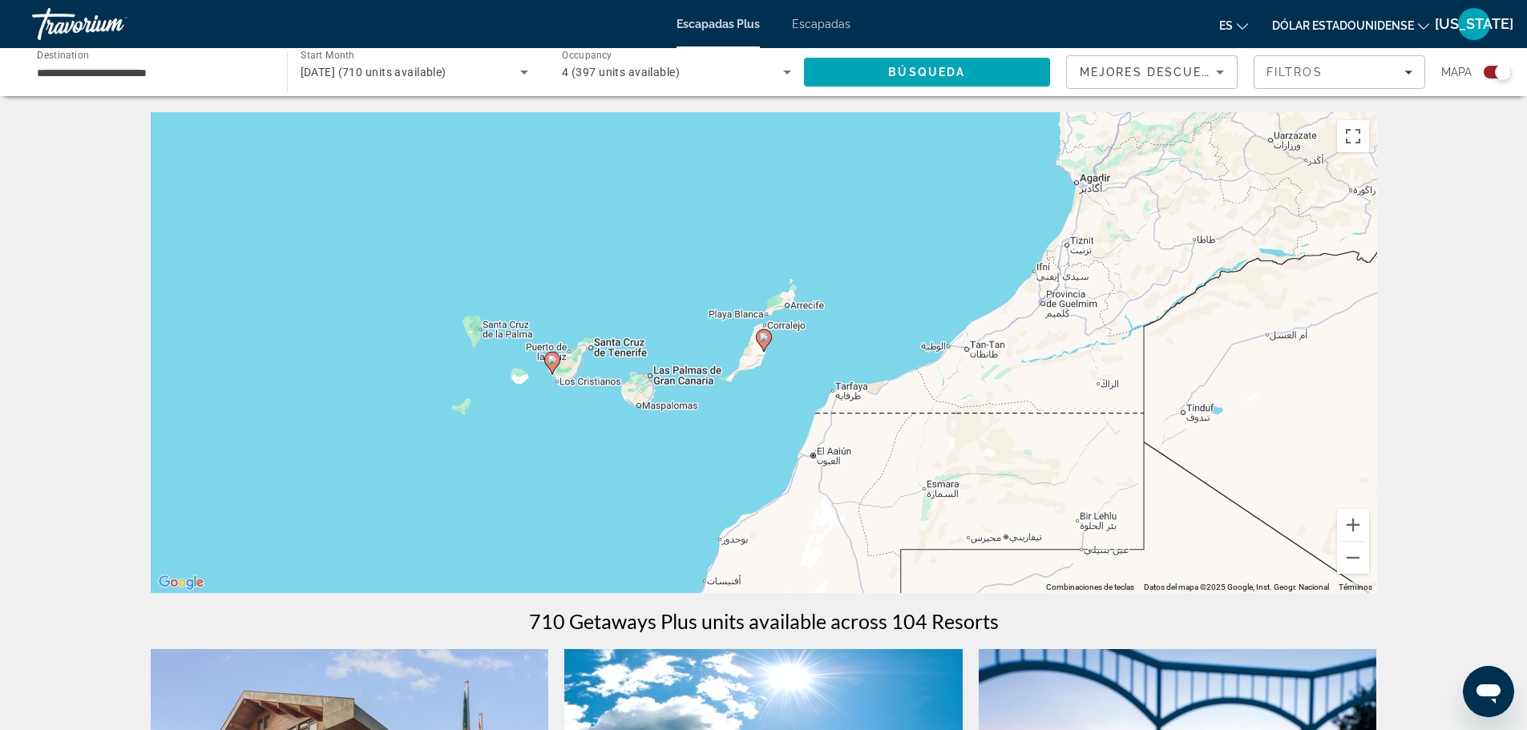
click at [551, 359] on image "Contenido principal" at bounding box center [552, 360] width 10 height 10
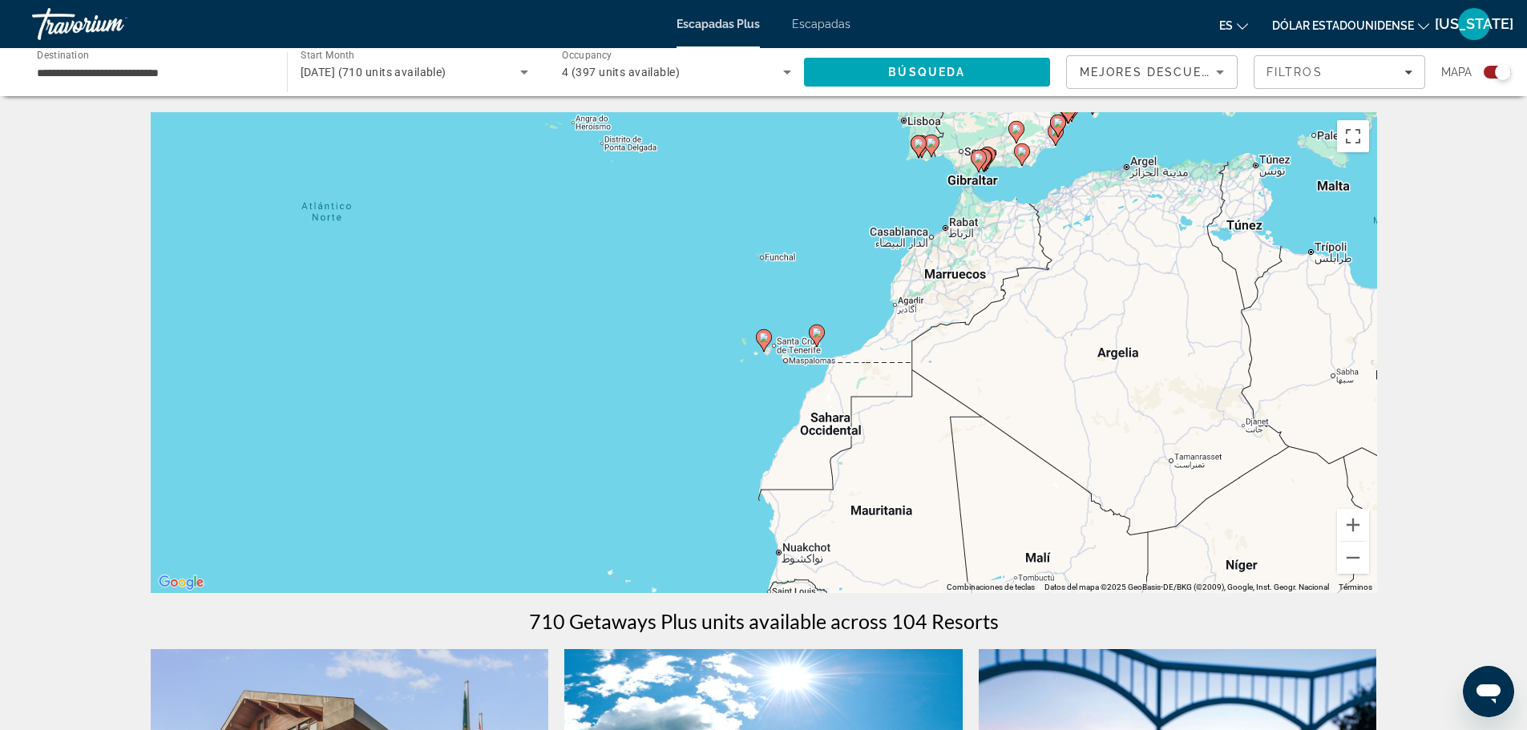
click at [768, 336] on image "Contenido principal" at bounding box center [764, 338] width 10 height 10
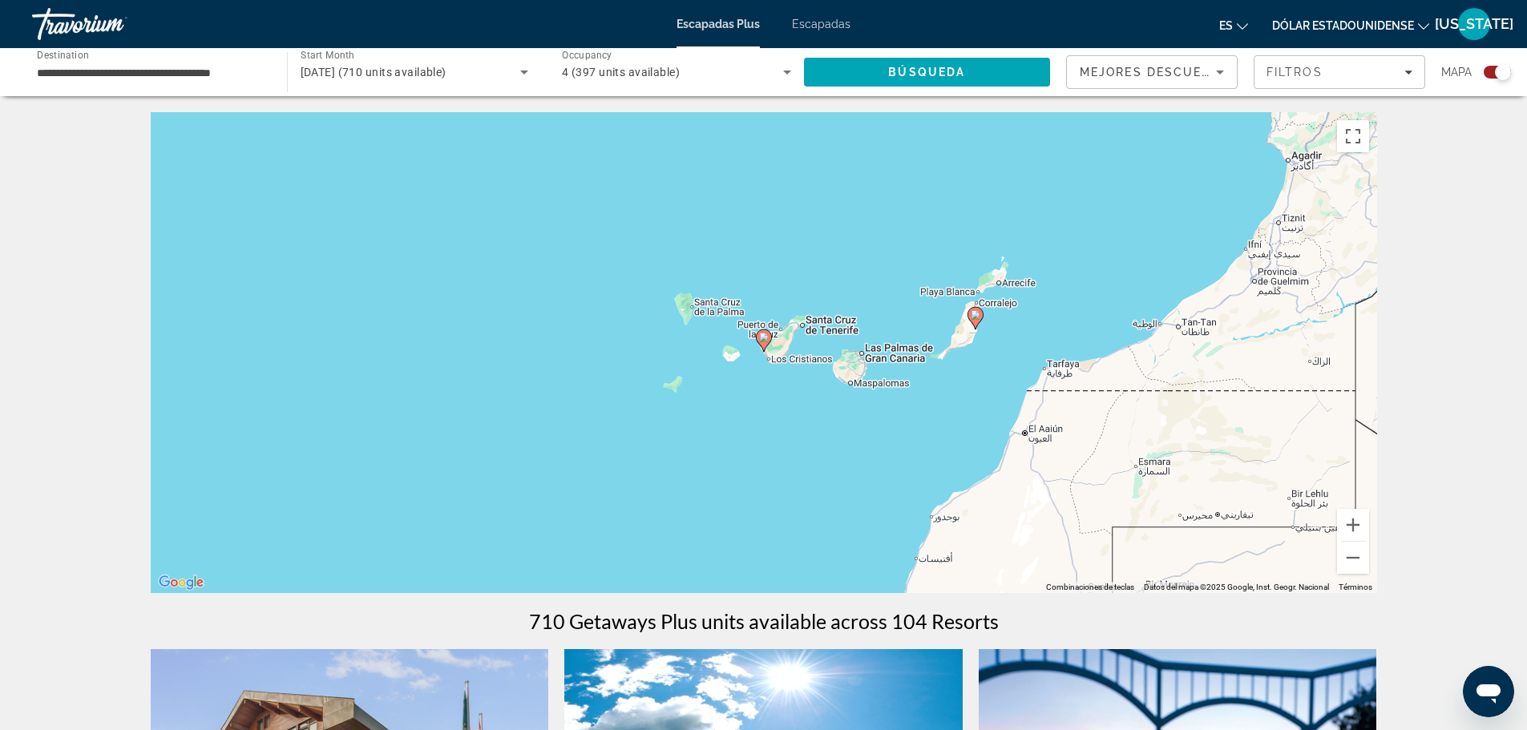
click at [768, 336] on image "Contenido principal" at bounding box center [764, 338] width 10 height 10
type input "**********"
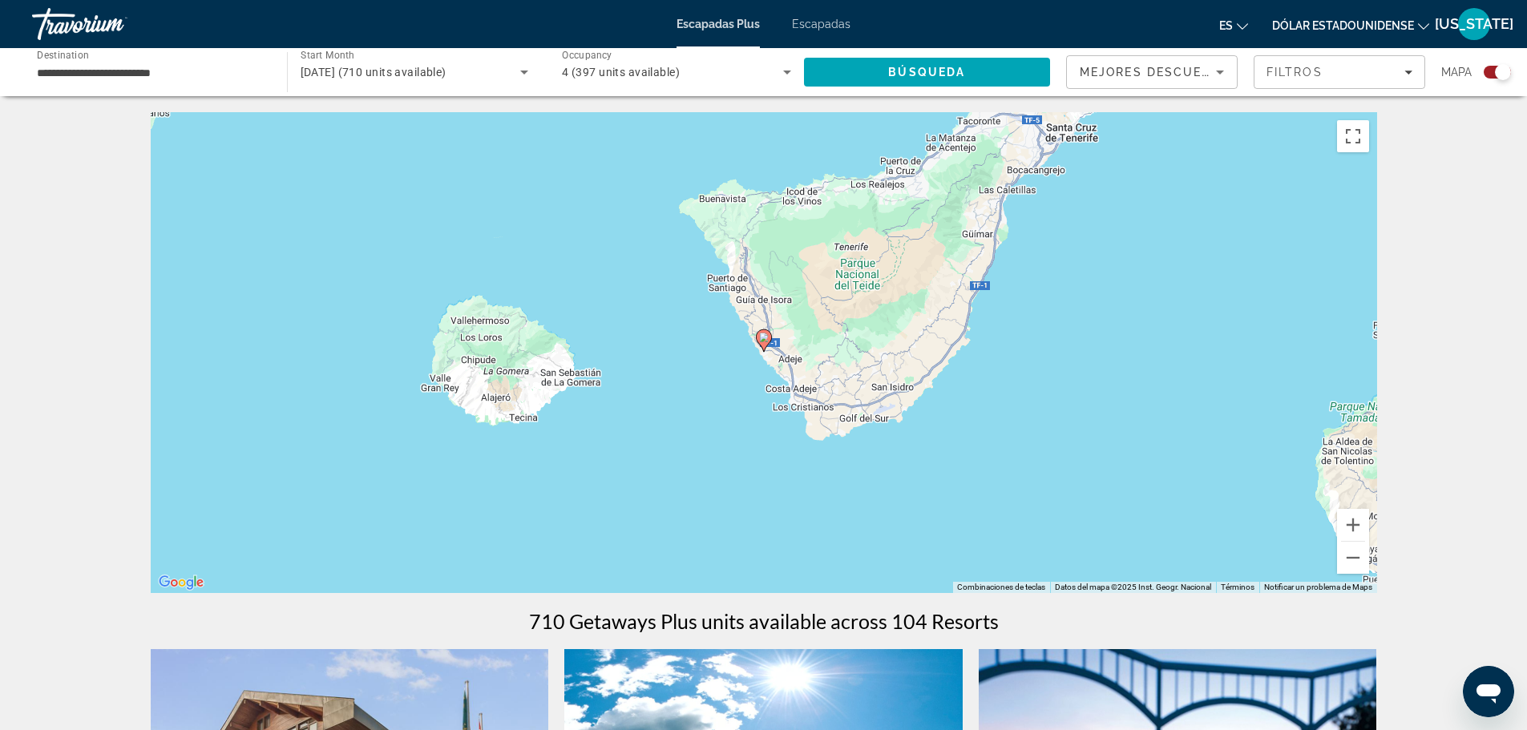
click at [768, 336] on image "Contenido principal" at bounding box center [764, 338] width 10 height 10
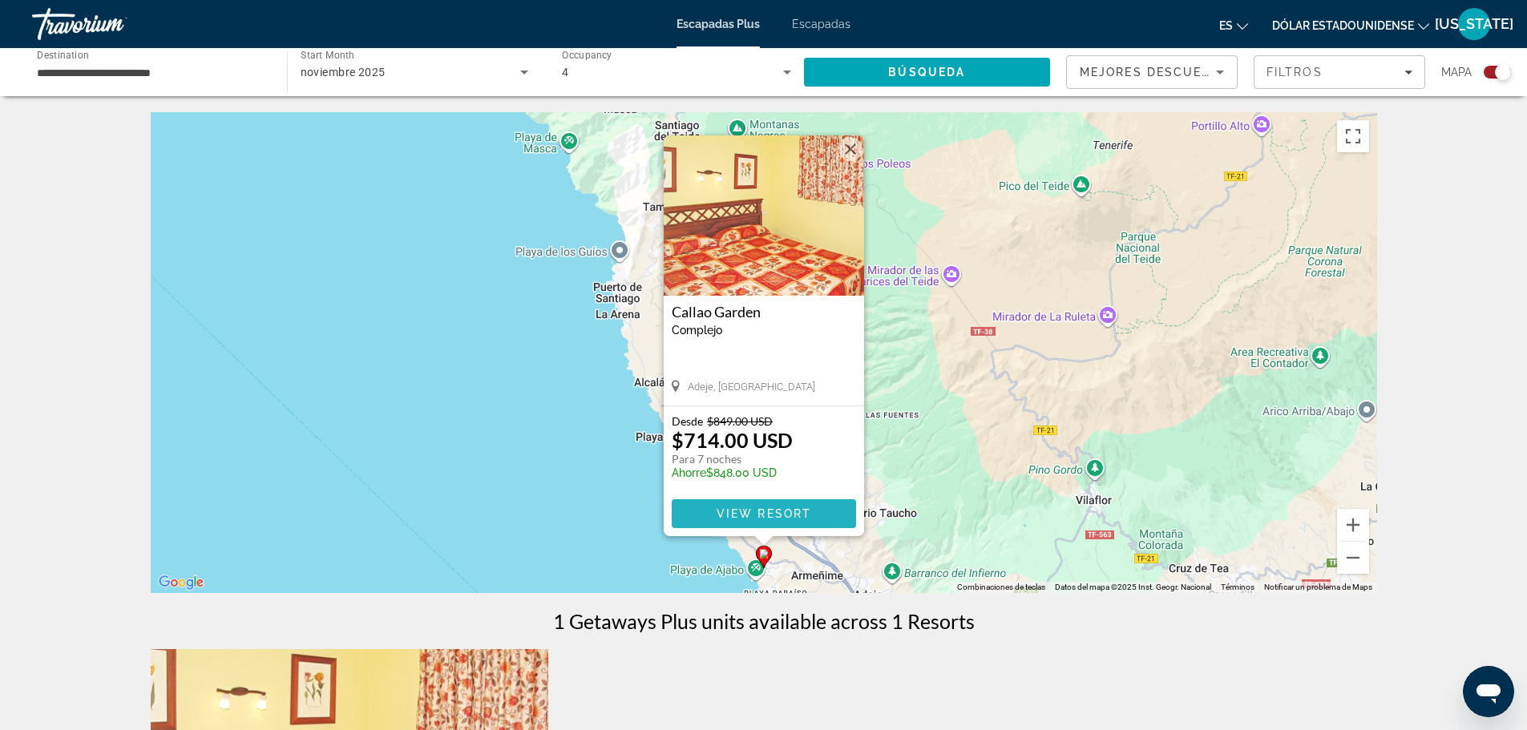
click at [798, 510] on span "View Resort" at bounding box center [763, 513] width 95 height 13
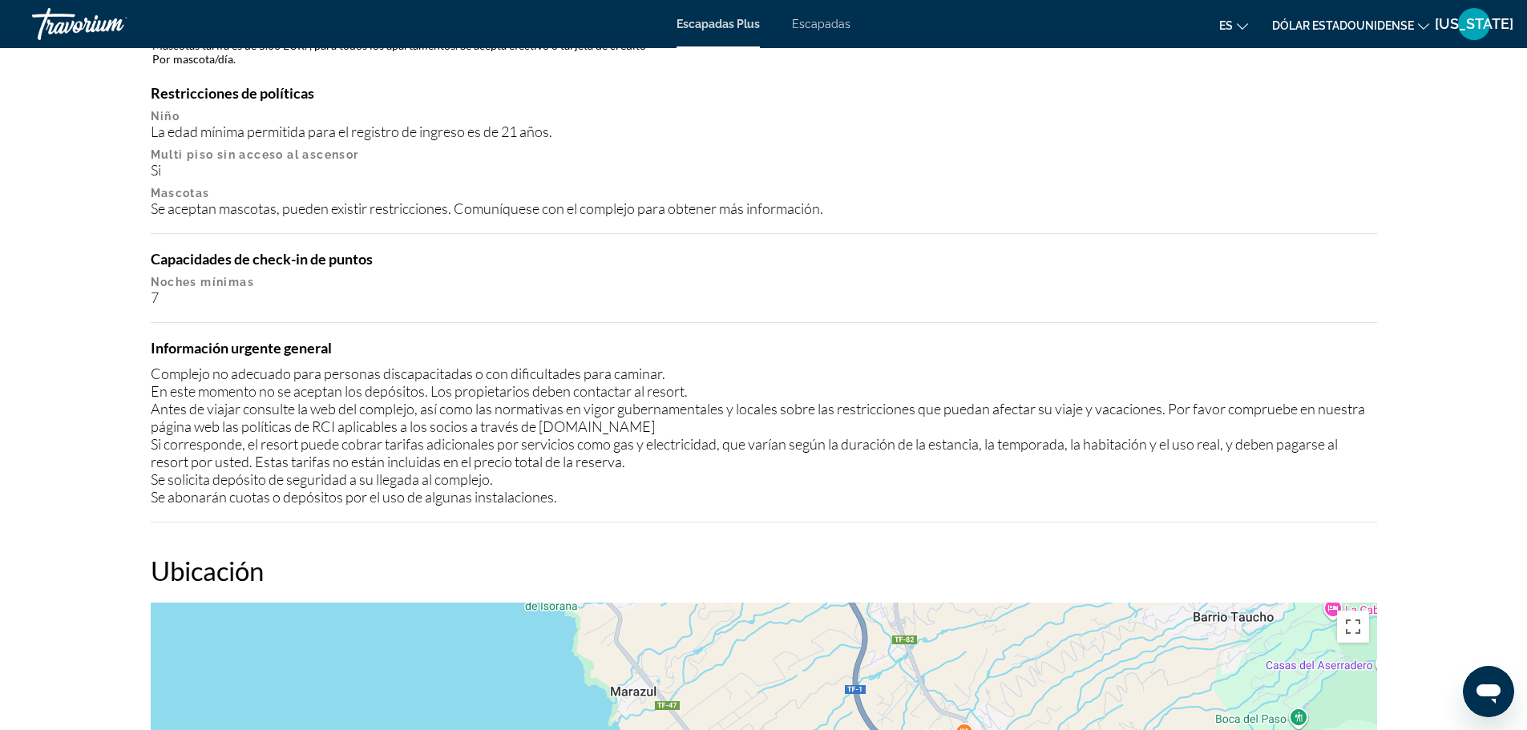
scroll to position [1796, 0]
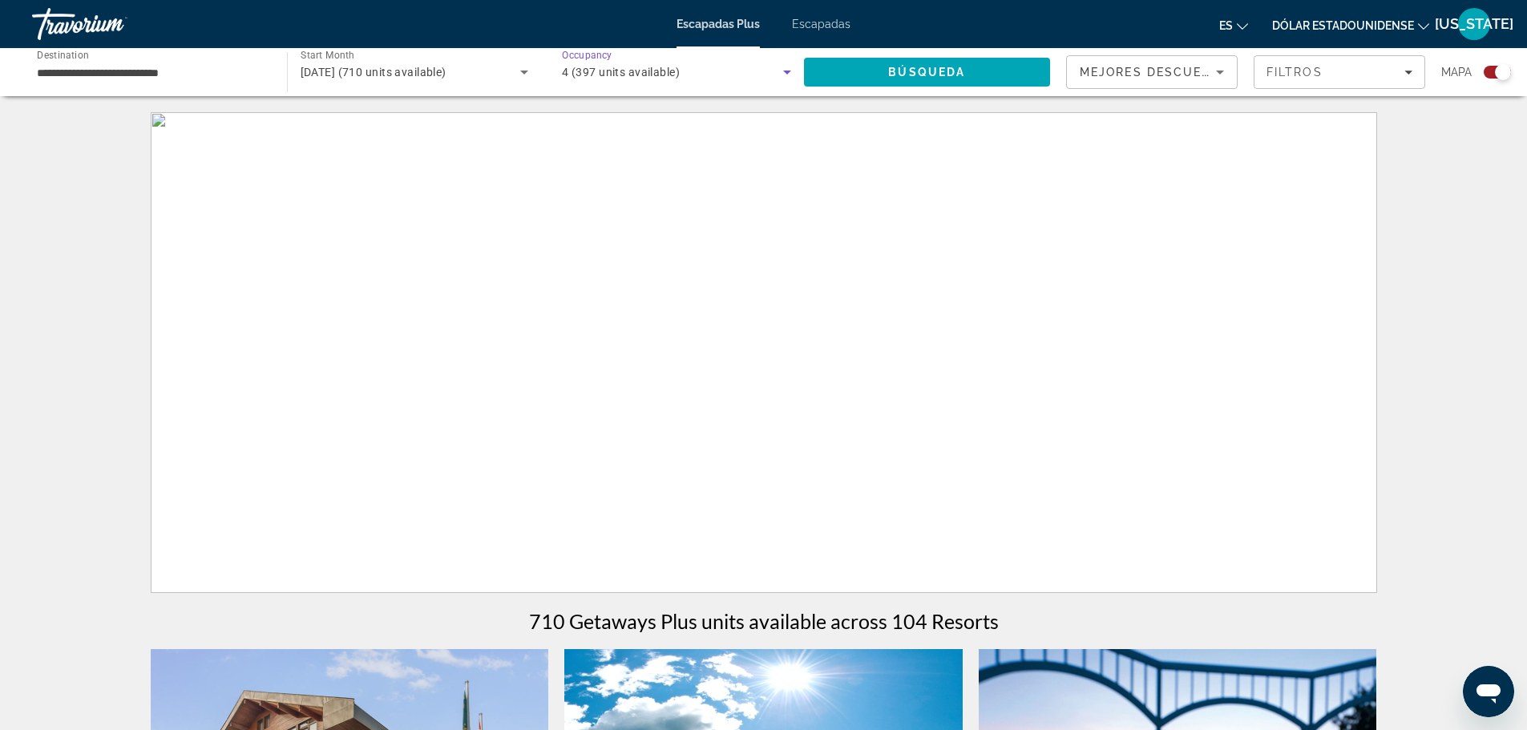
click at [763, 70] on div "4 (397 units available)" at bounding box center [672, 72] width 221 height 19
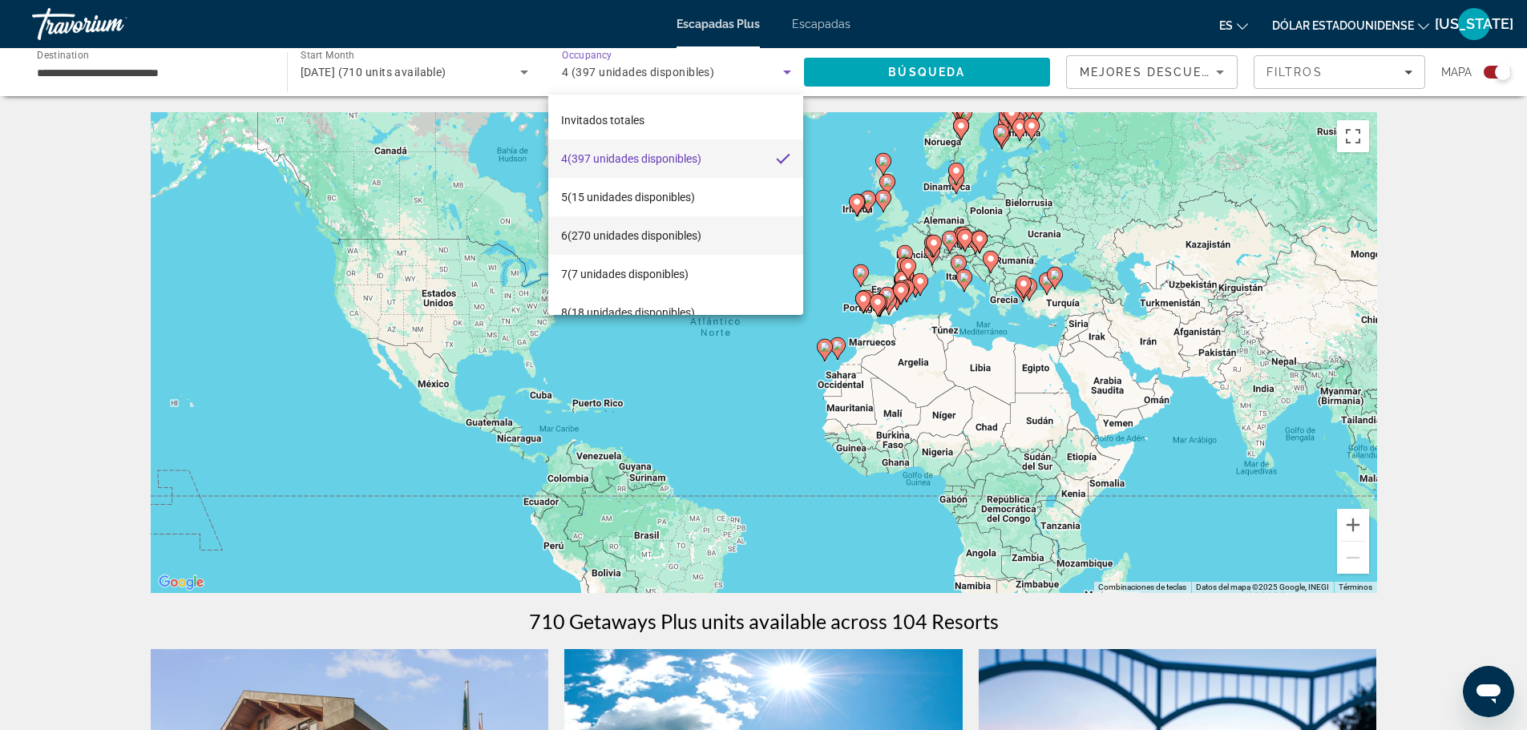
click at [746, 248] on mat-option "6 (270 unidades disponibles)" at bounding box center [675, 235] width 254 height 38
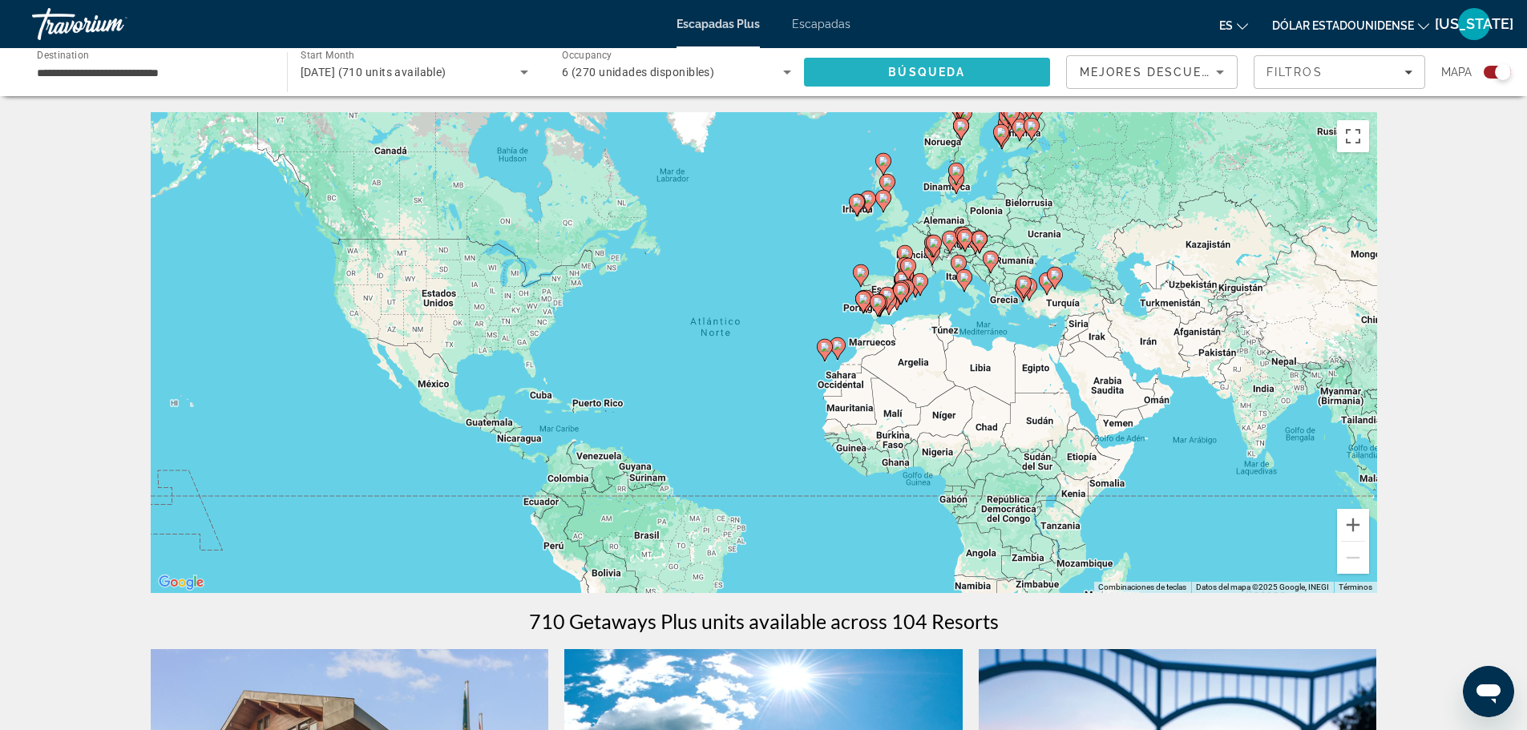
click at [904, 79] on span "Search" at bounding box center [927, 72] width 247 height 38
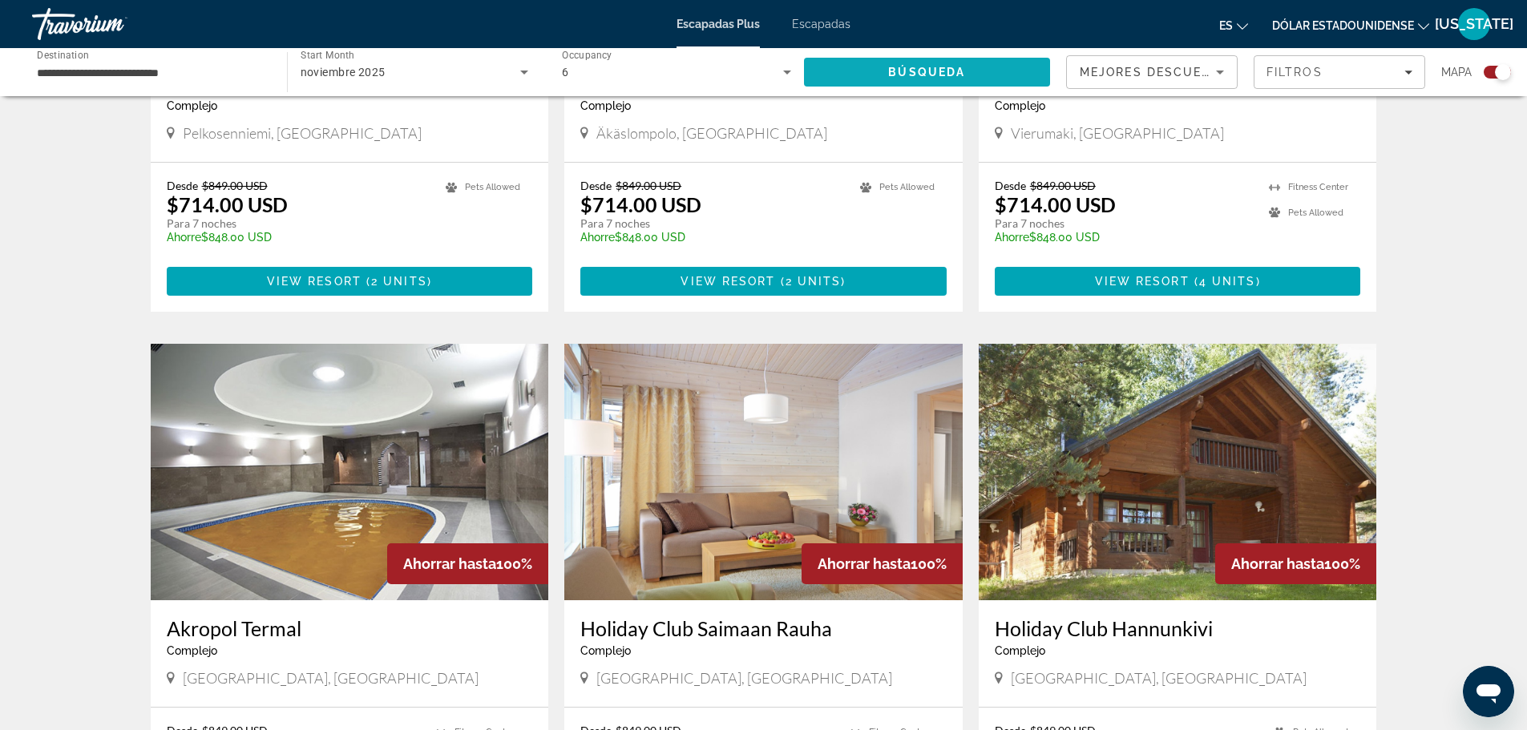
scroll to position [1999, 0]
